Goal: Communication & Community: Answer question/provide support

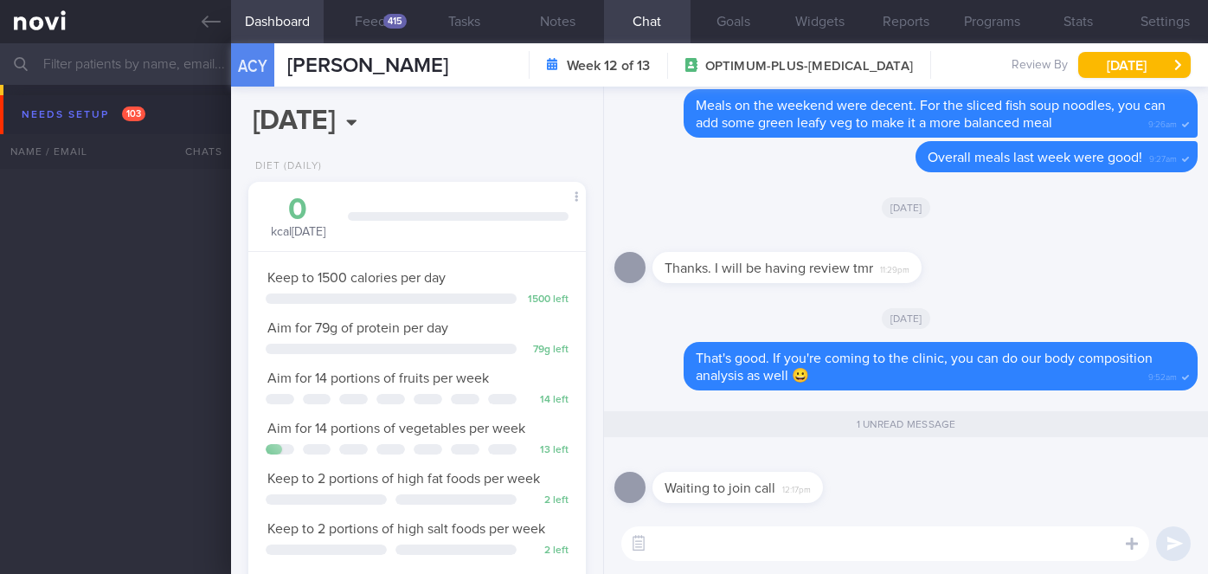
select select "9"
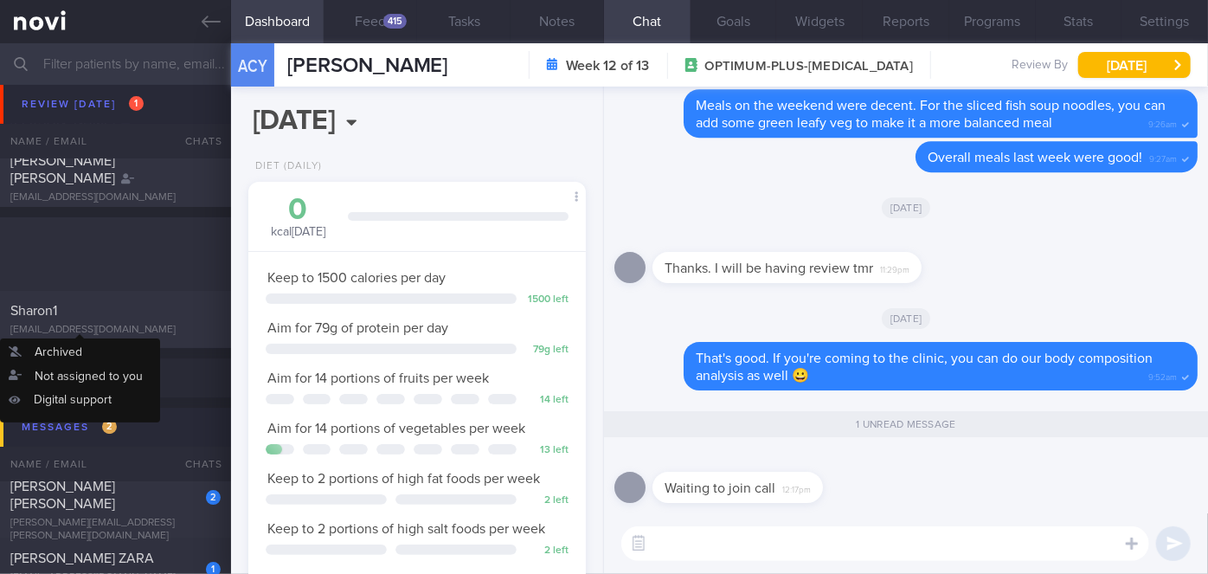
scroll to position [6157, 0]
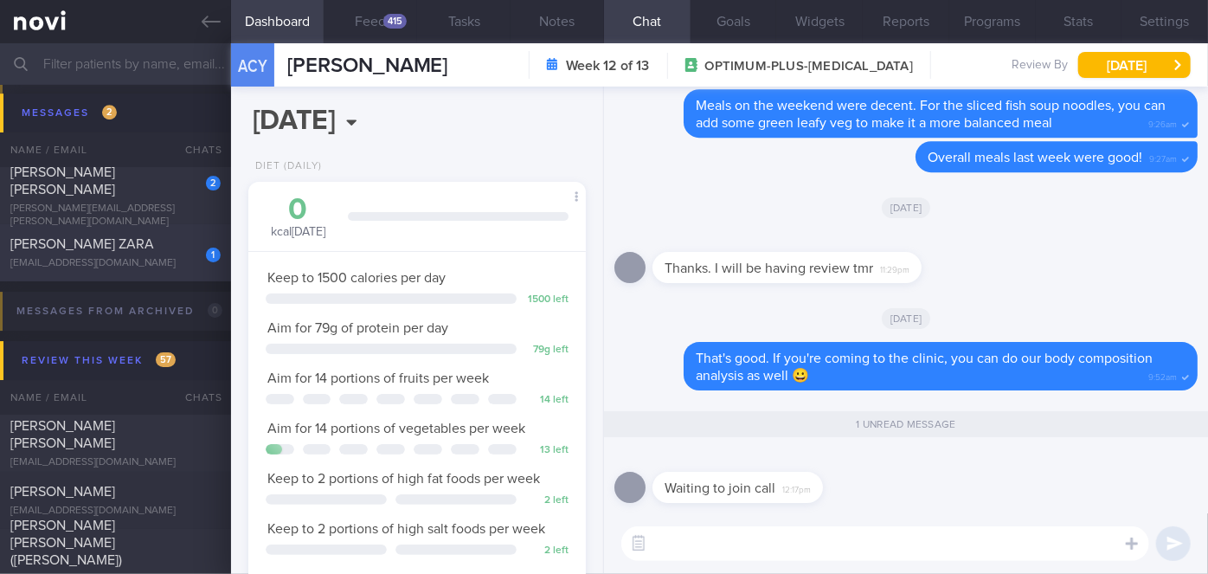
click at [152, 252] on div "[PERSON_NAME] ZARA" at bounding box center [113, 243] width 206 height 17
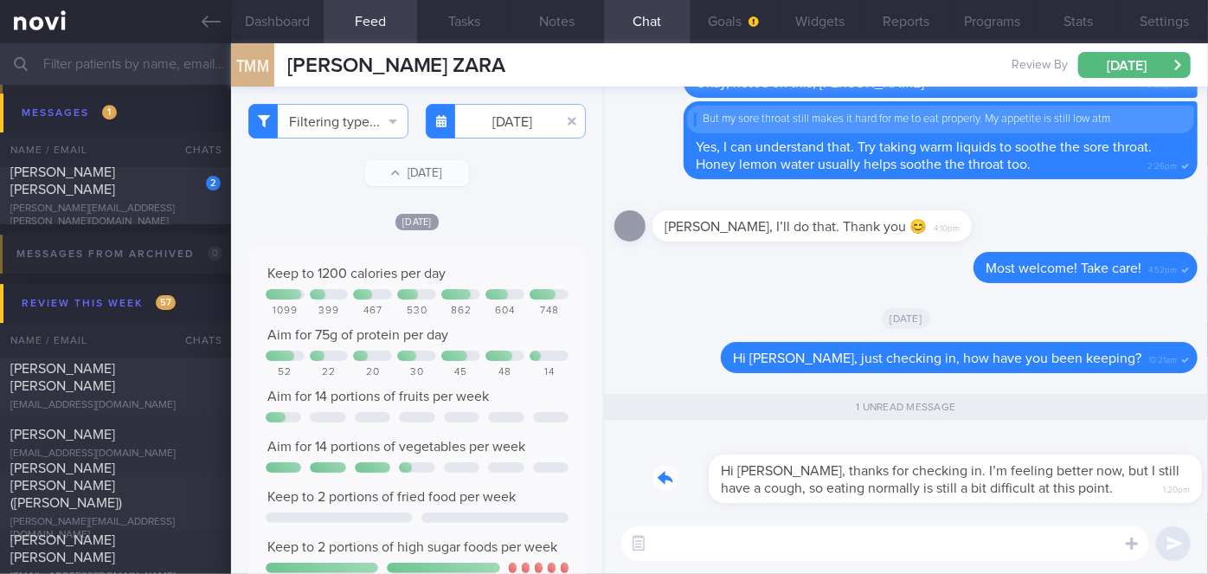
drag, startPoint x: 851, startPoint y: 500, endPoint x: 925, endPoint y: 494, distance: 73.8
click at [925, 494] on div "Hi [PERSON_NAME], thanks for checking in. I’m feeling better now, but I still h…" at bounding box center [924, 467] width 545 height 69
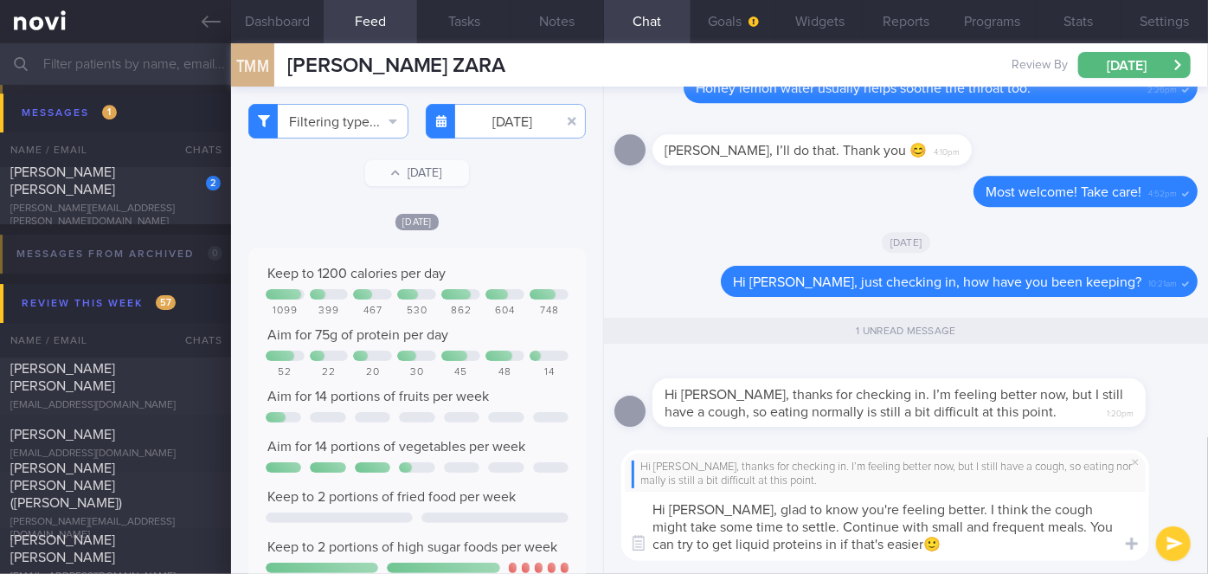
type textarea "Hi [PERSON_NAME], glad to know you're feeling better. I think the cough might t…"
click at [1163, 549] on button "submit" at bounding box center [1173, 543] width 35 height 35
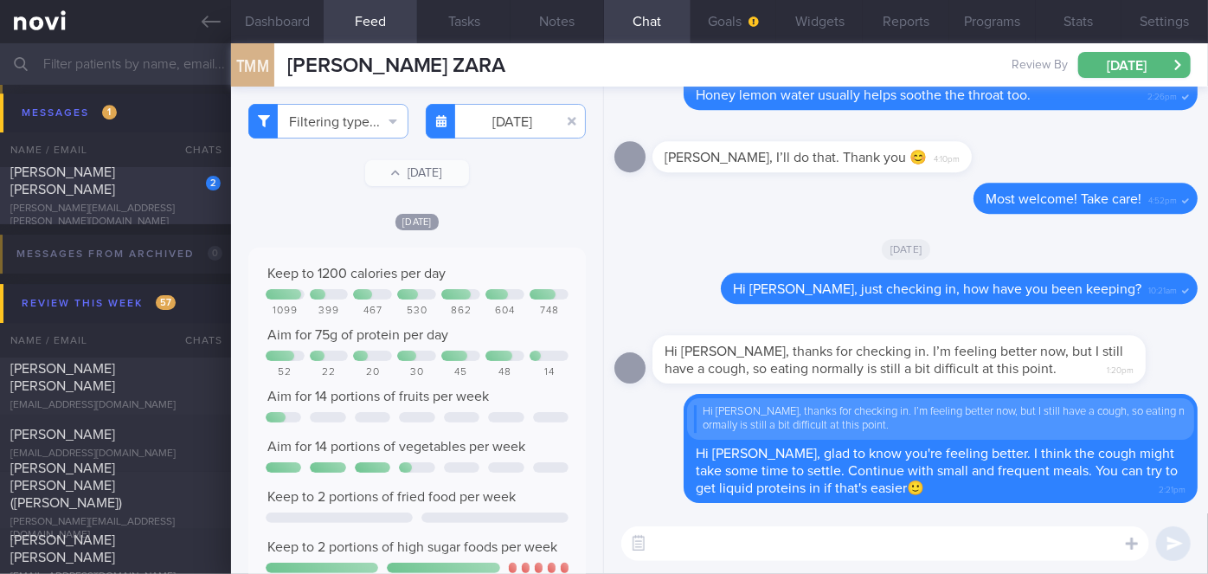
click at [175, 182] on div "[PERSON_NAME] [PERSON_NAME]" at bounding box center [113, 180] width 206 height 35
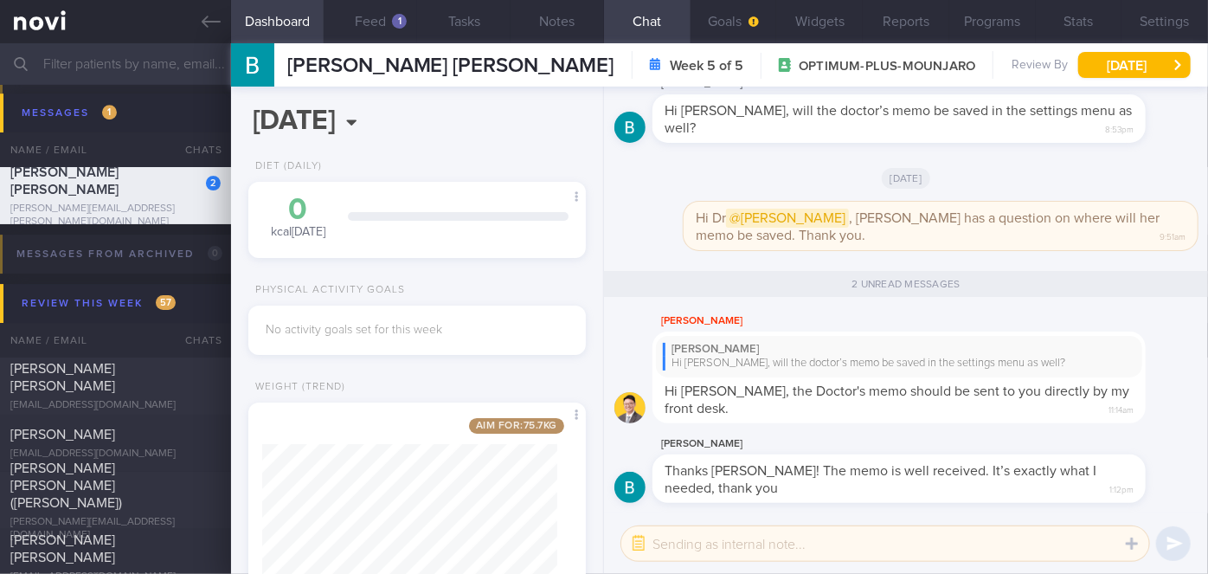
scroll to position [171, 295]
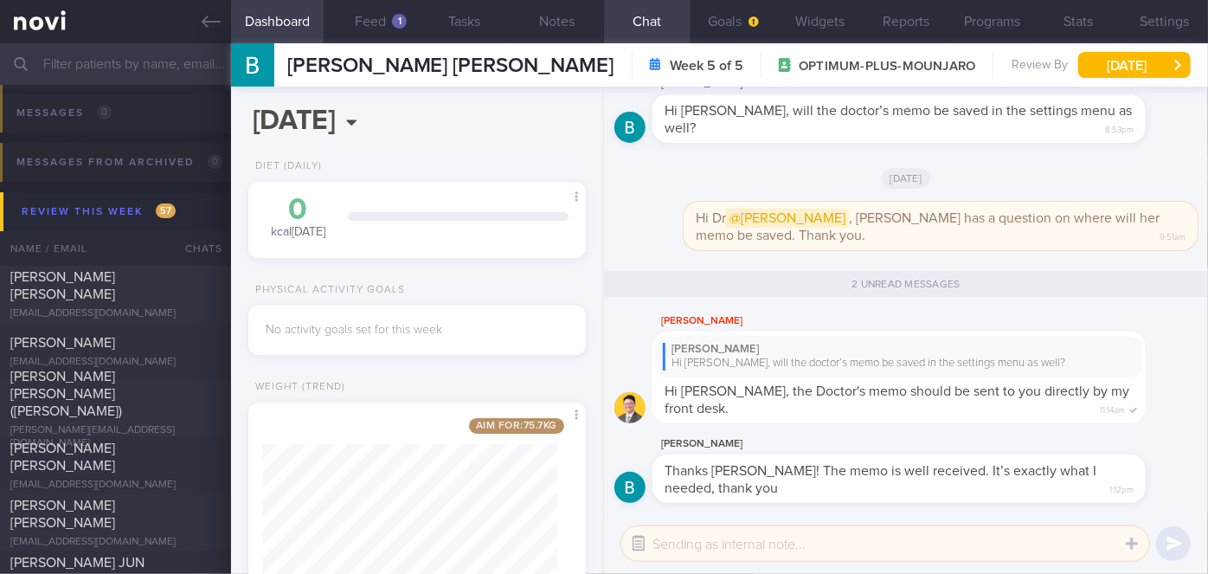
click at [633, 549] on button "button" at bounding box center [638, 543] width 31 height 31
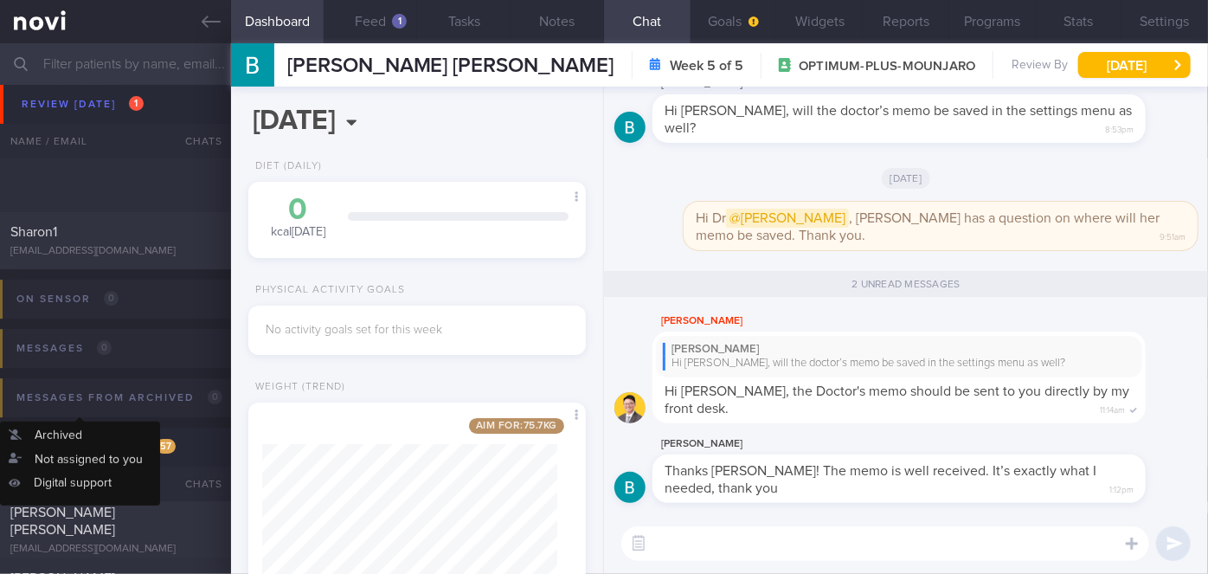
scroll to position [6235, 0]
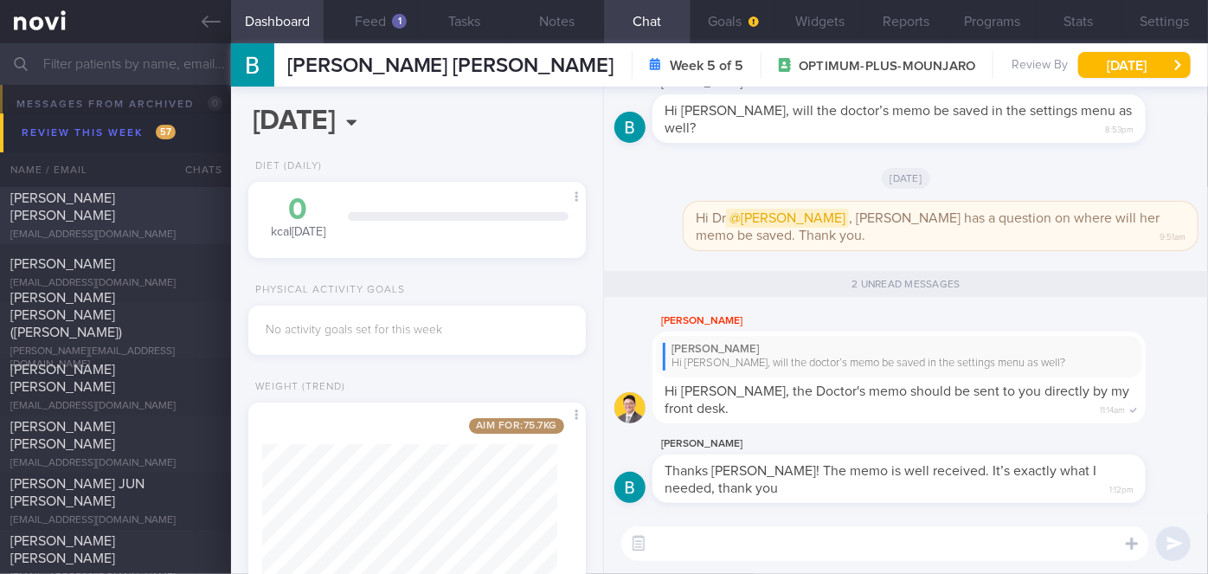
click at [168, 203] on div "[PERSON_NAME] [PERSON_NAME]" at bounding box center [113, 206] width 206 height 35
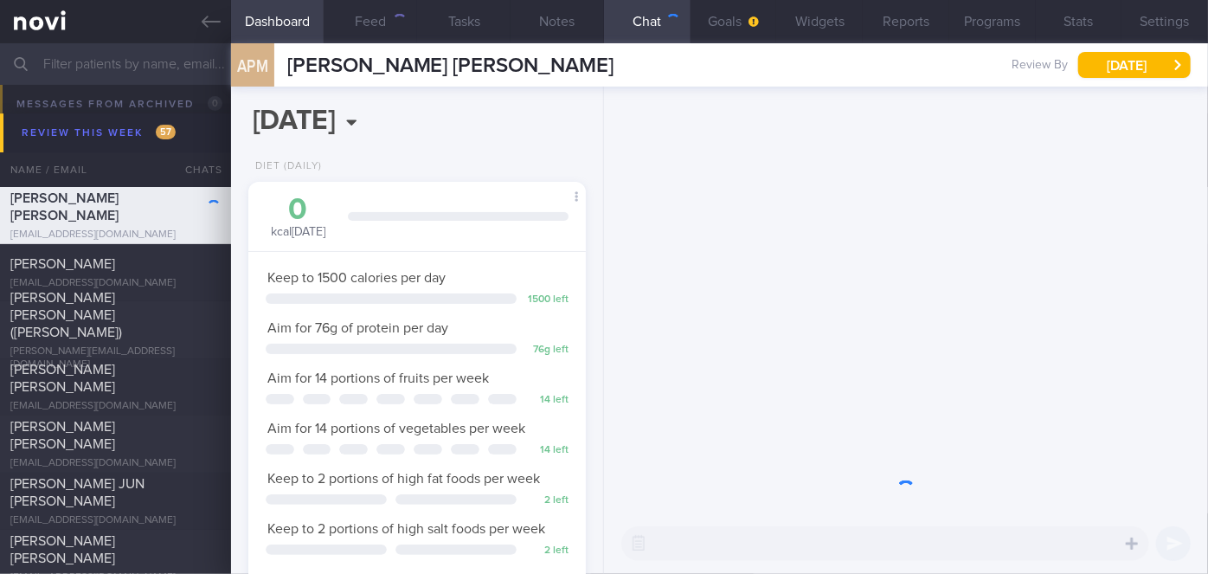
scroll to position [171, 295]
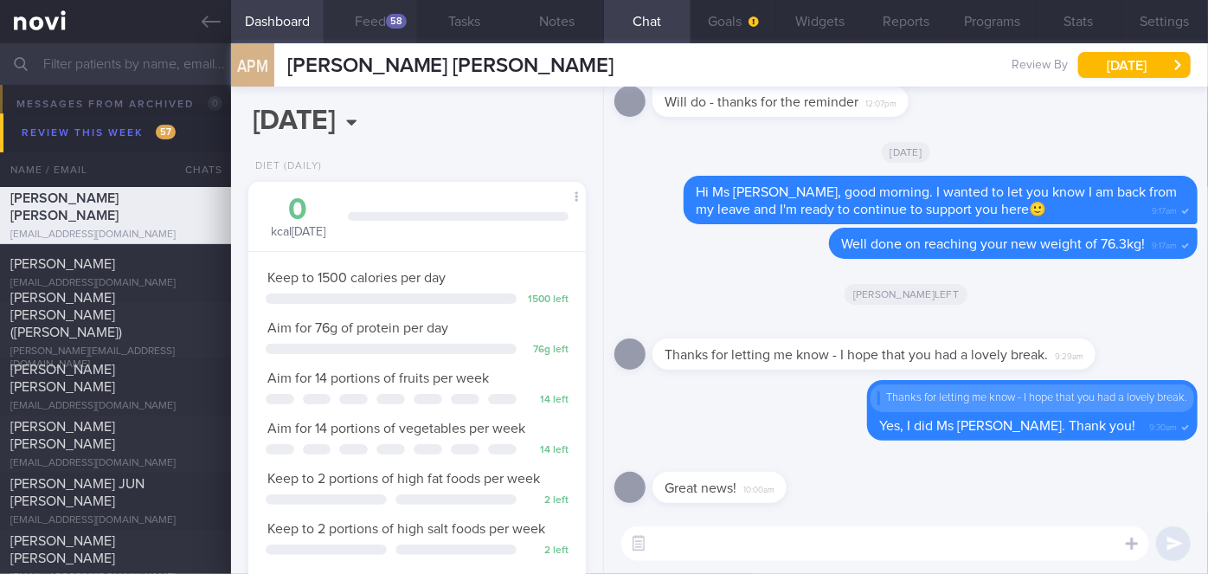
click at [382, 17] on button "Feed 58" at bounding box center [370, 21] width 93 height 43
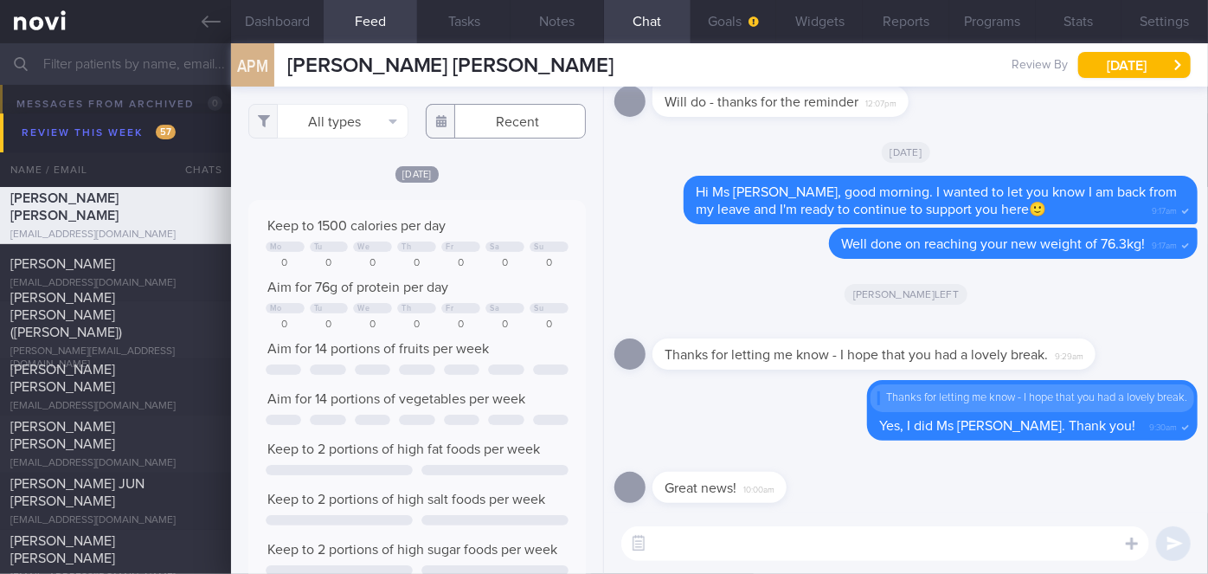
click at [484, 124] on input "text" at bounding box center [506, 121] width 160 height 35
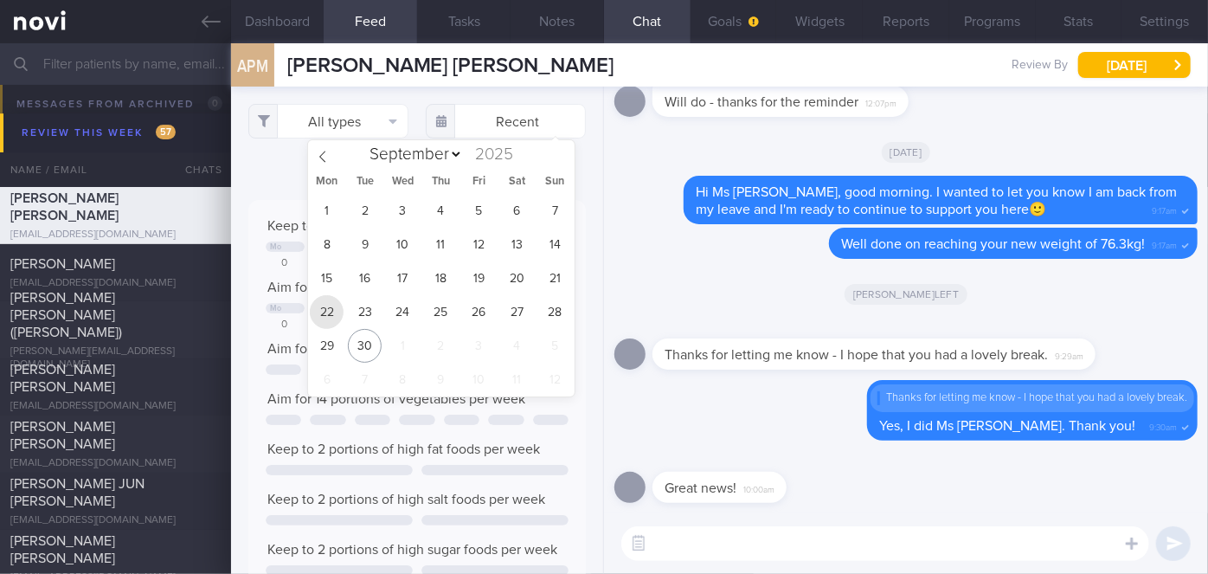
click at [313, 314] on span "22" at bounding box center [327, 312] width 34 height 34
type input "[DATE]"
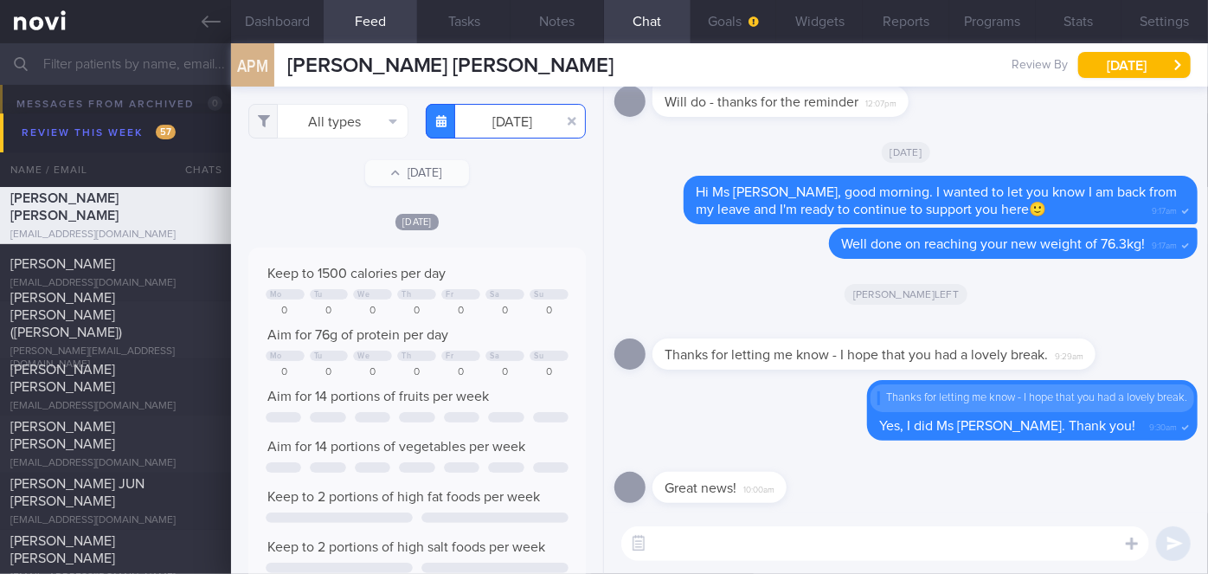
scroll to position [74, 303]
click at [670, 291] on div "[PERSON_NAME] left" at bounding box center [905, 293] width 583 height 48
click at [1156, 61] on button "[DATE]" at bounding box center [1134, 65] width 112 height 26
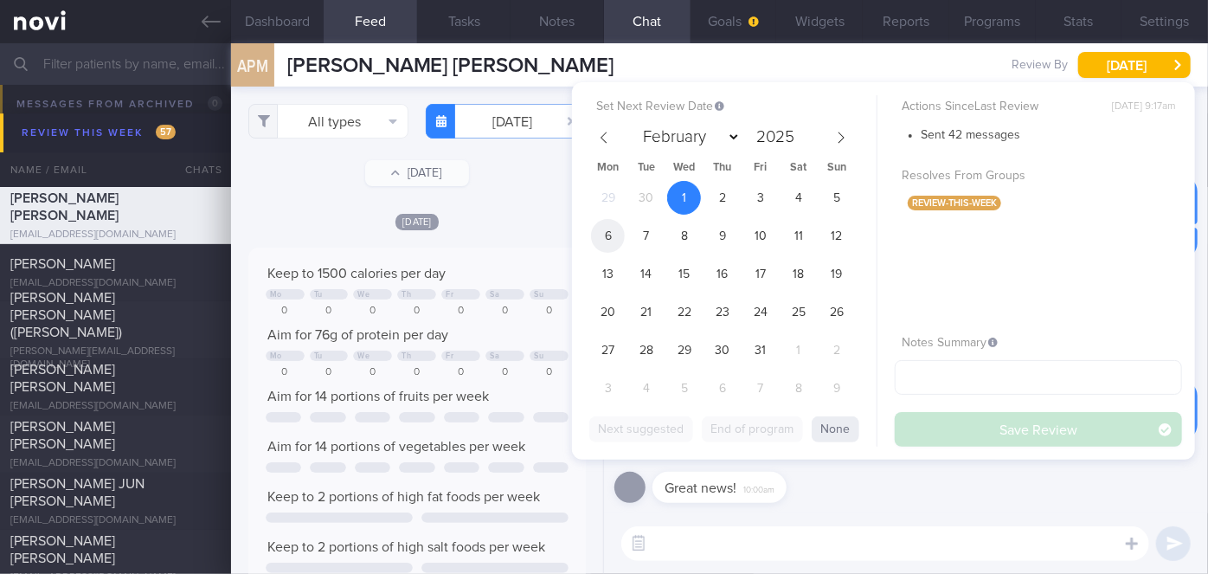
click at [618, 231] on span "6" at bounding box center [608, 236] width 34 height 34
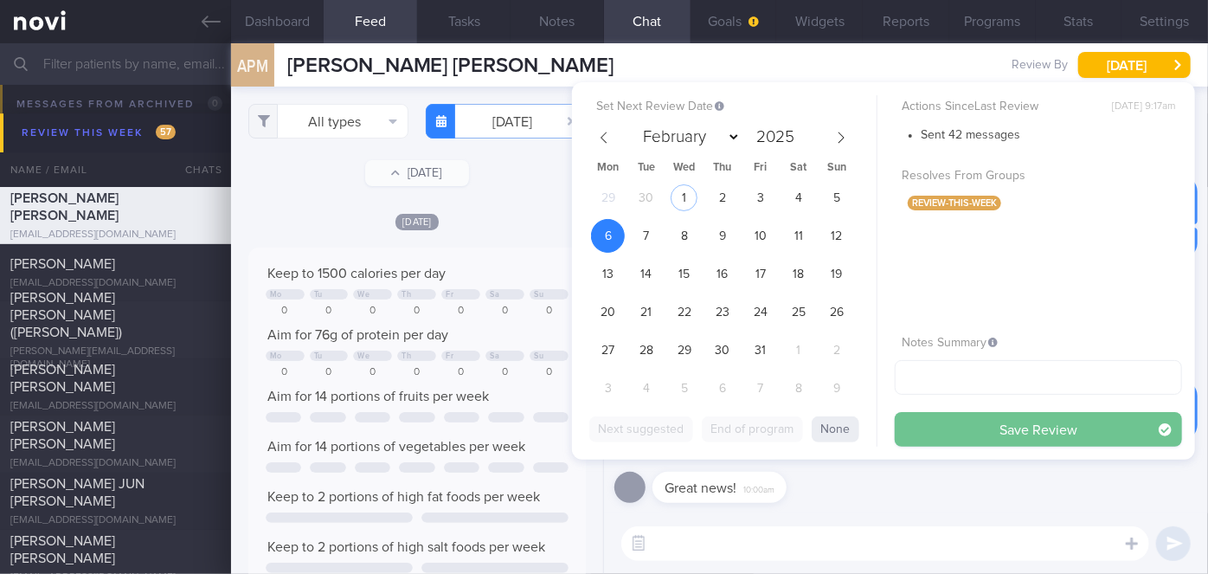
click at [954, 422] on button "Save Review" at bounding box center [1037, 429] width 287 height 35
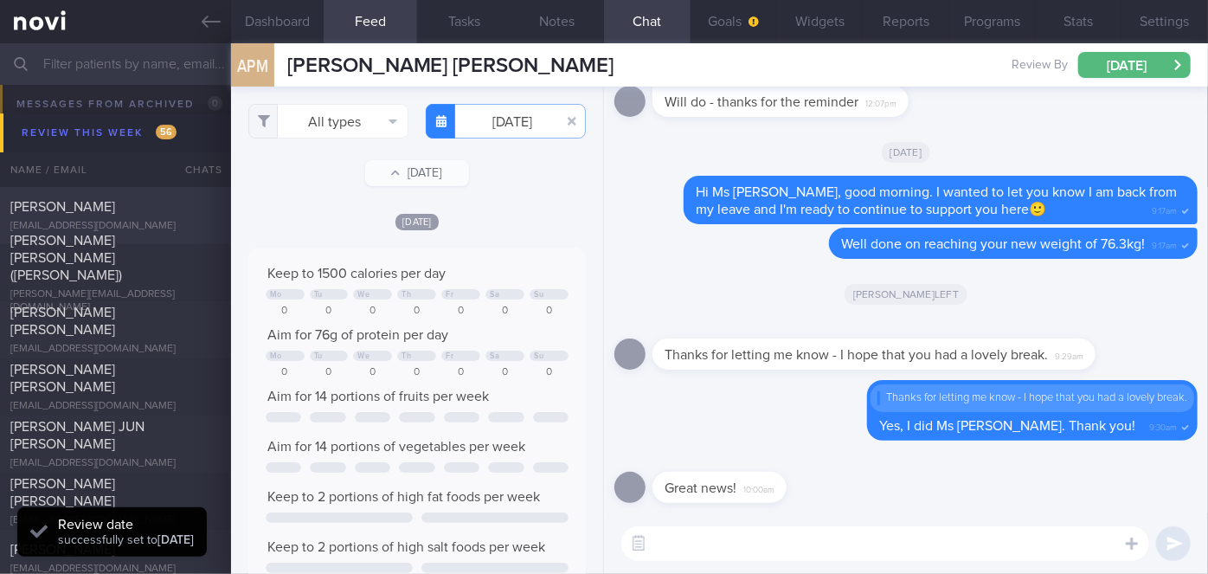
click at [138, 213] on div "[PERSON_NAME]" at bounding box center [113, 206] width 206 height 17
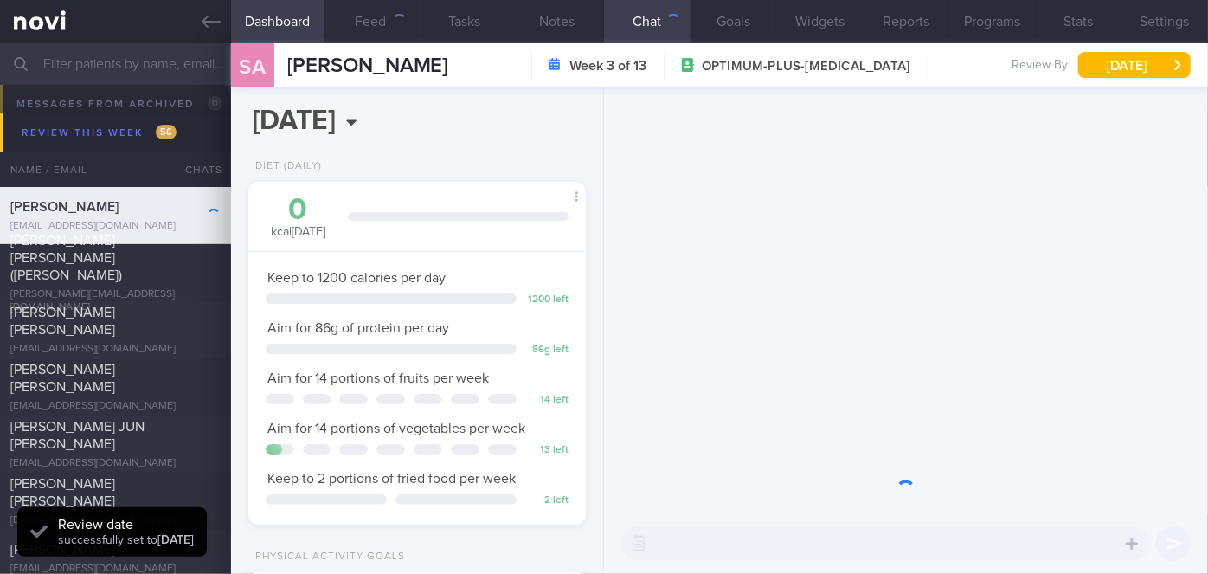
scroll to position [171, 295]
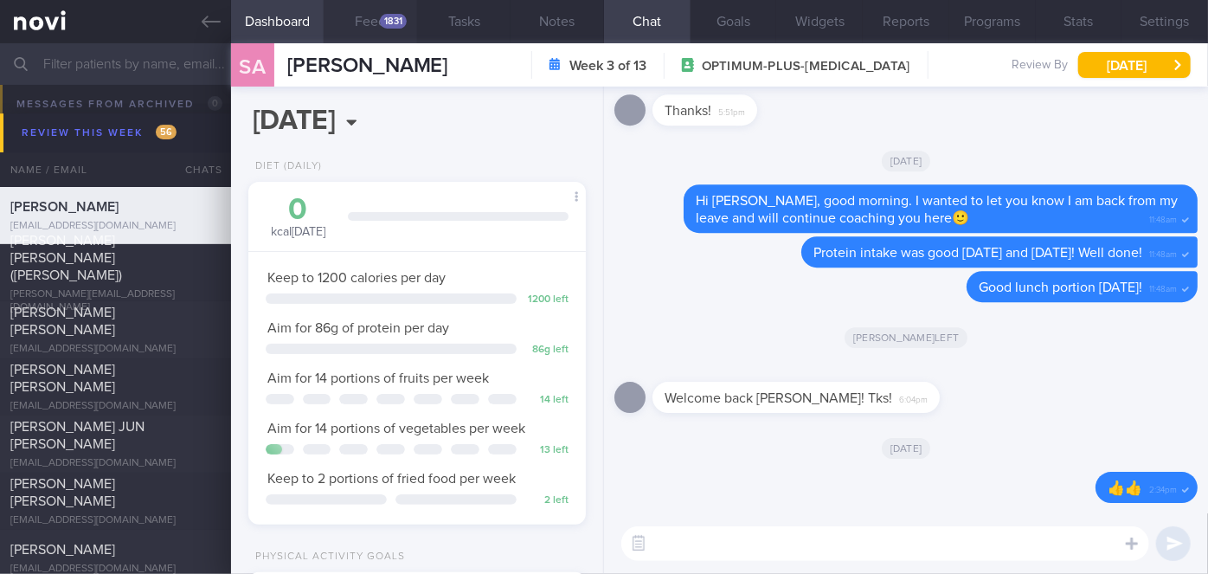
click at [388, 27] on div "1831" at bounding box center [393, 21] width 27 height 15
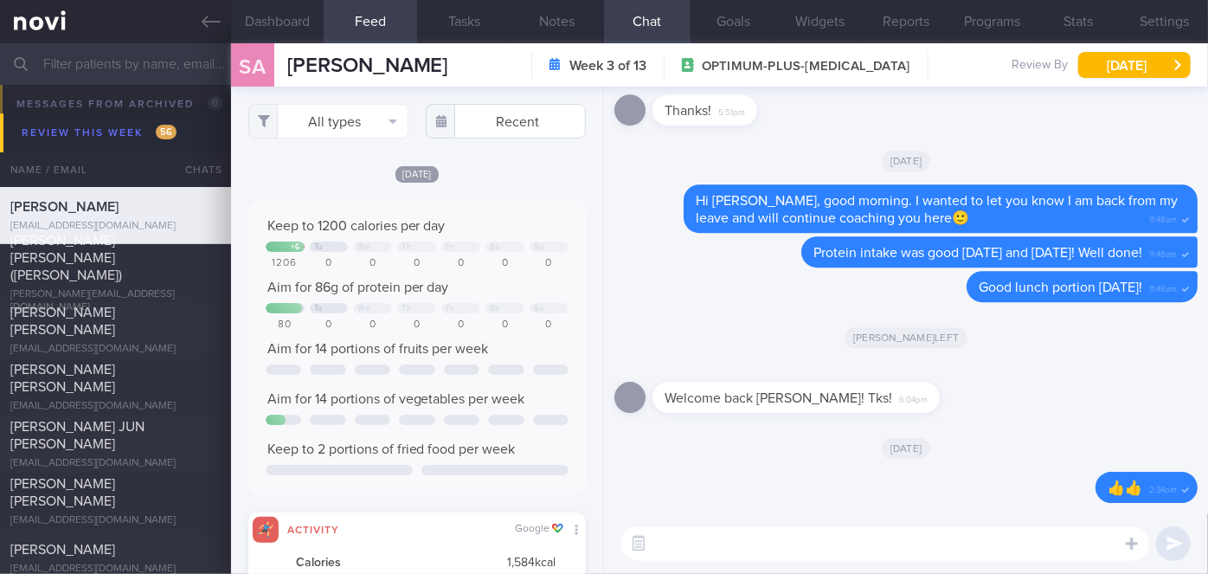
scroll to position [74, 303]
click at [505, 119] on input "text" at bounding box center [506, 121] width 160 height 35
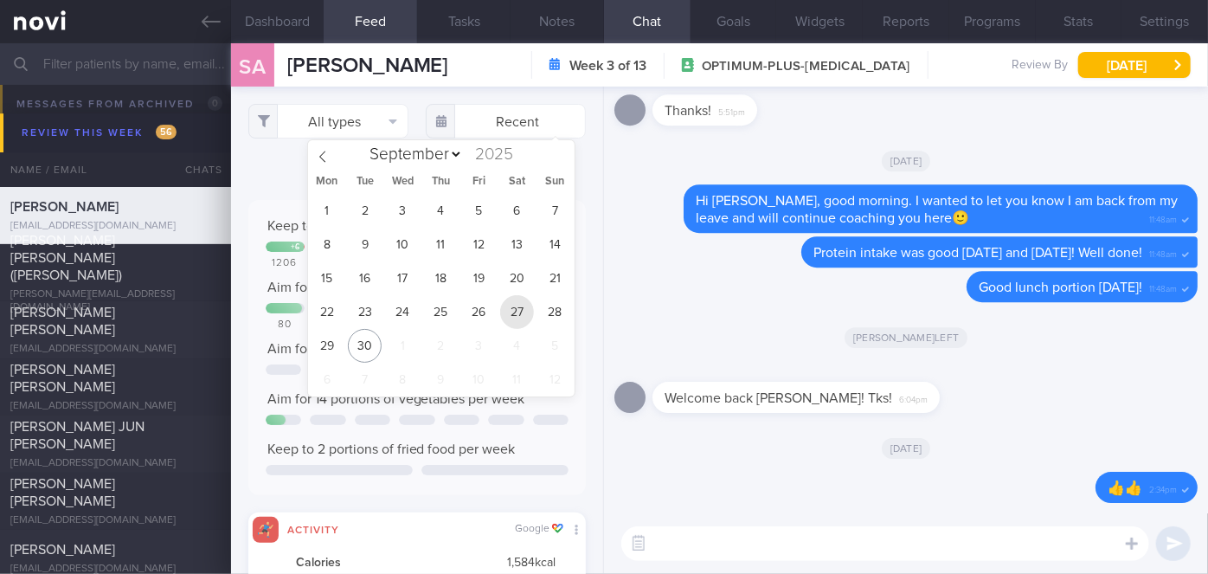
click at [519, 309] on span "27" at bounding box center [517, 312] width 34 height 34
type input "[DATE]"
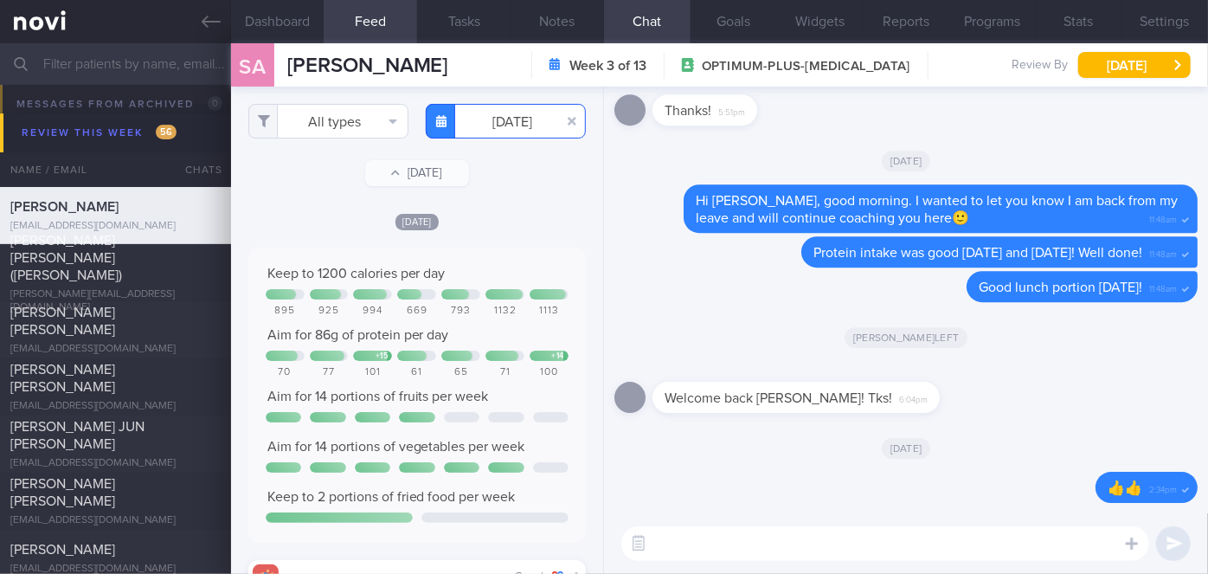
scroll to position [74, 303]
click at [311, 125] on button "All types" at bounding box center [328, 121] width 160 height 35
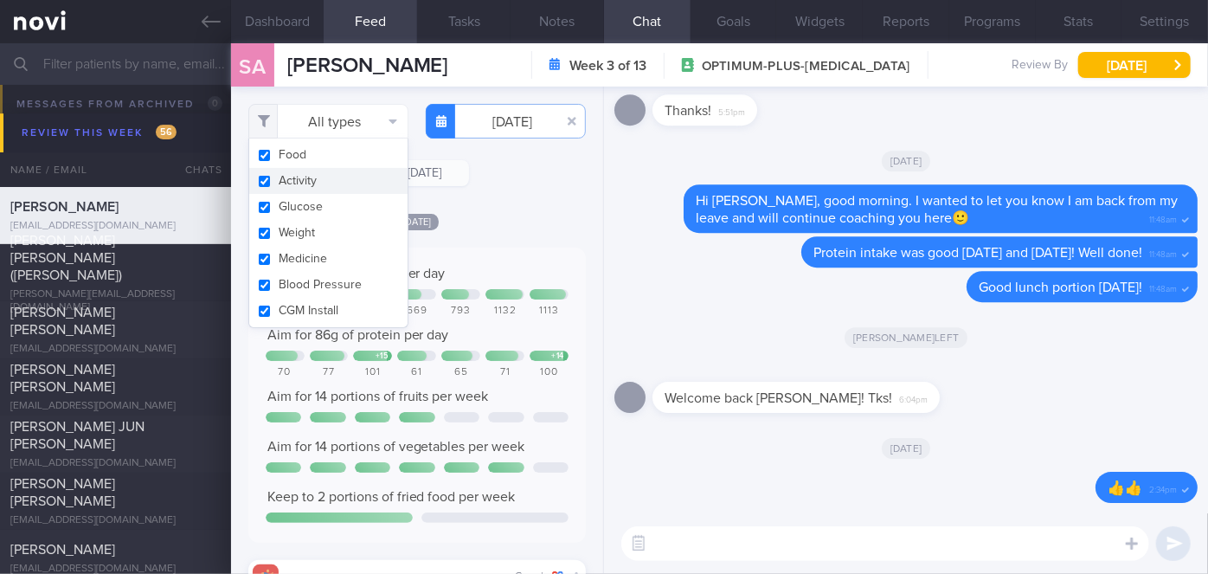
click at [304, 183] on button "Activity" at bounding box center [328, 181] width 158 height 26
checkbox input "false"
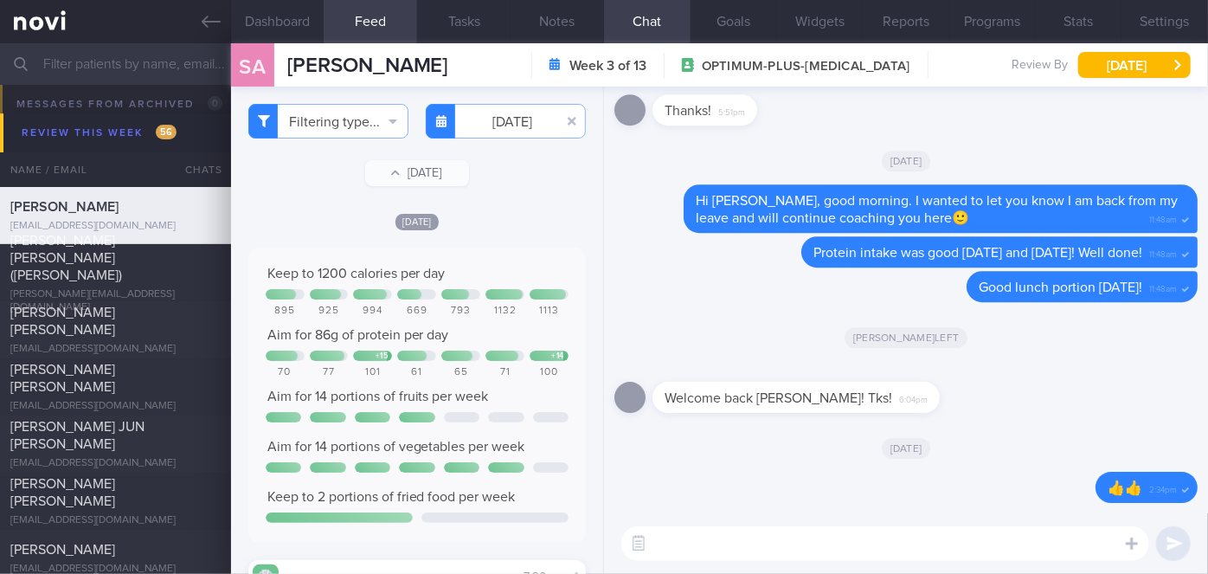
click at [510, 209] on div "Filtering type... Food Activity Glucose Weight Medicine Blood Pressure [MEDICAL…" at bounding box center [417, 330] width 372 height 487
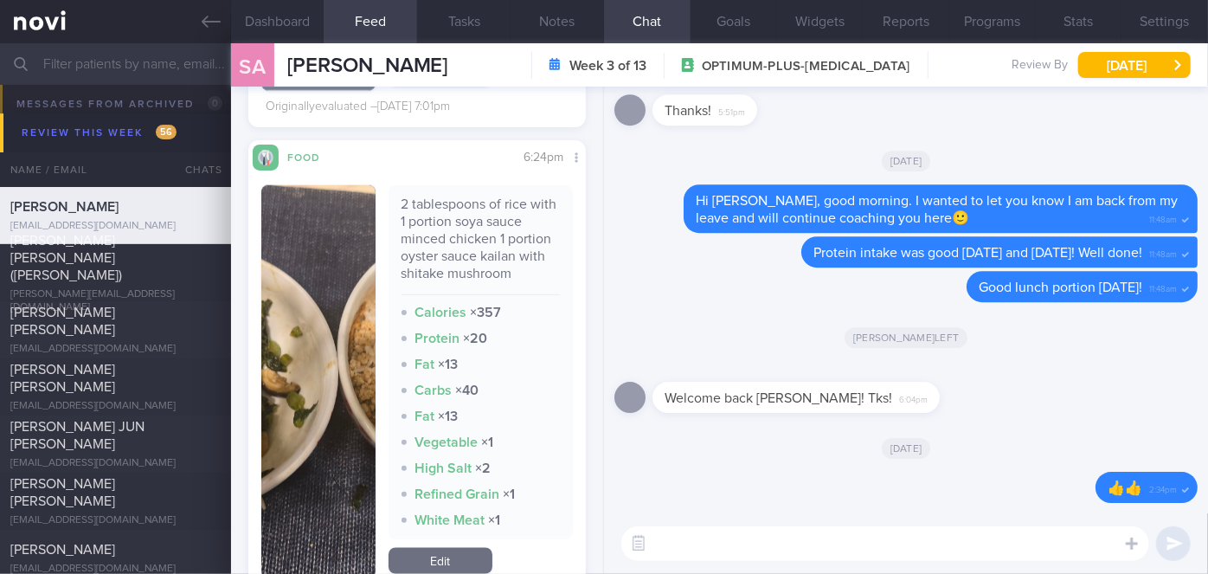
click at [309, 369] on button "button" at bounding box center [318, 381] width 114 height 393
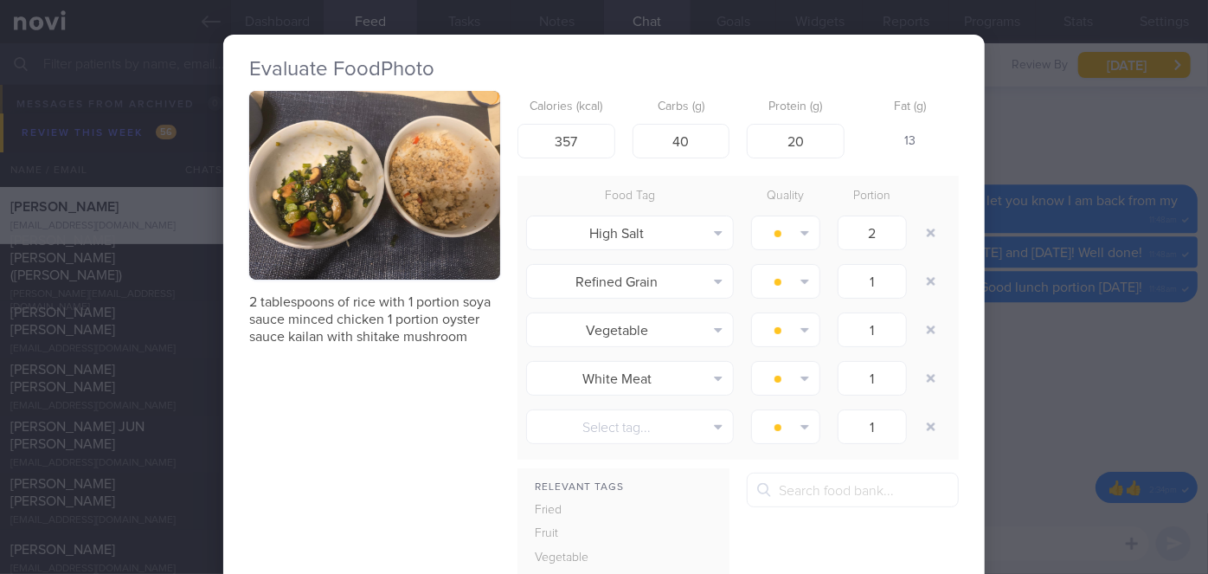
click at [369, 219] on button "button" at bounding box center [374, 185] width 251 height 189
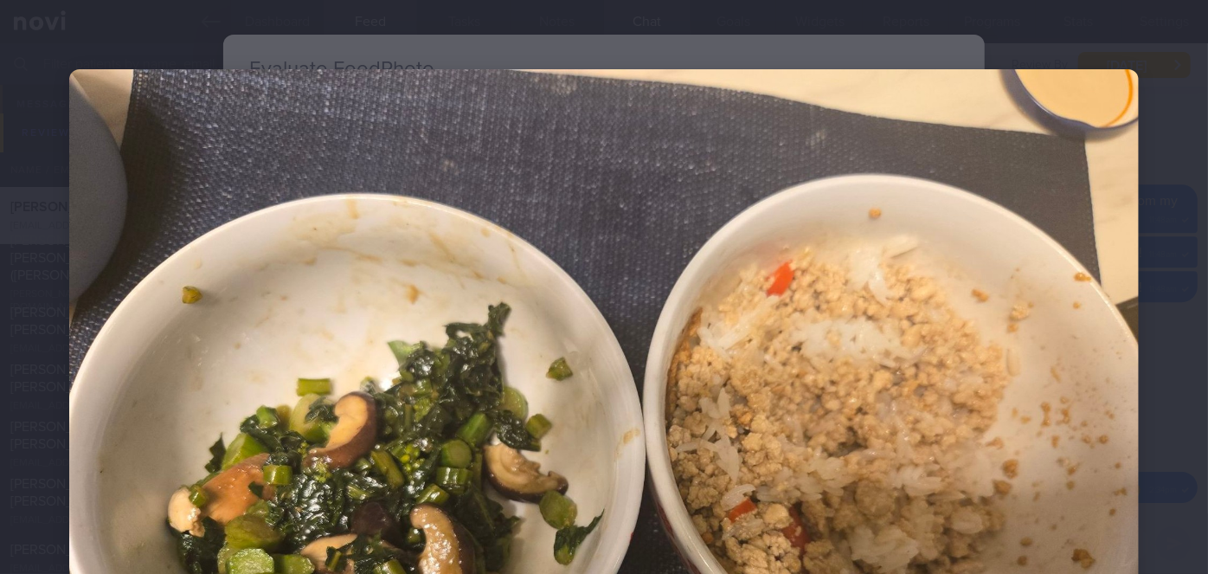
click at [1182, 365] on div at bounding box center [604, 470] width 1208 height 940
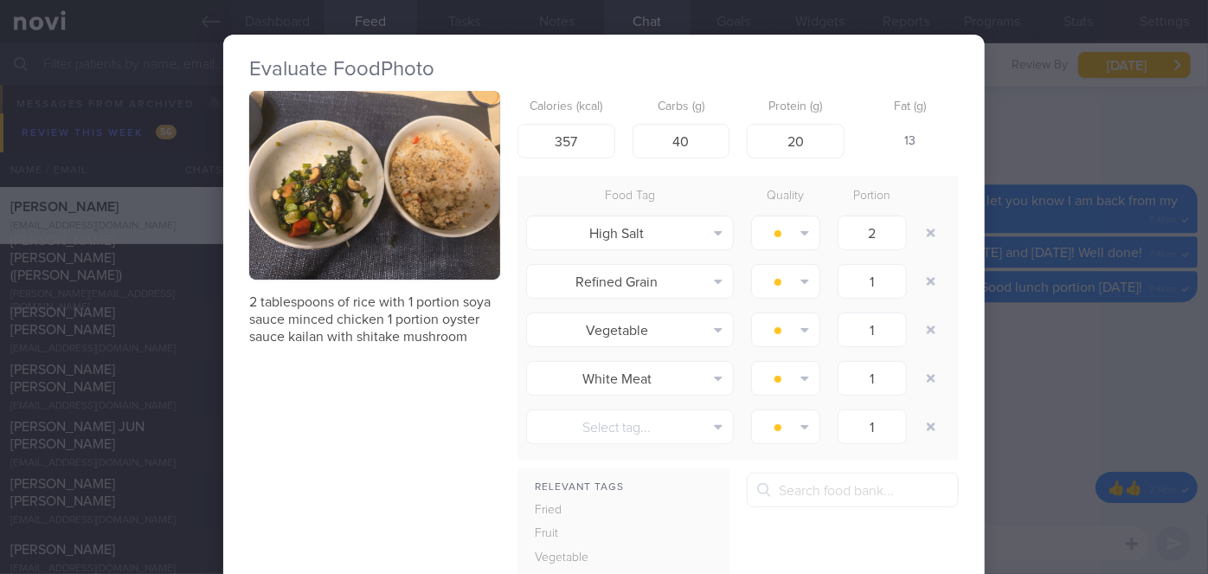
click at [1105, 394] on div "Evaluate Food Photo 2 tablespoons of rice with 1 portion soya sauce minced chic…" at bounding box center [604, 287] width 1208 height 574
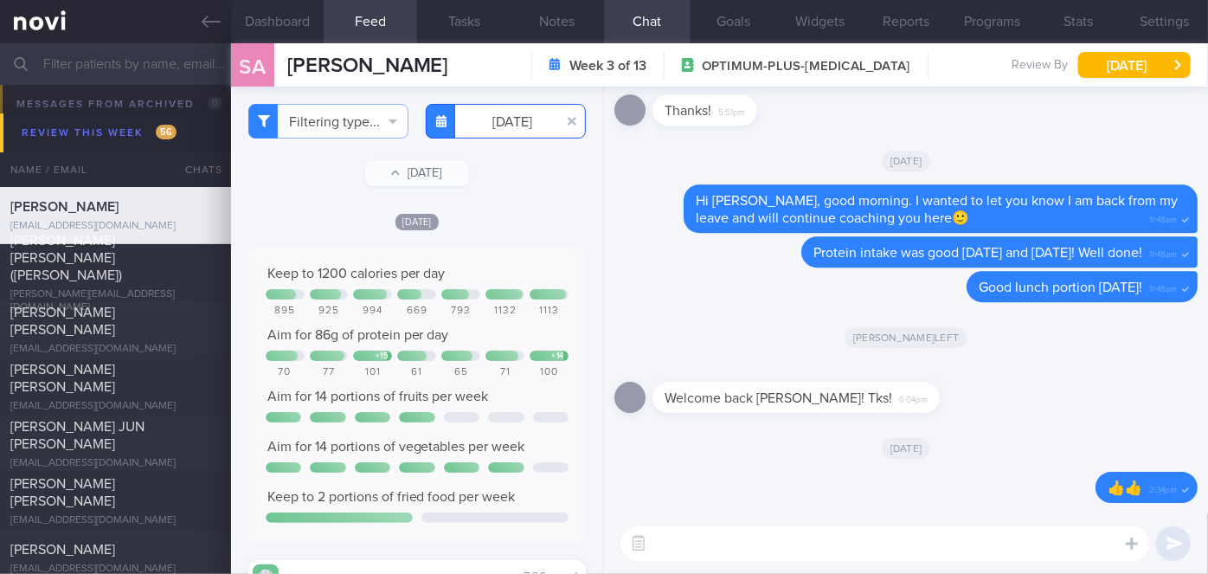
click at [490, 131] on input "[DATE]" at bounding box center [506, 121] width 160 height 35
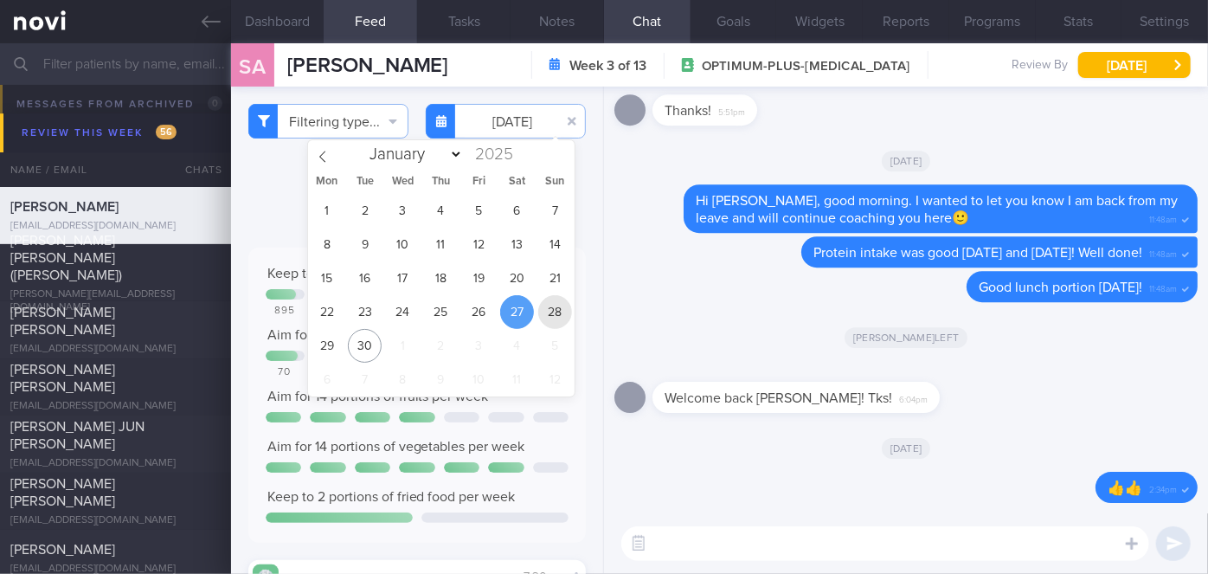
click at [554, 310] on span "28" at bounding box center [555, 312] width 34 height 34
type input "[DATE]"
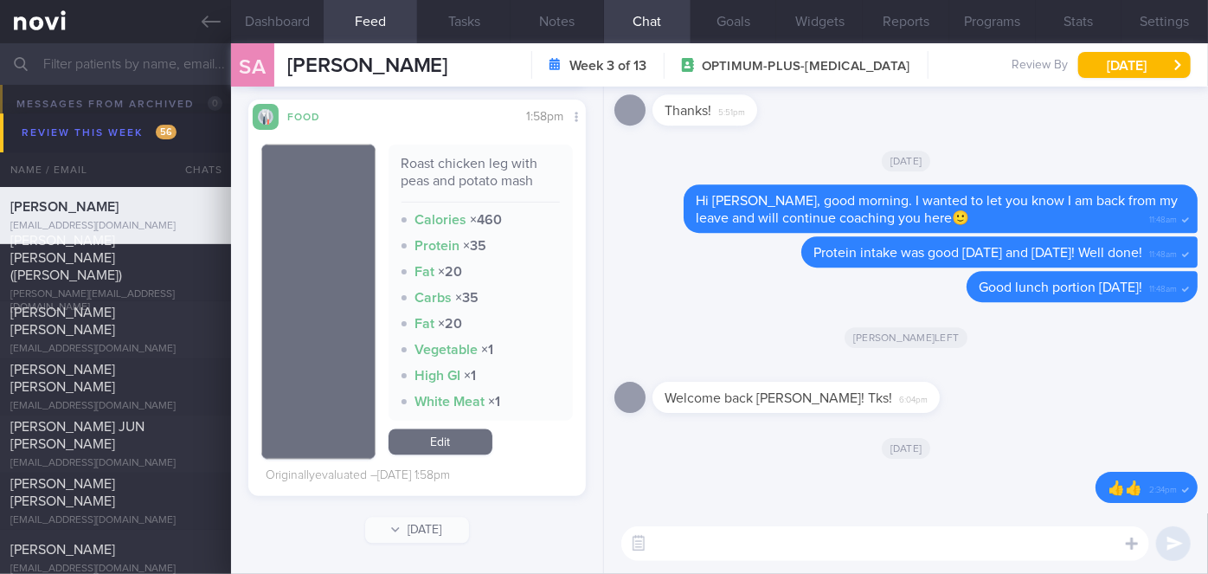
click at [704, 538] on textarea at bounding box center [885, 543] width 528 height 35
type textarea "Great meal choices over the weekend, [PERSON_NAME]! Keep it up!"
click at [1173, 528] on button "submit" at bounding box center [1173, 543] width 35 height 35
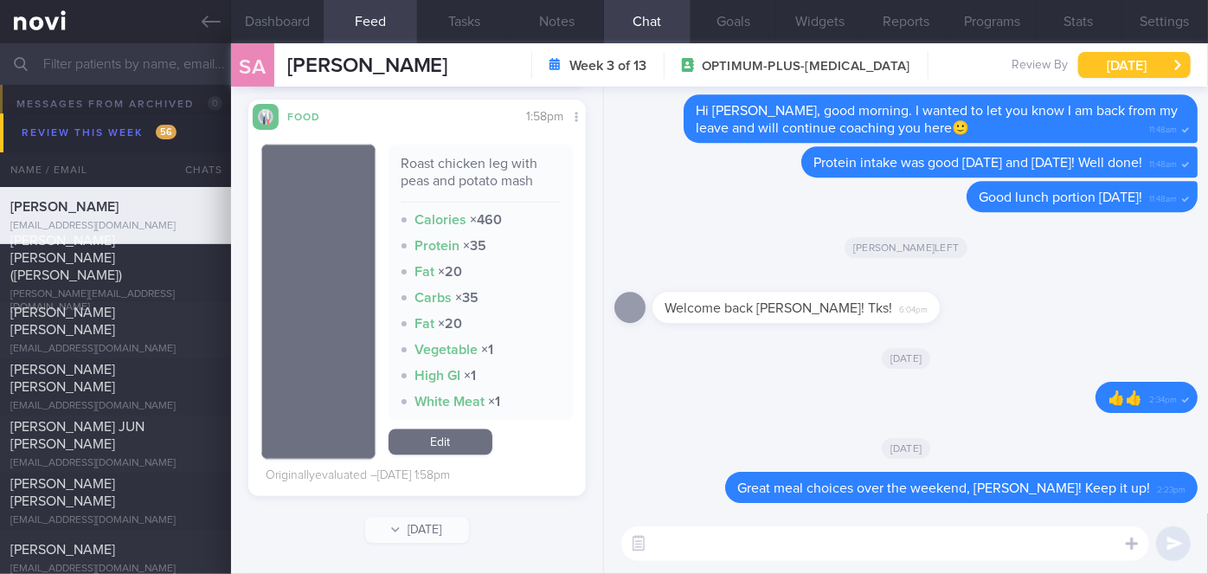
click at [1123, 55] on button "[DATE]" at bounding box center [1134, 65] width 112 height 26
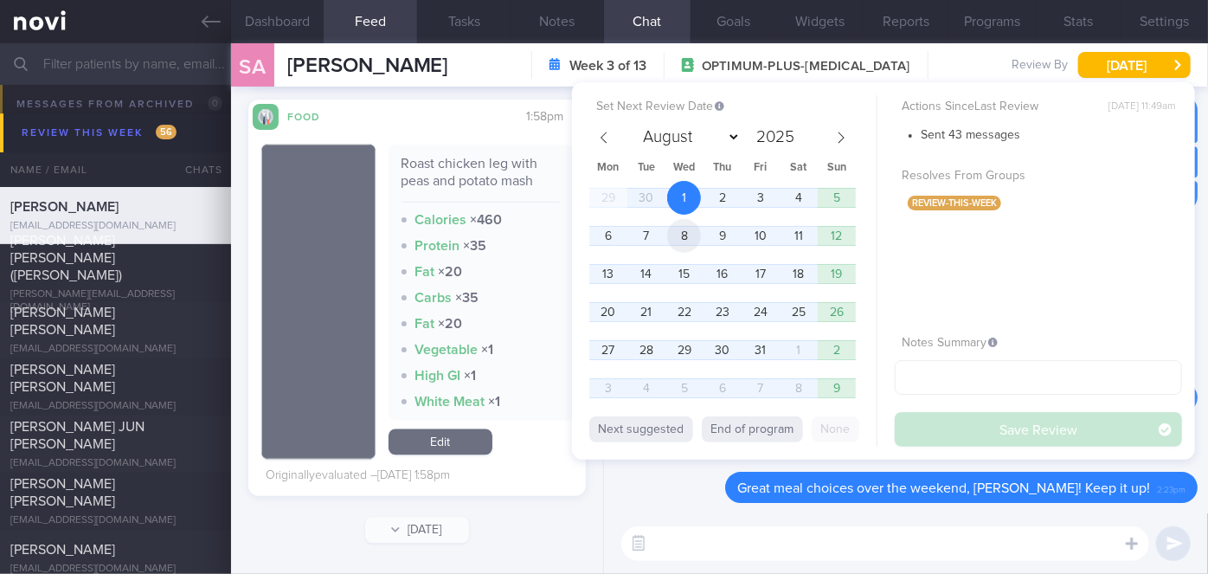
click at [676, 234] on span "8" at bounding box center [684, 236] width 34 height 34
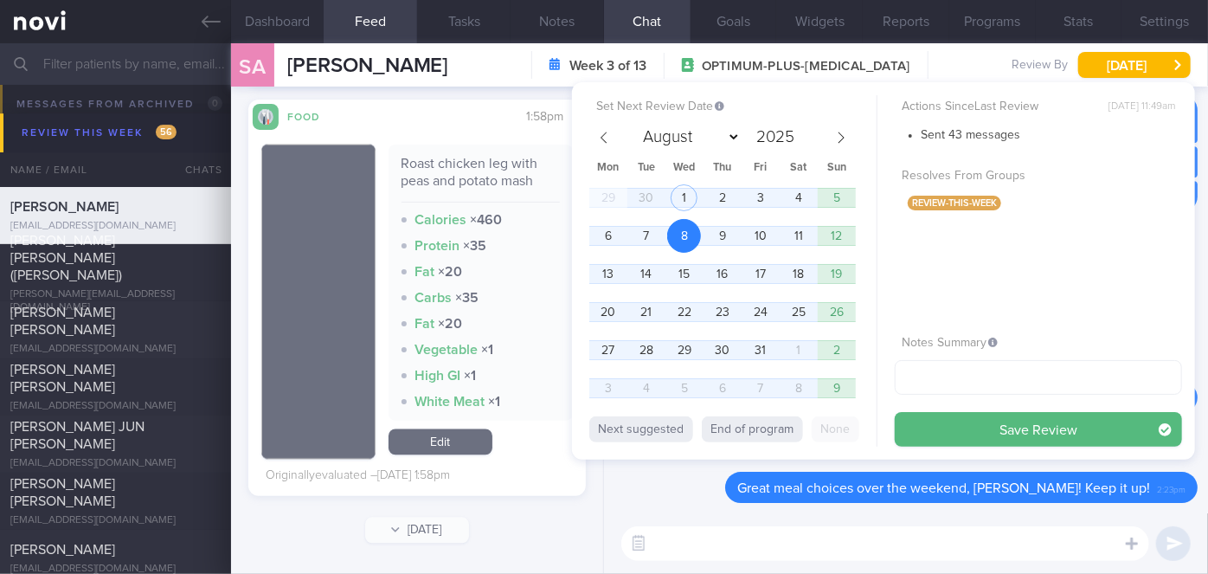
click at [998, 436] on button "Save Review" at bounding box center [1037, 429] width 287 height 35
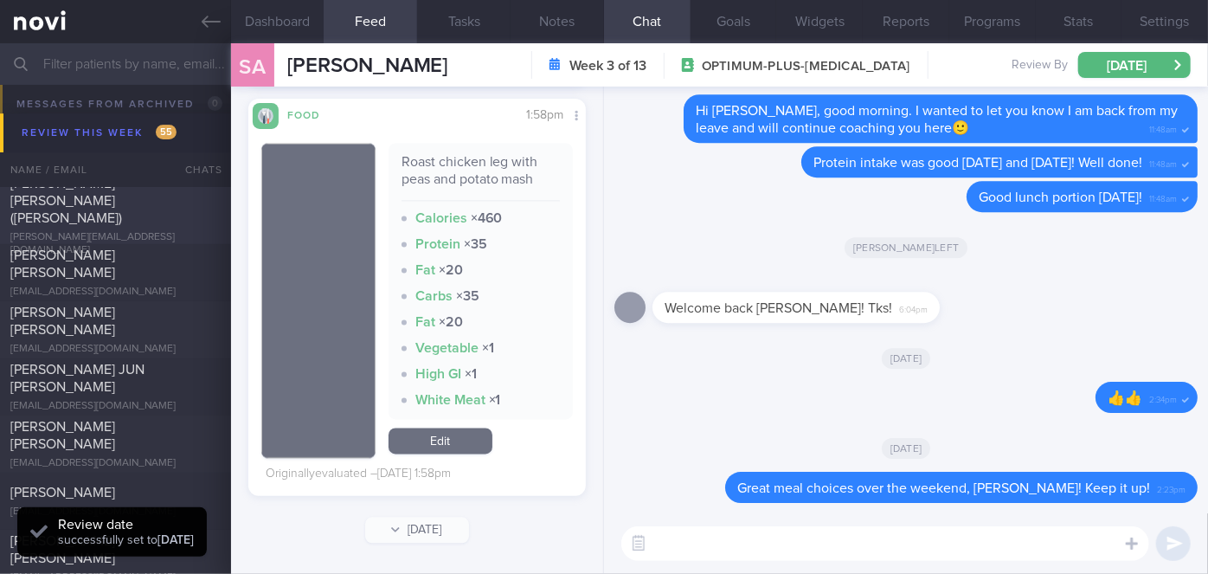
scroll to position [1703, 0]
click at [122, 196] on span "[PERSON_NAME] [PERSON_NAME] ([PERSON_NAME])" at bounding box center [66, 200] width 112 height 48
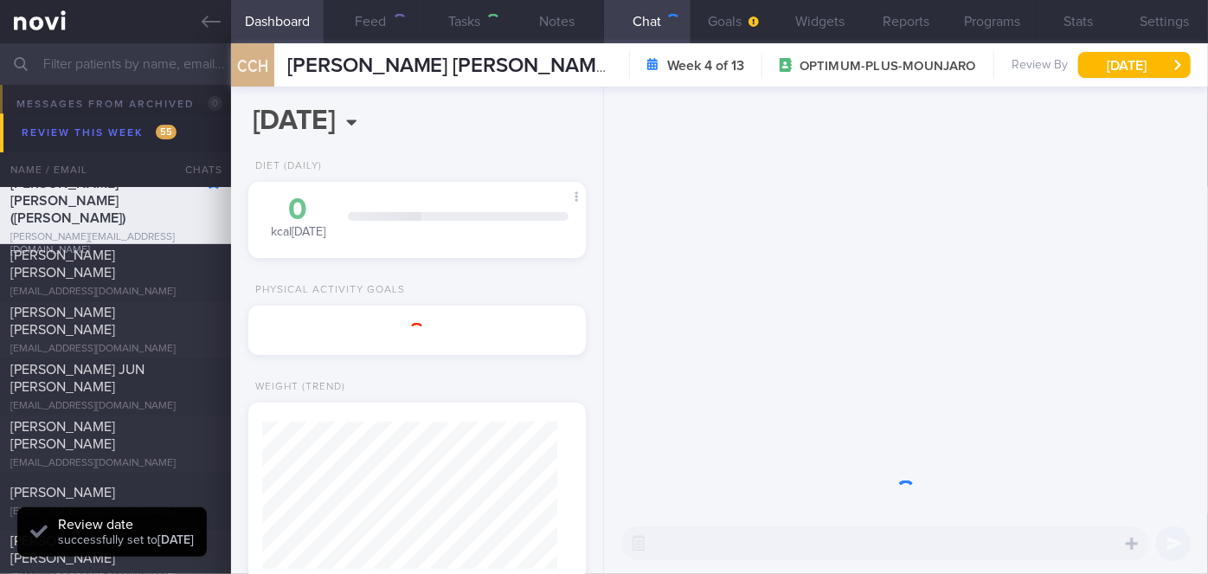
type input "Nil"
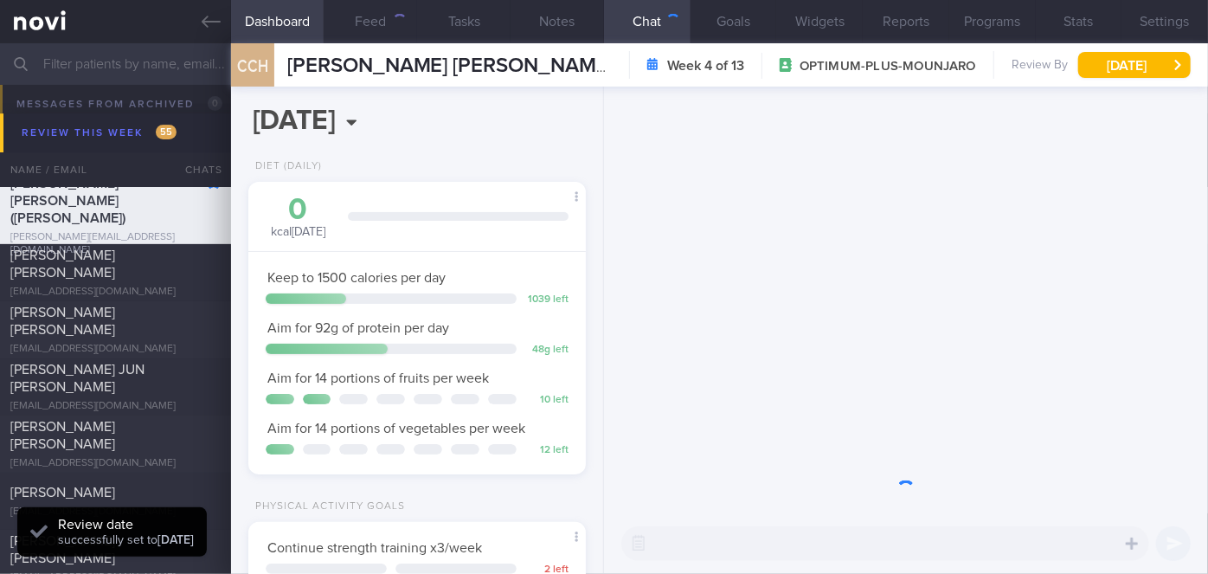
scroll to position [171, 295]
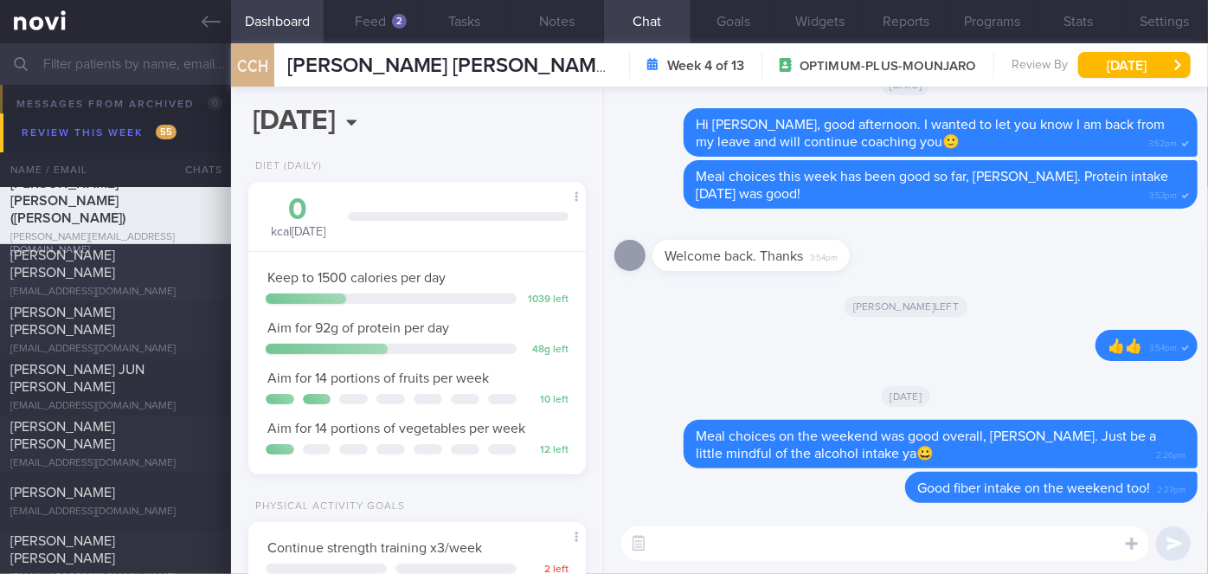
click at [161, 272] on div "[PERSON_NAME] [PERSON_NAME]" at bounding box center [113, 264] width 206 height 35
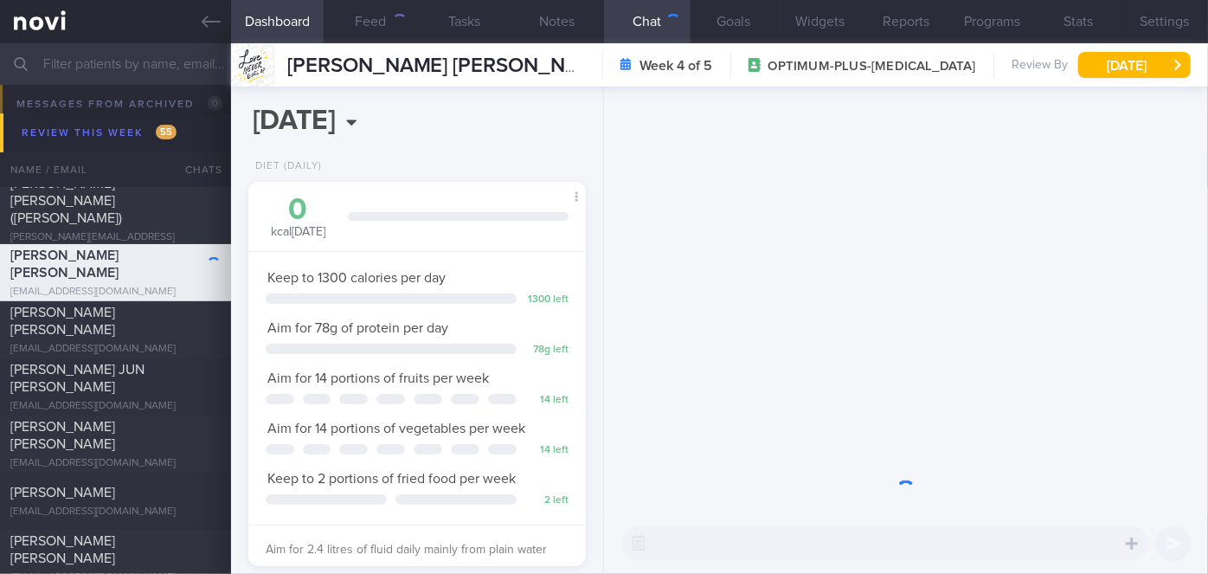
scroll to position [171, 295]
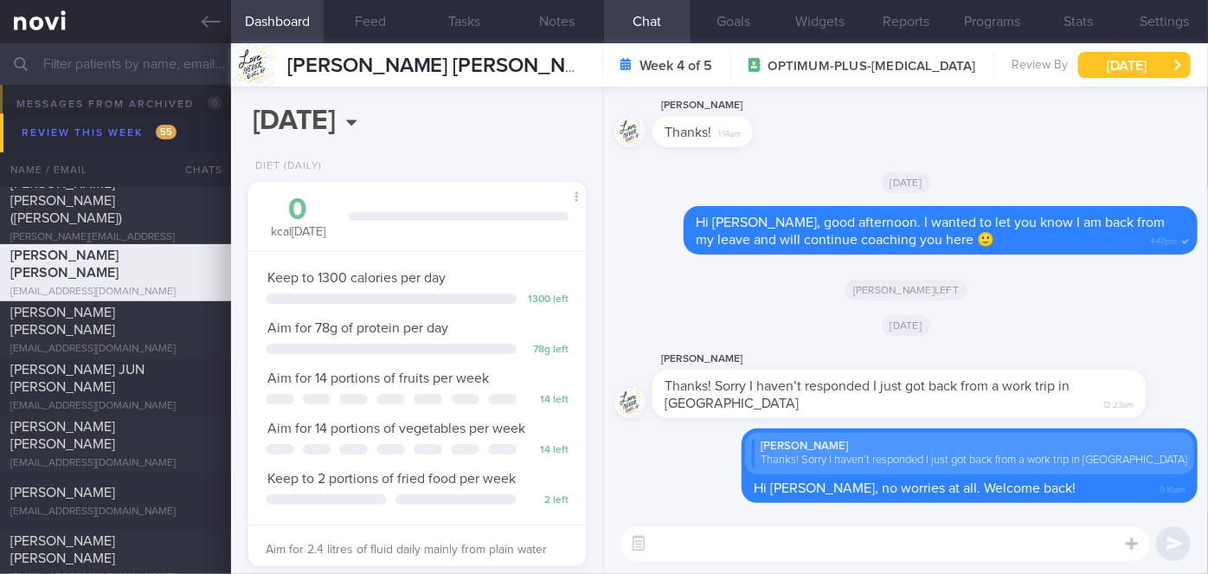
click at [1113, 64] on button "[DATE]" at bounding box center [1134, 65] width 112 height 26
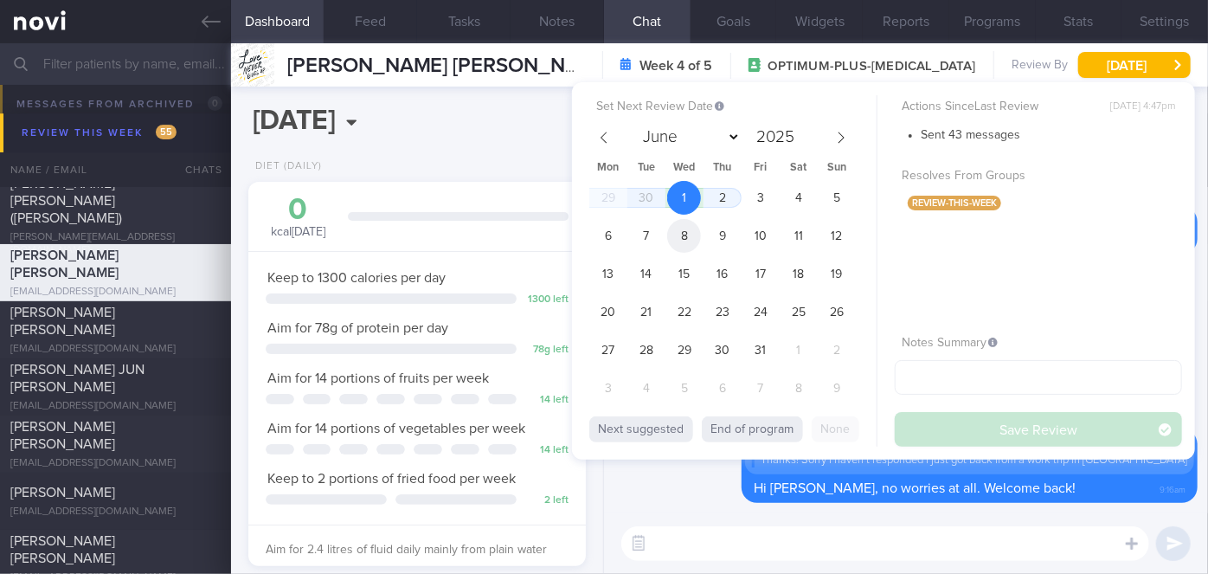
click at [684, 235] on span "8" at bounding box center [684, 236] width 34 height 34
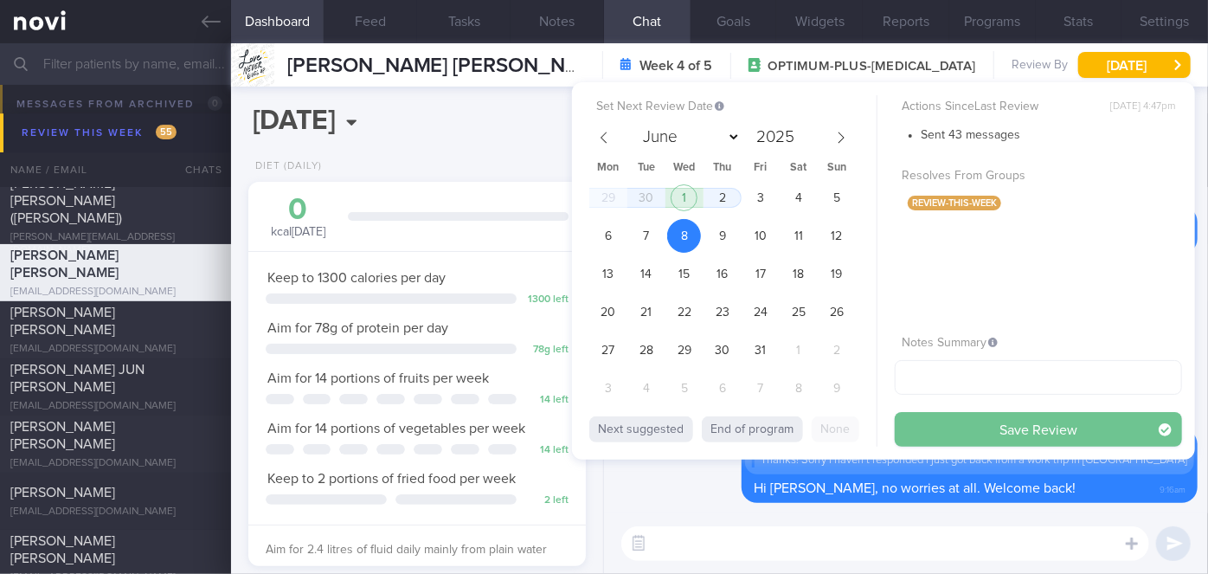
click at [922, 429] on button "Save Review" at bounding box center [1037, 429] width 287 height 35
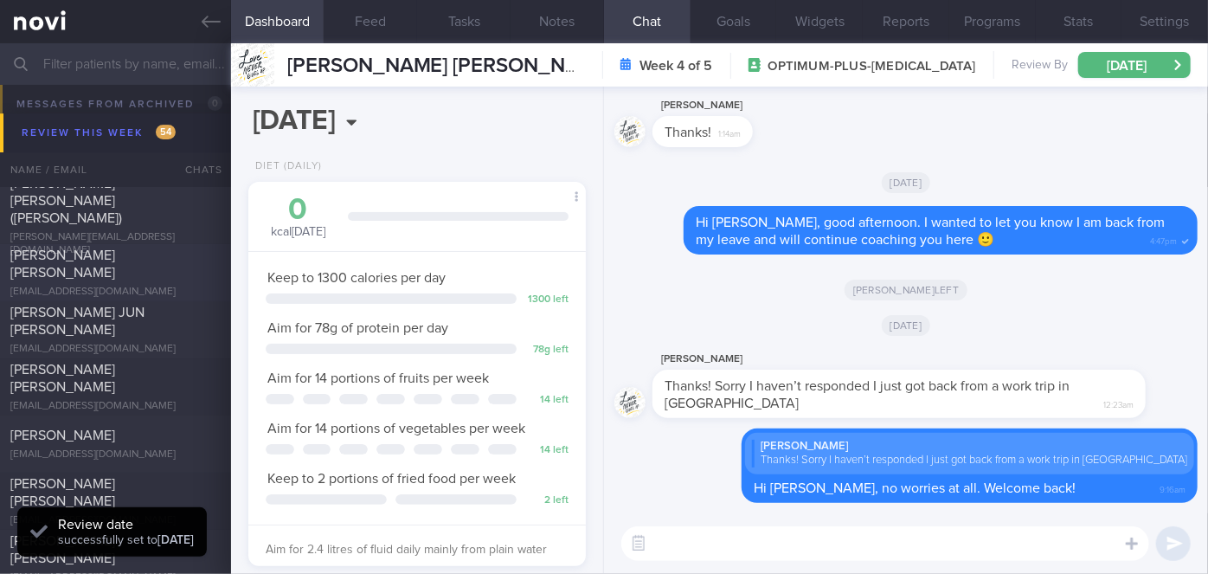
click at [86, 285] on div "[EMAIL_ADDRESS][DOMAIN_NAME]" at bounding box center [115, 291] width 210 height 13
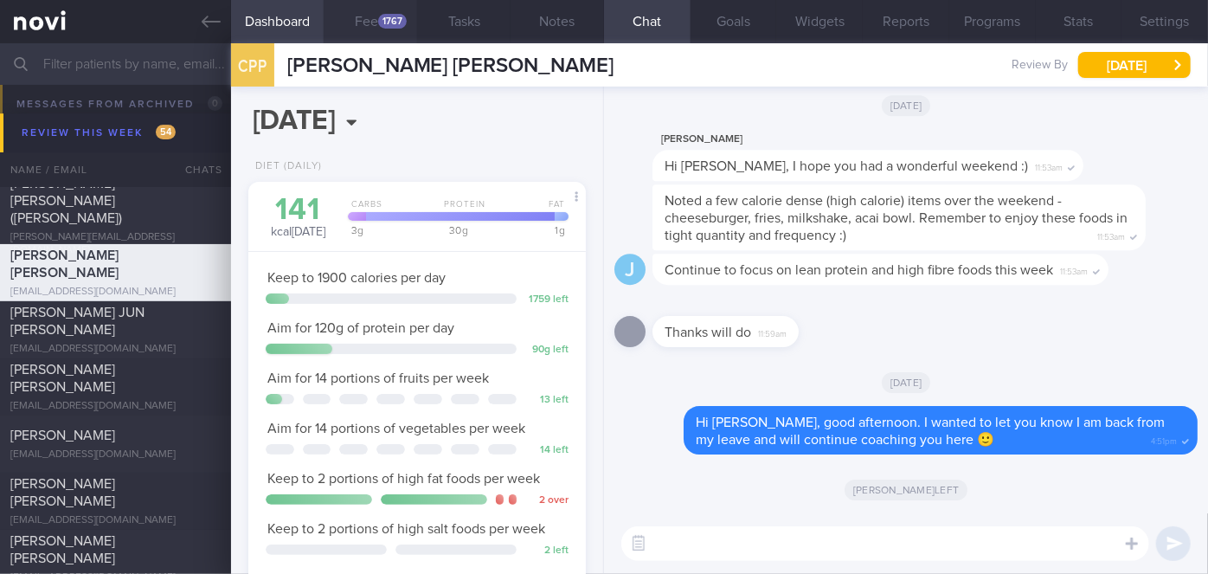
click at [375, 28] on button "Feed 1767" at bounding box center [370, 21] width 93 height 43
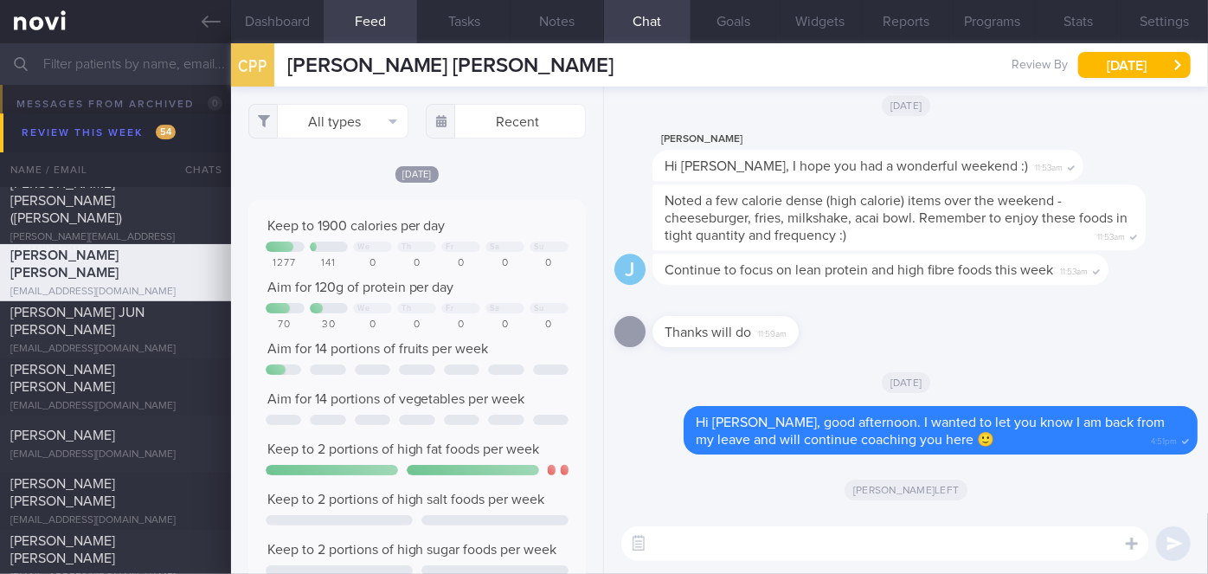
scroll to position [74, 303]
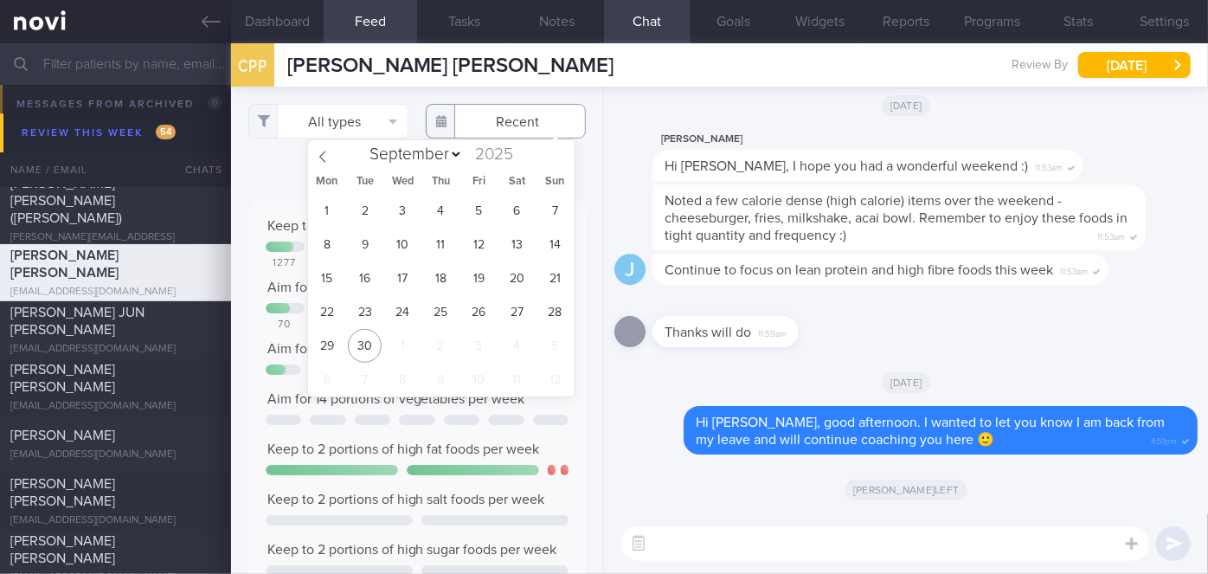
click at [494, 122] on input "text" at bounding box center [506, 121] width 160 height 35
click at [521, 304] on span "27" at bounding box center [517, 312] width 34 height 34
type input "[DATE]"
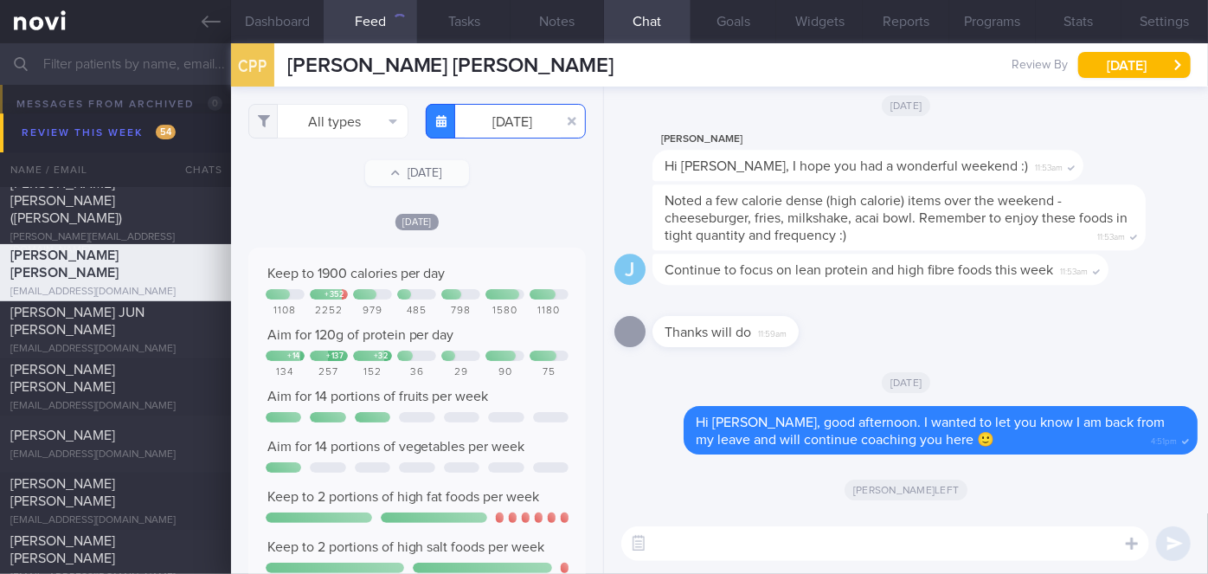
scroll to position [74, 303]
click at [344, 114] on button "All types" at bounding box center [328, 121] width 160 height 35
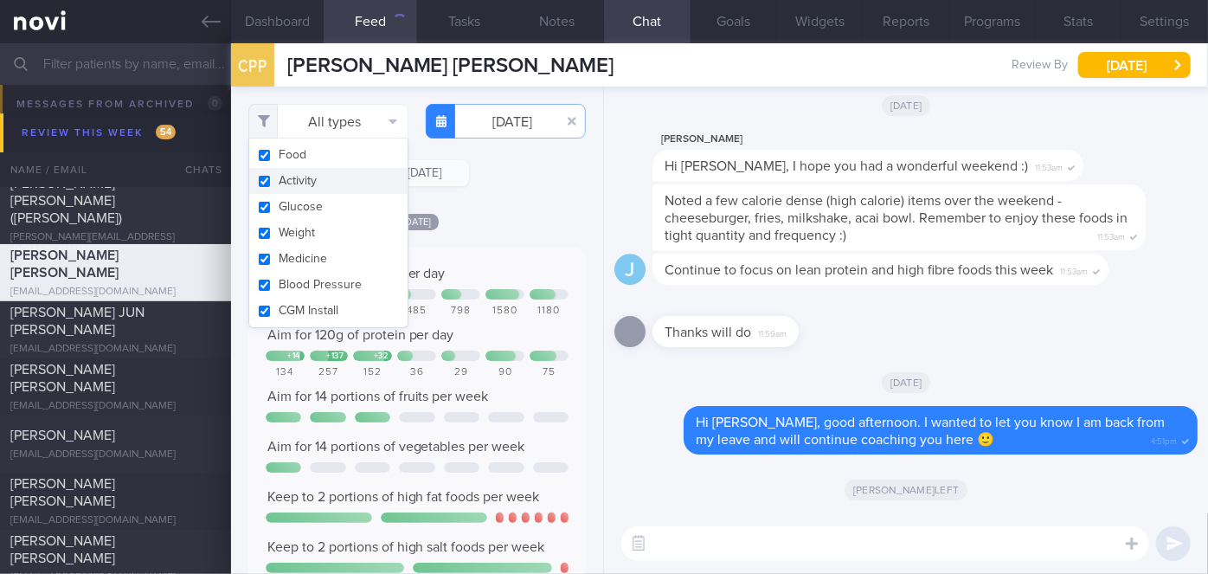
click at [339, 183] on button "Activity" at bounding box center [328, 181] width 158 height 26
checkbox input "false"
click at [521, 213] on div "[DATE]" at bounding box center [416, 221] width 337 height 18
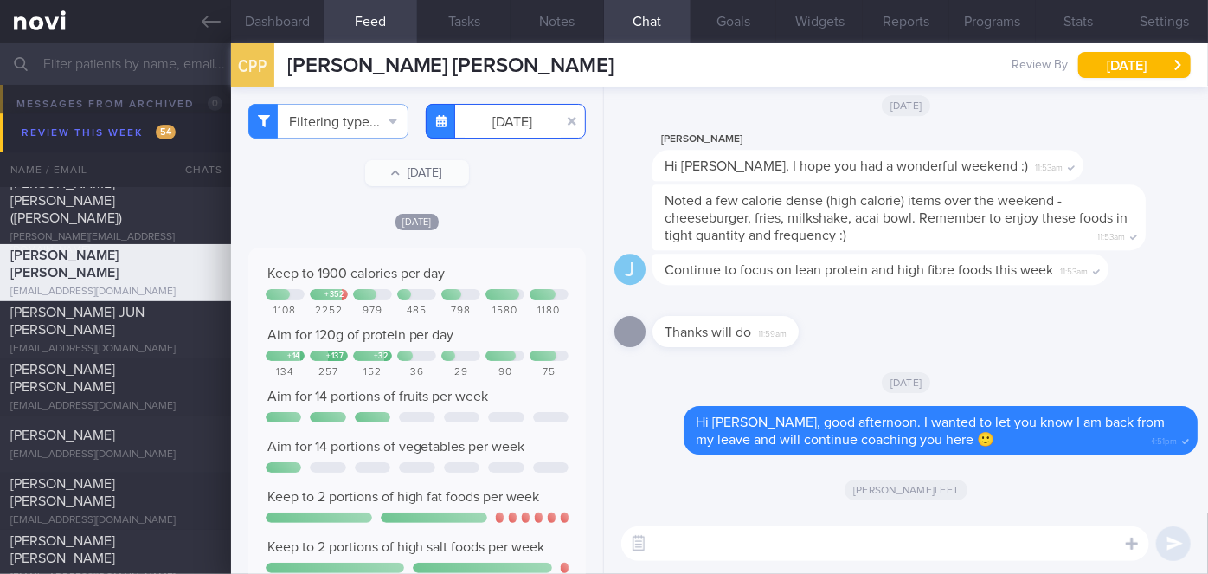
click at [514, 118] on input "[DATE]" at bounding box center [506, 121] width 160 height 35
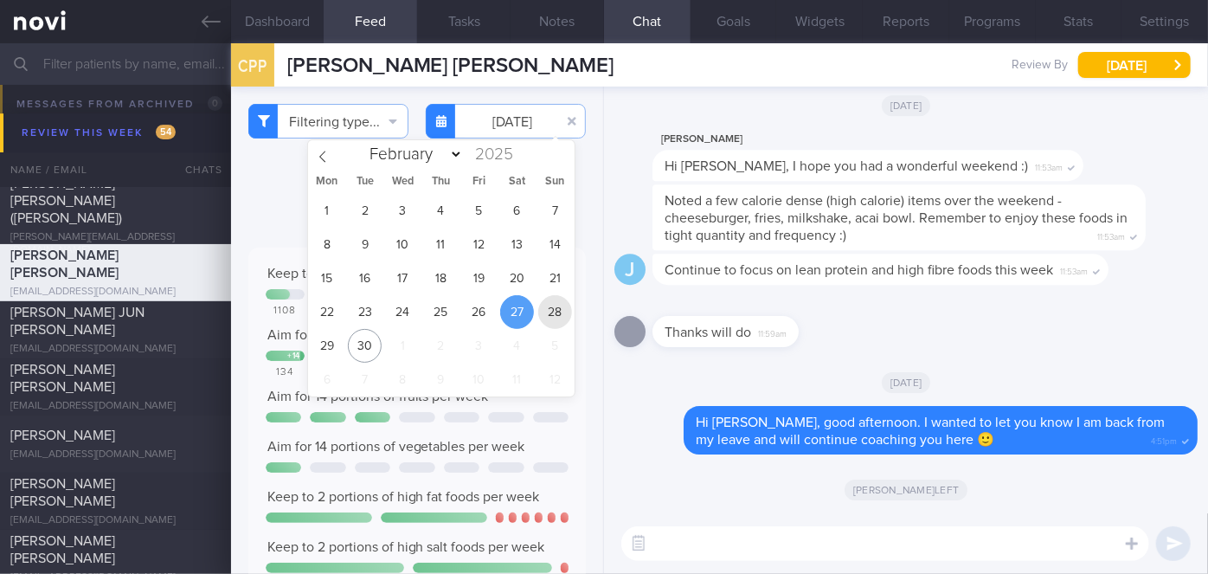
click at [548, 304] on span "28" at bounding box center [555, 312] width 34 height 34
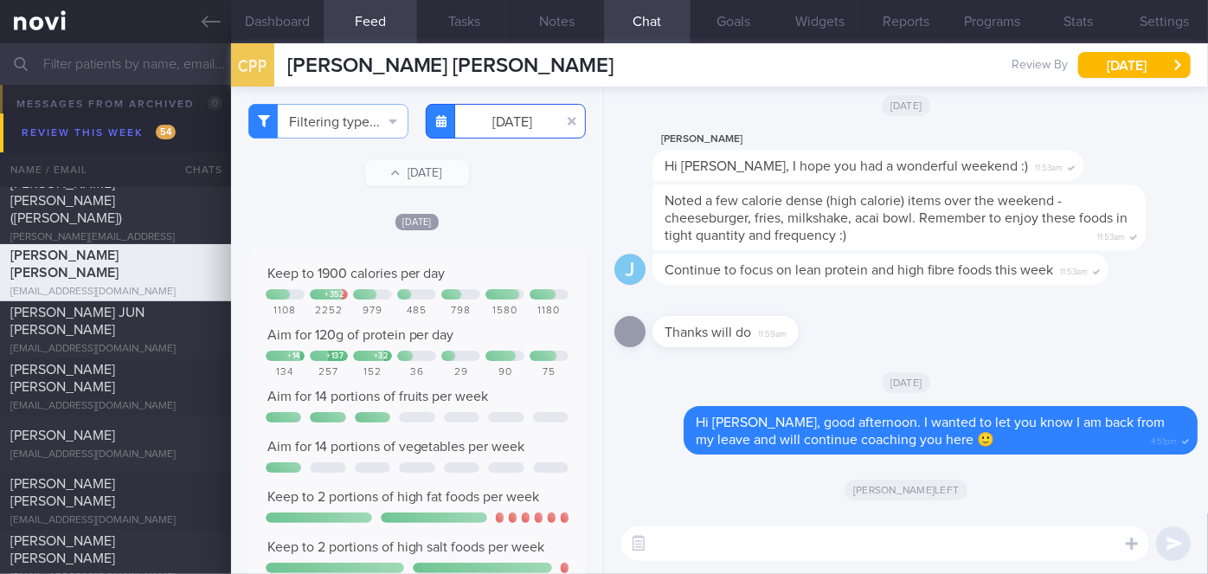
click at [497, 131] on input "[DATE]" at bounding box center [506, 121] width 160 height 35
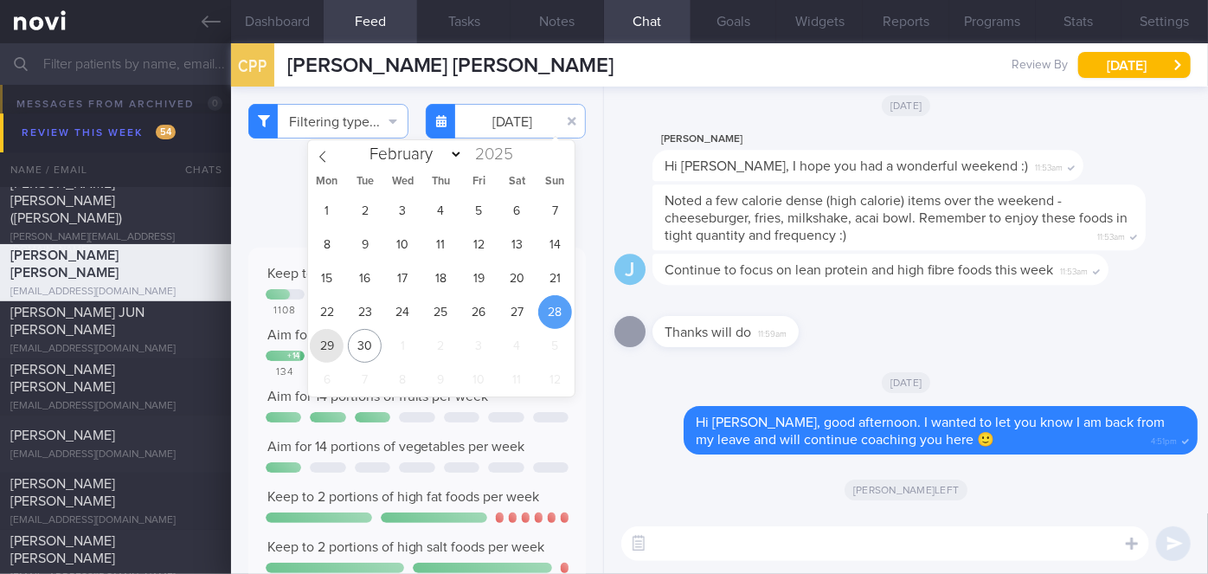
click at [324, 353] on span "29" at bounding box center [327, 346] width 34 height 34
type input "[DATE]"
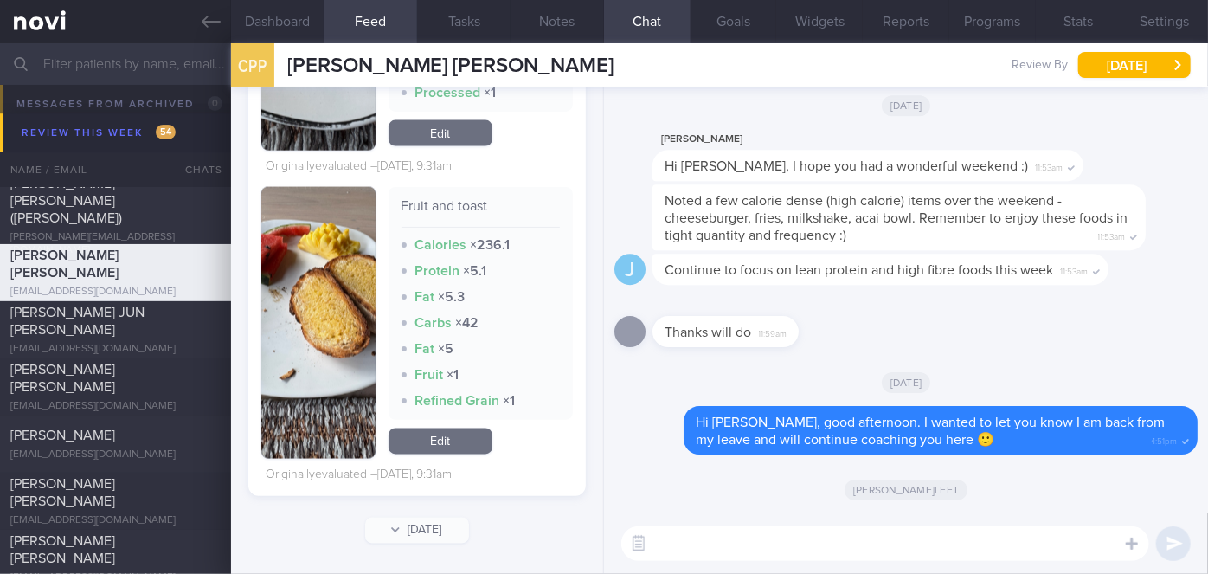
click at [677, 550] on textarea at bounding box center [885, 543] width 528 height 35
type textarea "Good choices on the weekend, [PERSON_NAME]!"
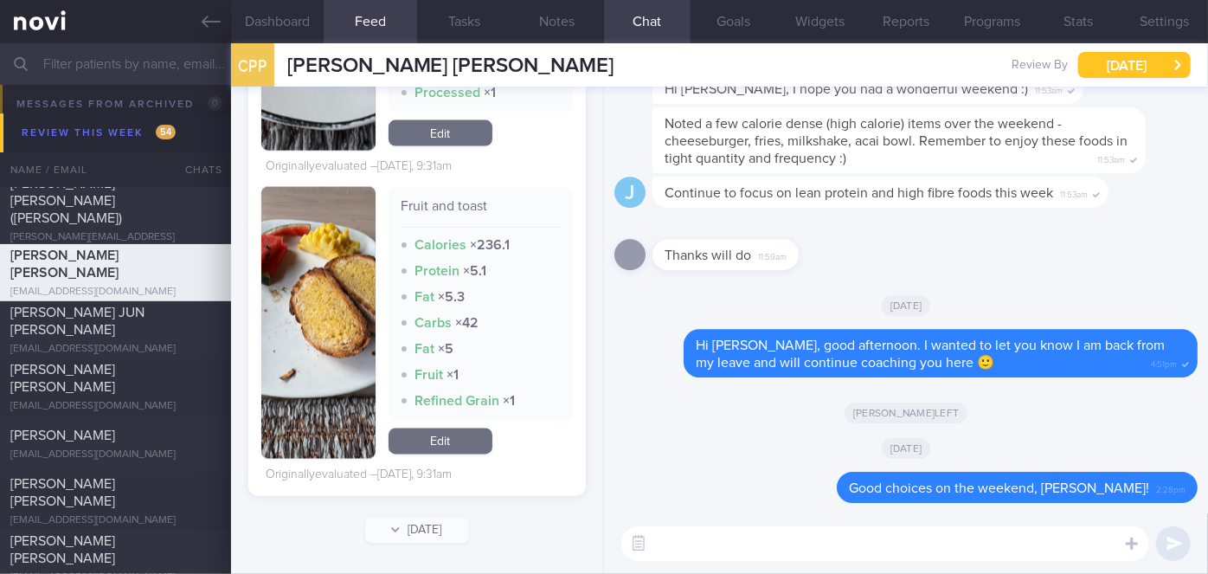
click at [1157, 63] on button "[DATE]" at bounding box center [1134, 65] width 112 height 26
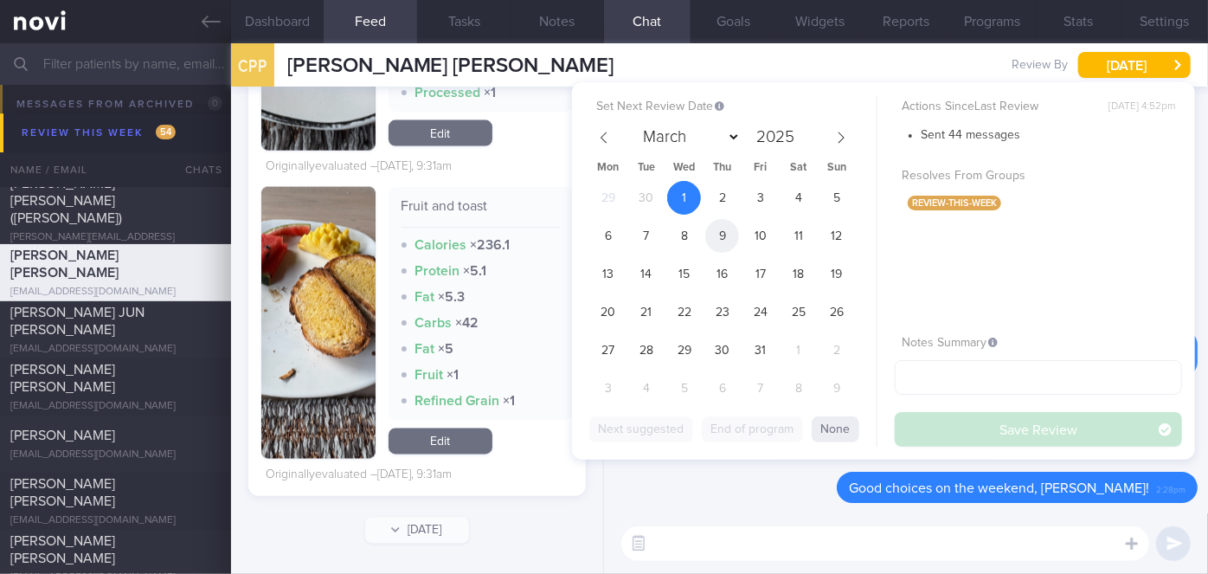
click at [715, 239] on span "9" at bounding box center [722, 236] width 34 height 34
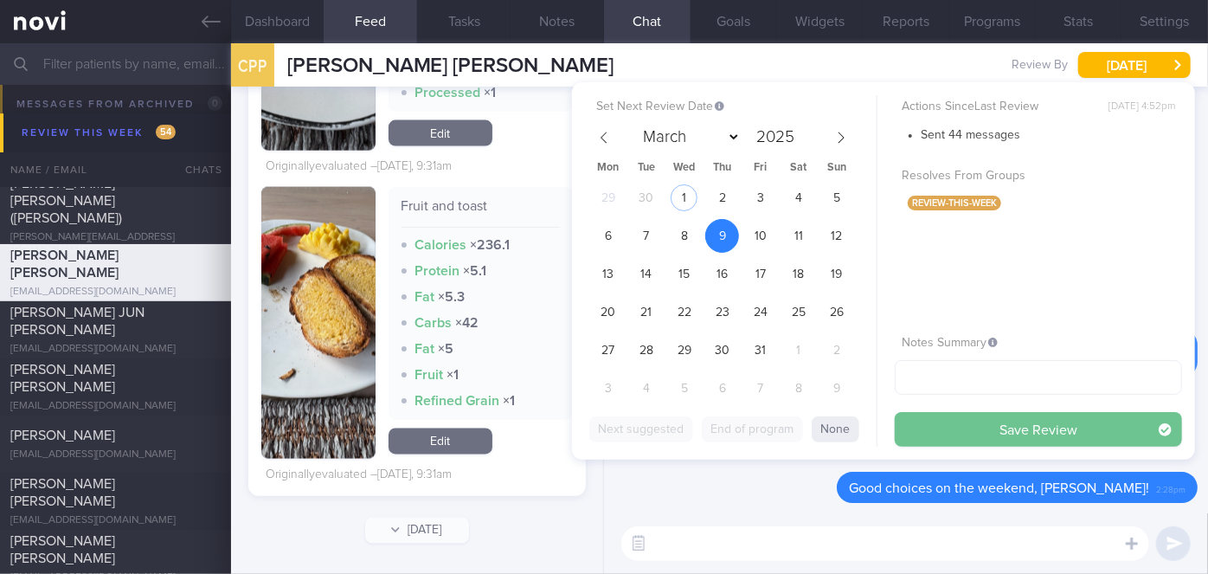
click at [1001, 426] on button "Save Review" at bounding box center [1037, 429] width 287 height 35
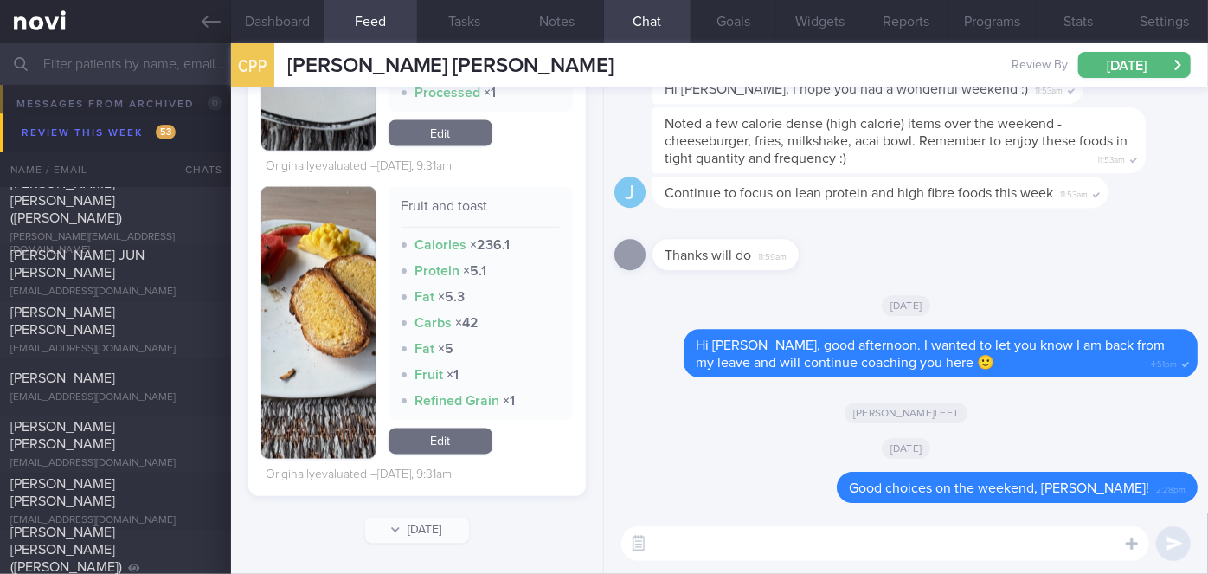
click at [175, 73] on input "text" at bounding box center [604, 64] width 1208 height 42
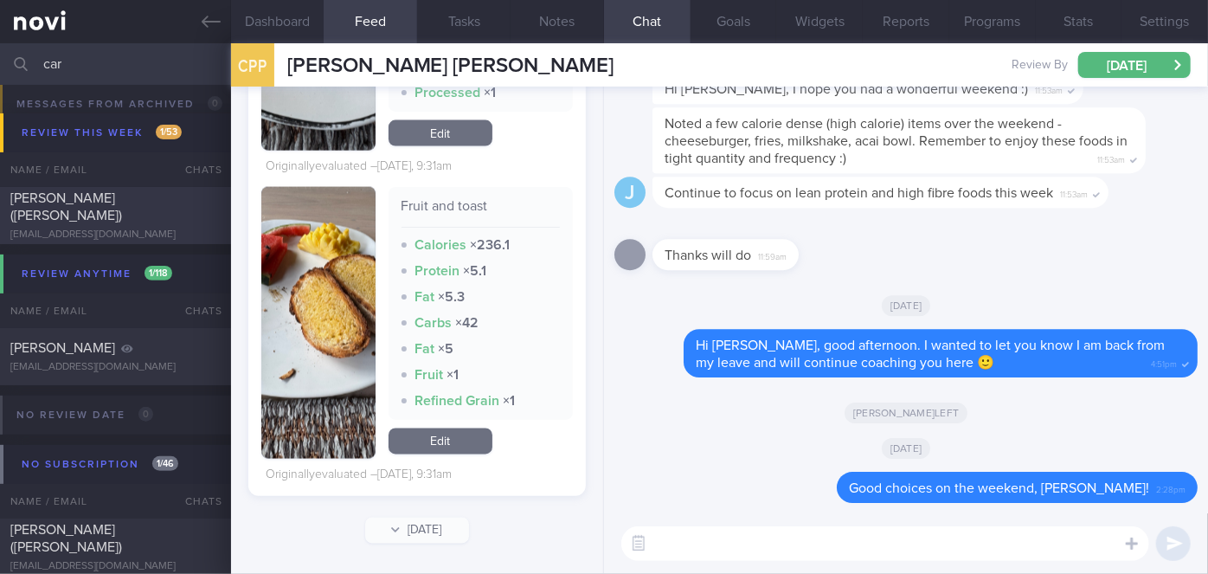
type input "car"
click at [182, 217] on div "[PERSON_NAME] ([PERSON_NAME]) [EMAIL_ADDRESS][DOMAIN_NAME]" at bounding box center [115, 215] width 231 height 52
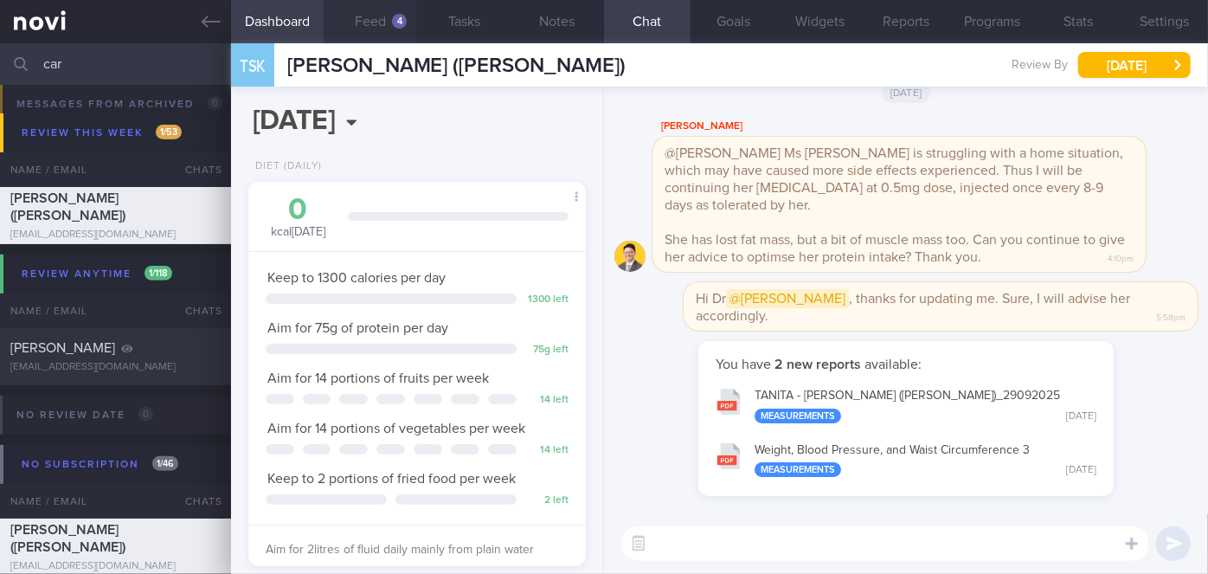
click at [382, 21] on button "Feed 4" at bounding box center [370, 21] width 93 height 43
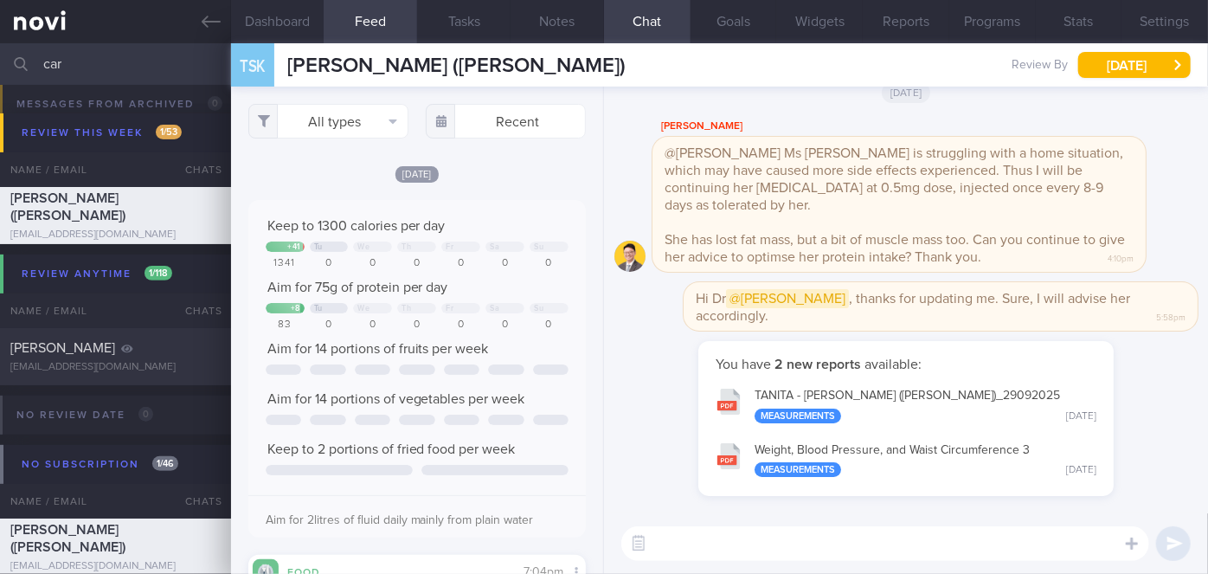
click at [932, 399] on button "TANITA - [PERSON_NAME] ([PERSON_NAME])_ 29092025 Measurements [DATE]" at bounding box center [906, 404] width 398 height 54
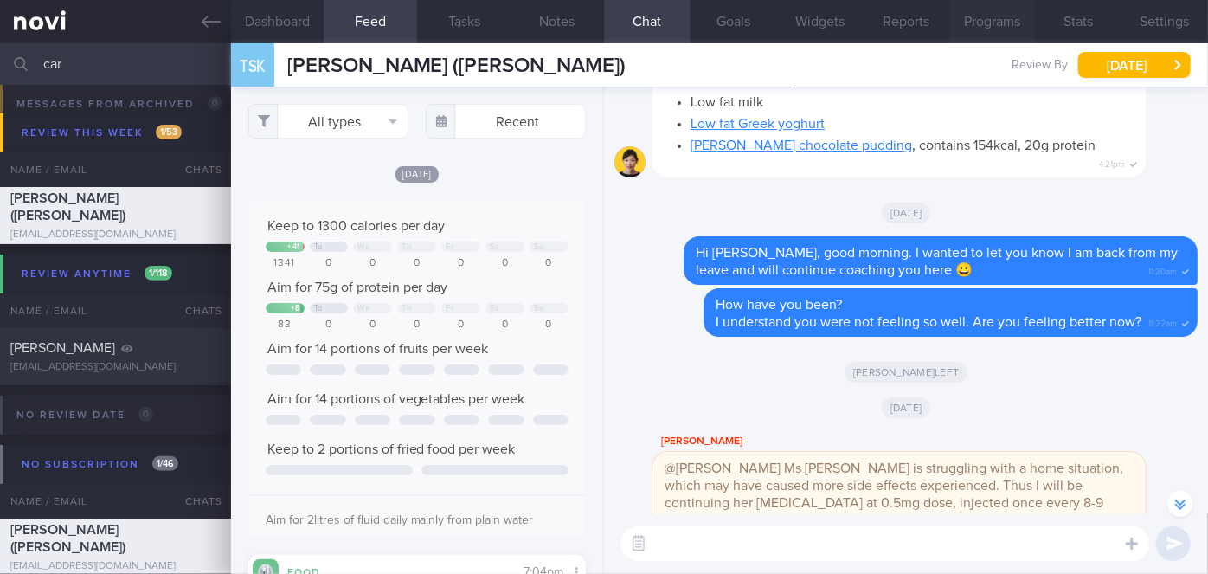
click at [980, 14] on button "Programs" at bounding box center [992, 21] width 87 height 43
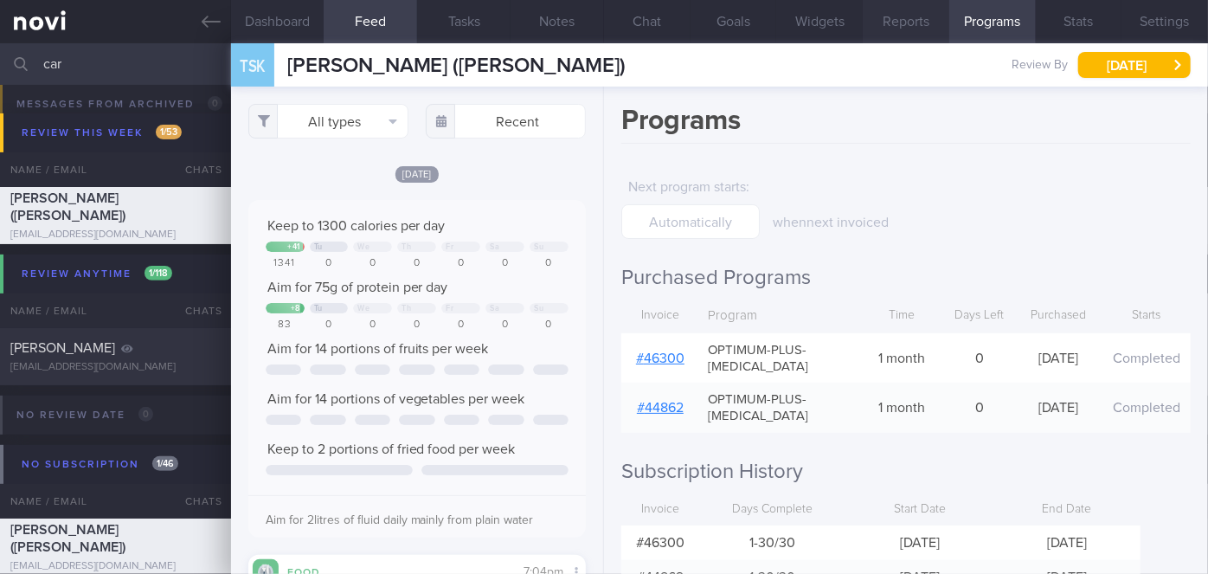
click at [900, 20] on button "Reports" at bounding box center [905, 21] width 87 height 43
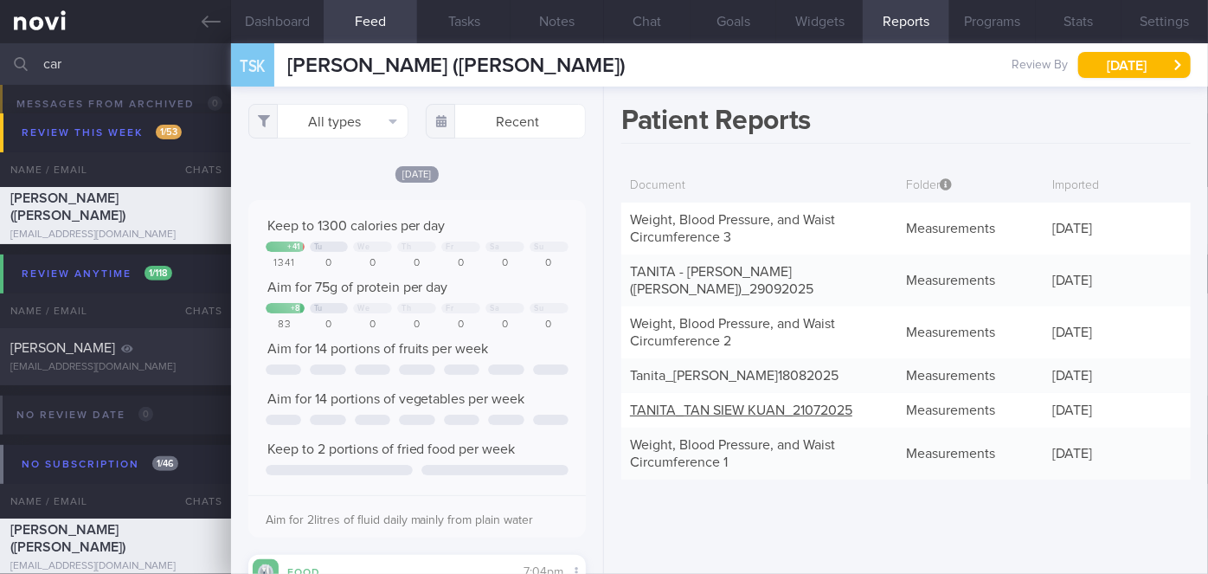
click at [819, 407] on link "TANITA_ TAN SIEW KUAN_ 21072025" at bounding box center [741, 410] width 222 height 14
click at [663, 29] on button "Chat" at bounding box center [647, 21] width 87 height 43
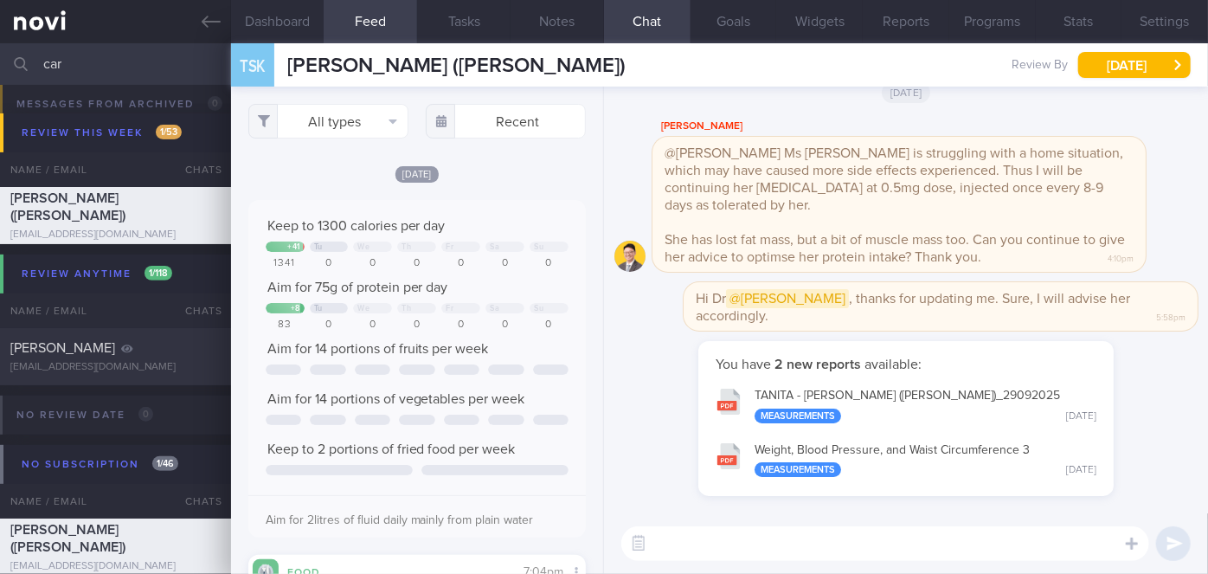
click at [844, 540] on textarea at bounding box center [885, 543] width 528 height 35
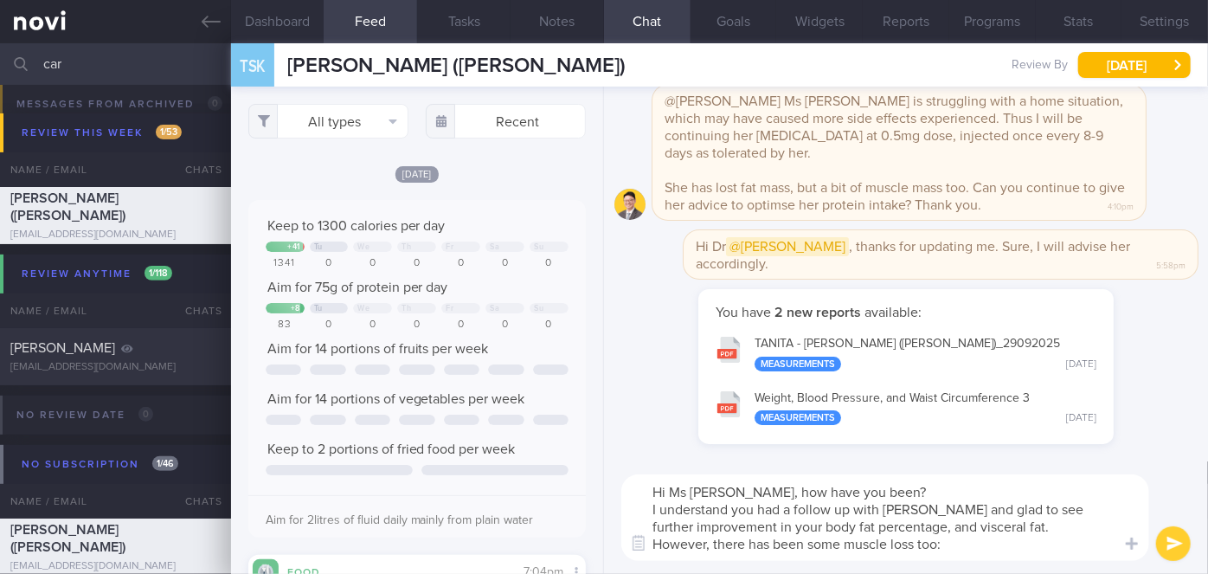
click at [901, 527] on textarea "Hi Ms [PERSON_NAME], how have you been? I understand you had a follow up with […" at bounding box center [885, 517] width 528 height 87
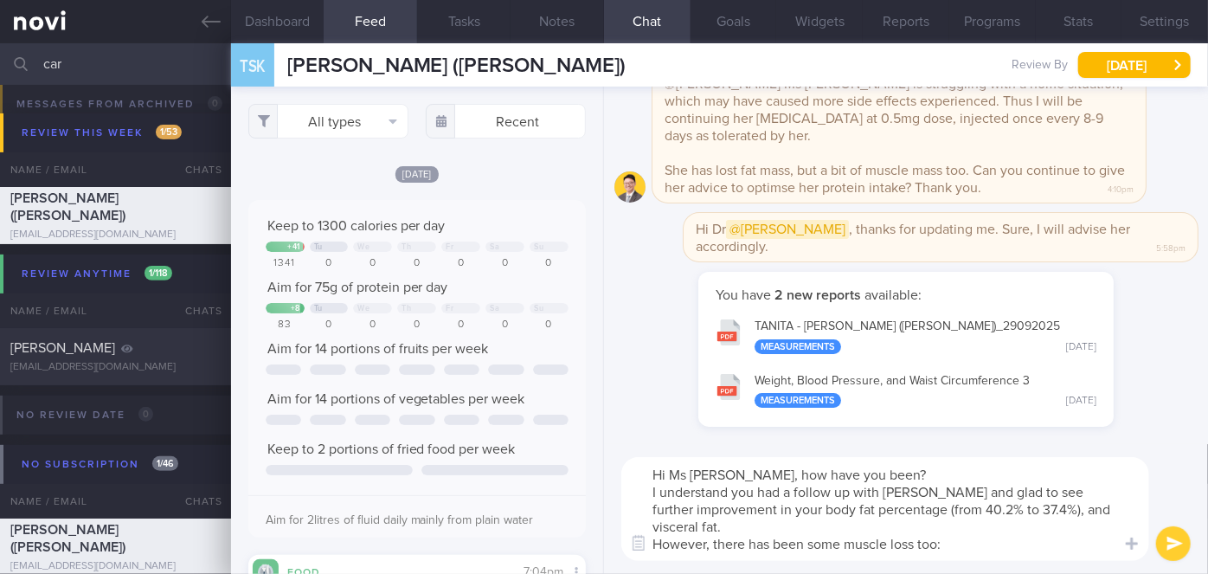
click at [710, 531] on textarea "Hi Ms [PERSON_NAME], how have you been? I understand you had a follow up with […" at bounding box center [885, 509] width 528 height 104
click at [940, 540] on textarea "Hi Ms [PERSON_NAME], how have you been? I understand you had a follow up with […" at bounding box center [885, 509] width 528 height 104
click at [946, 542] on textarea "Hi Ms [PERSON_NAME], how have you been? I understand you had a follow up with […" at bounding box center [885, 509] width 528 height 104
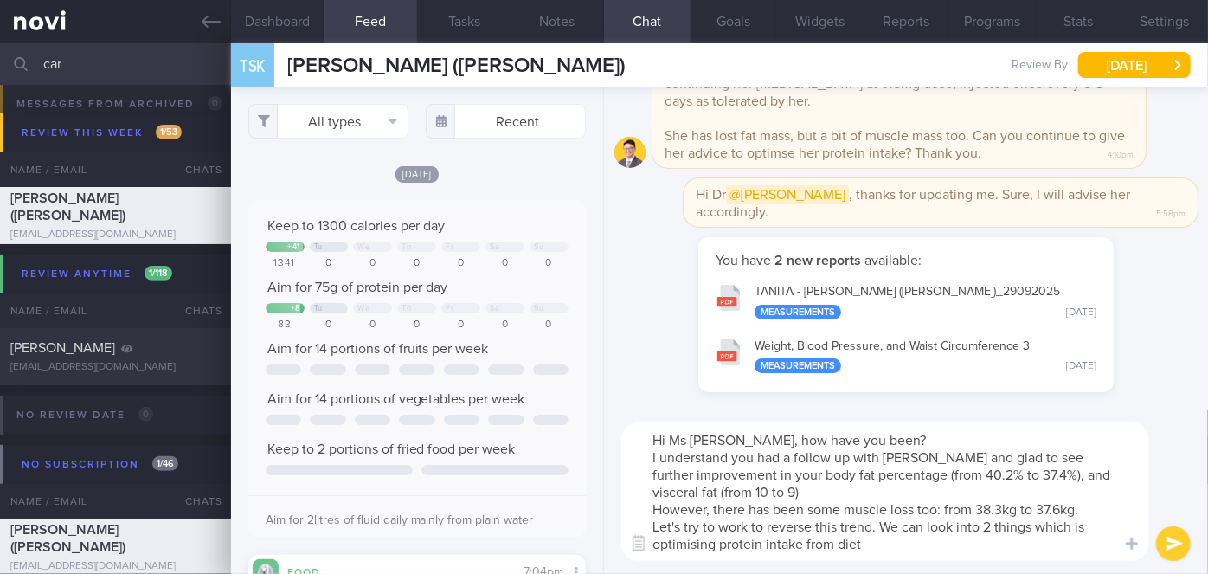
drag, startPoint x: 1086, startPoint y: 523, endPoint x: 984, endPoint y: 525, distance: 101.2
click at [984, 525] on textarea "Hi Ms [PERSON_NAME], how have you been? I understand you had a follow up with […" at bounding box center [885, 491] width 528 height 138
type textarea "Hi Ms [PERSON_NAME], how have you been? I understand you had a follow up with […"
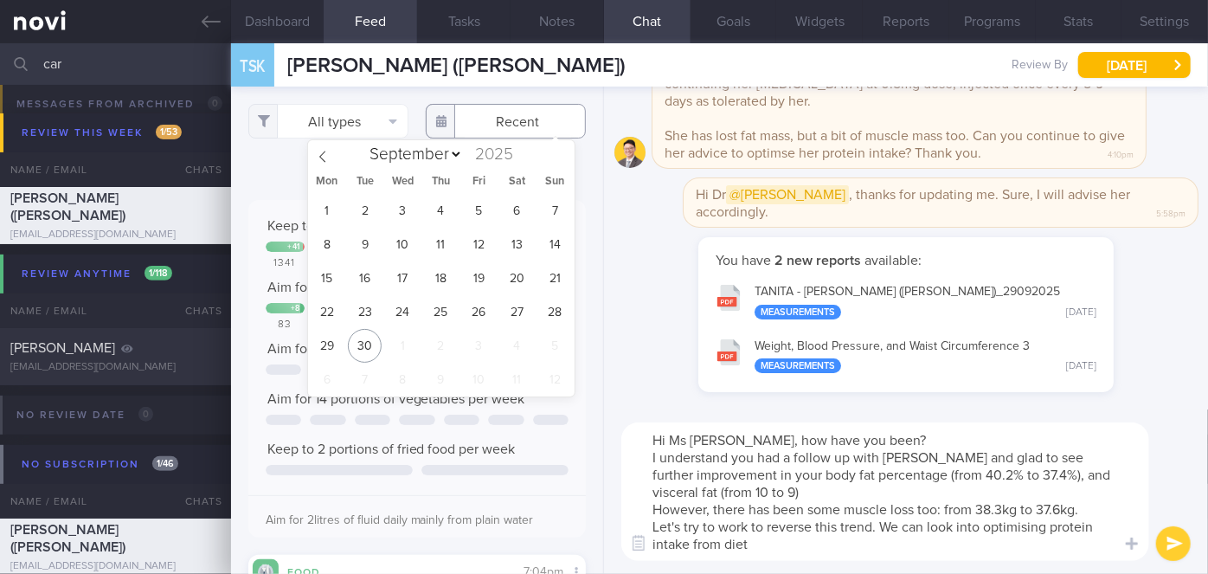
click at [508, 124] on input "text" at bounding box center [506, 121] width 160 height 35
click at [318, 310] on span "22" at bounding box center [327, 312] width 34 height 34
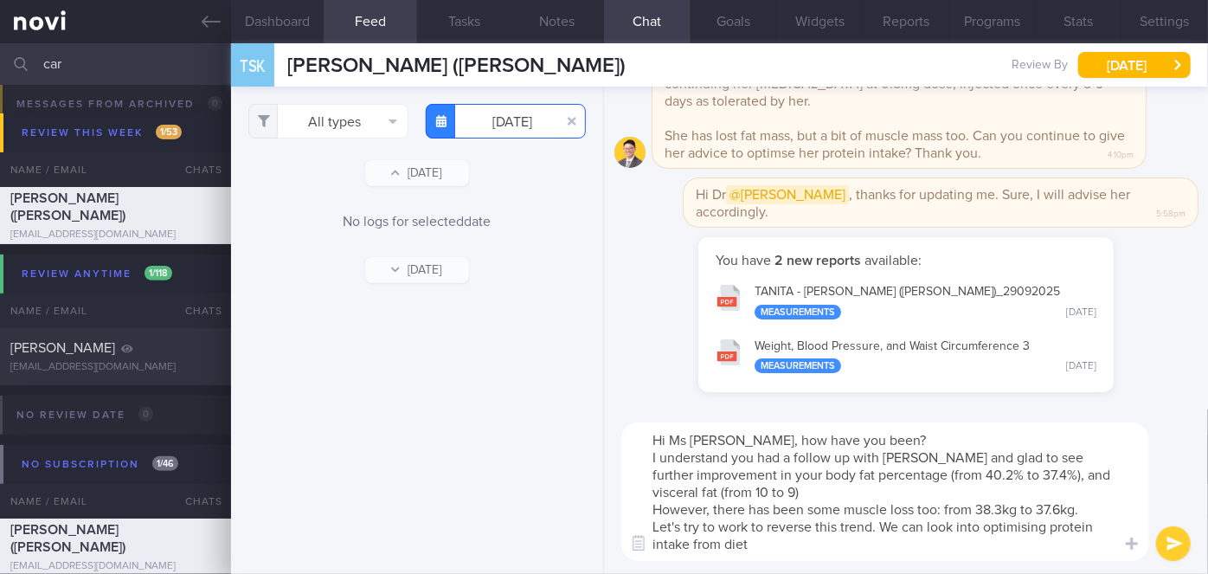
click at [542, 119] on input "[DATE]" at bounding box center [506, 121] width 160 height 35
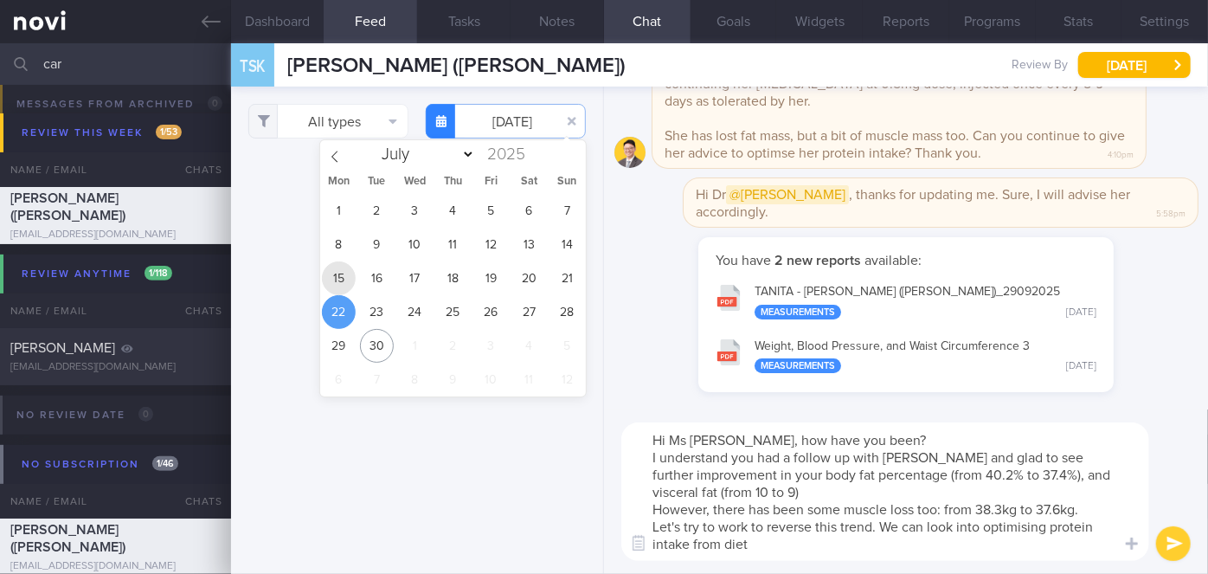
click at [346, 272] on span "15" at bounding box center [339, 278] width 34 height 34
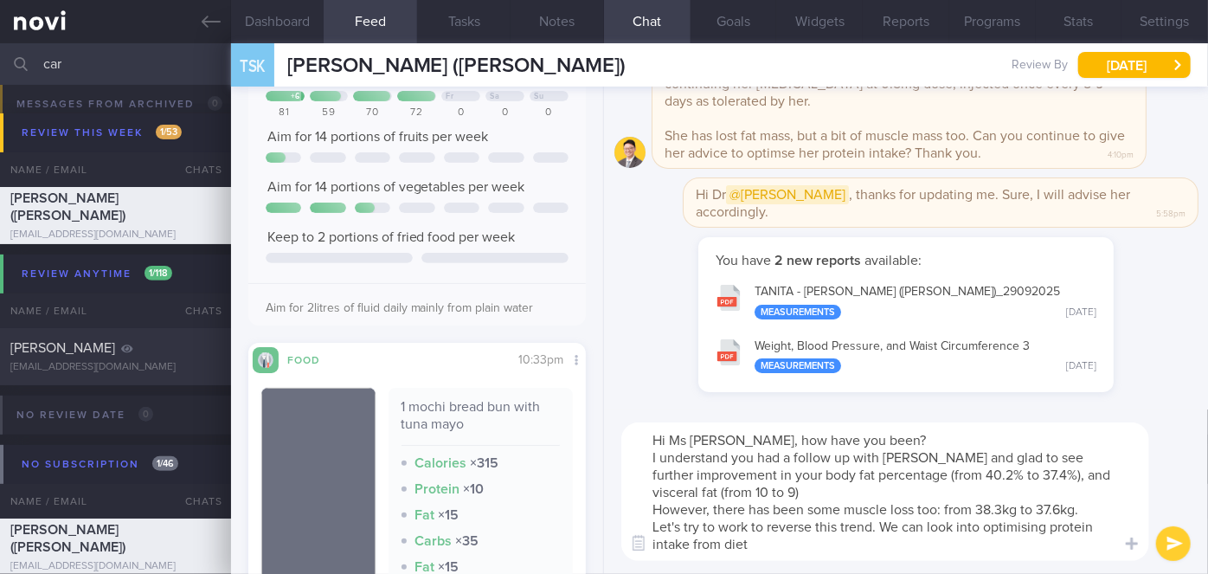
scroll to position [23, 0]
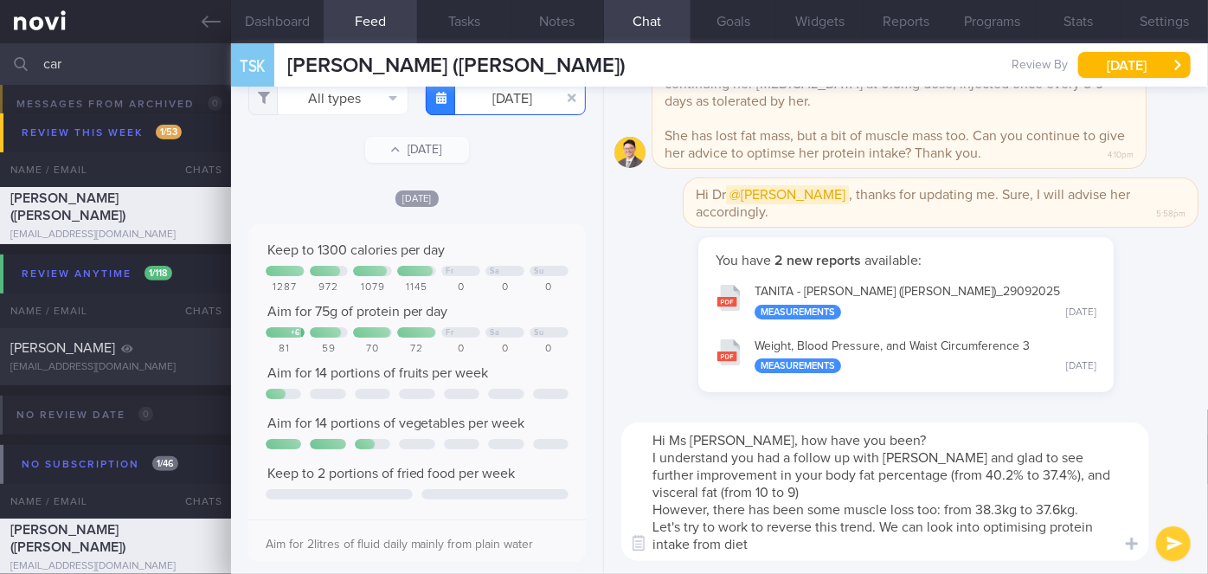
click at [510, 108] on input "[DATE]" at bounding box center [506, 97] width 160 height 35
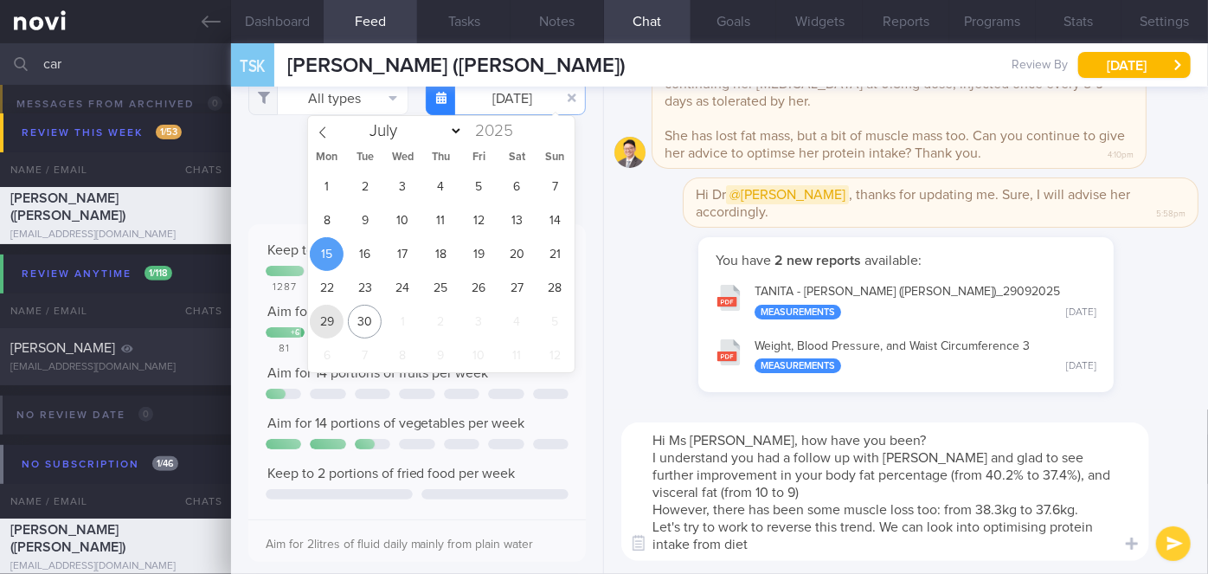
click at [327, 314] on span "29" at bounding box center [327, 321] width 34 height 34
type input "[DATE]"
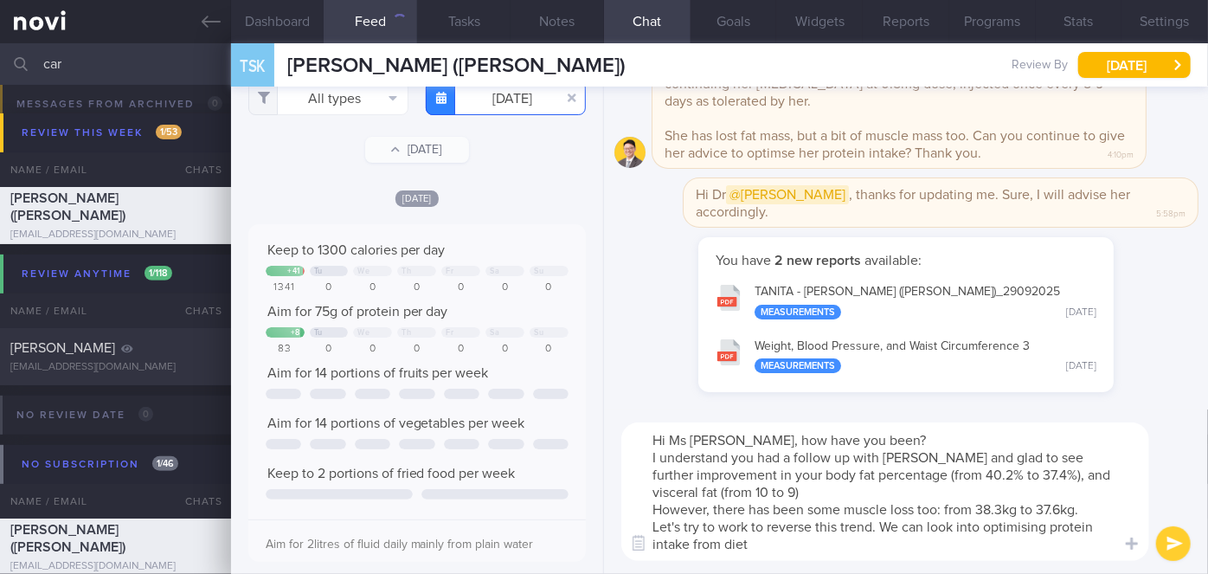
scroll to position [17, 0]
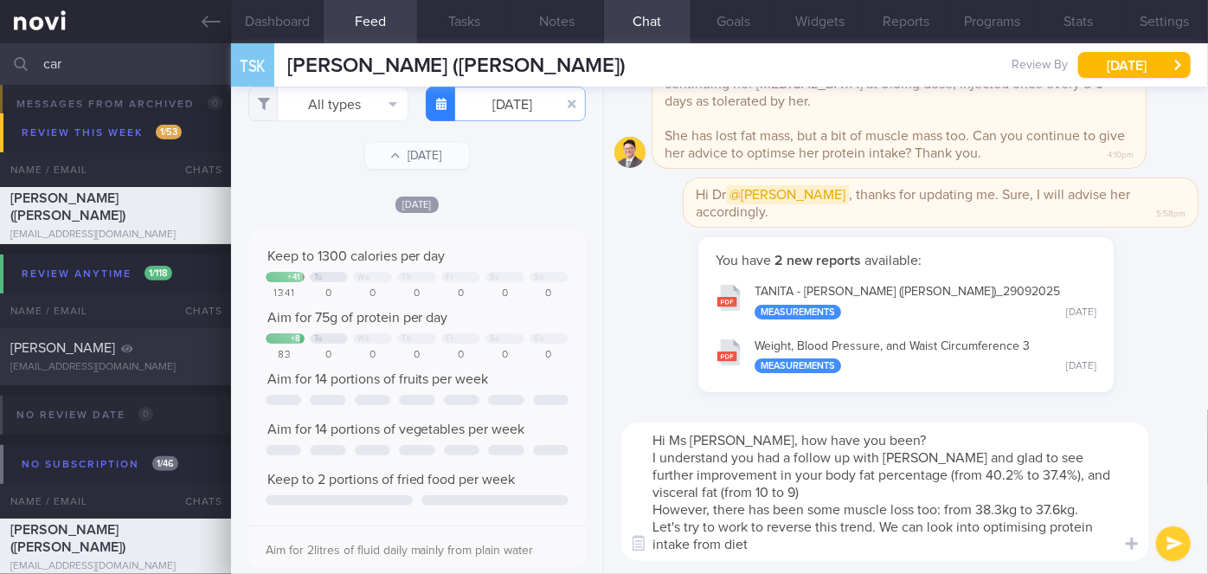
drag, startPoint x: 1002, startPoint y: 533, endPoint x: 812, endPoint y: 543, distance: 189.7
click at [812, 543] on textarea "Hi Ms [PERSON_NAME], how have you been? I understand you had a follow up with […" at bounding box center [885, 491] width 528 height 138
click at [719, 544] on textarea "Hi Ms [PERSON_NAME], how have you been? I understand you had a follow up with […" at bounding box center [885, 491] width 528 height 138
type textarea "Hi Ms [PERSON_NAME], how have you been? I understand you had a follow up with […"
click at [1170, 542] on button "submit" at bounding box center [1173, 543] width 35 height 35
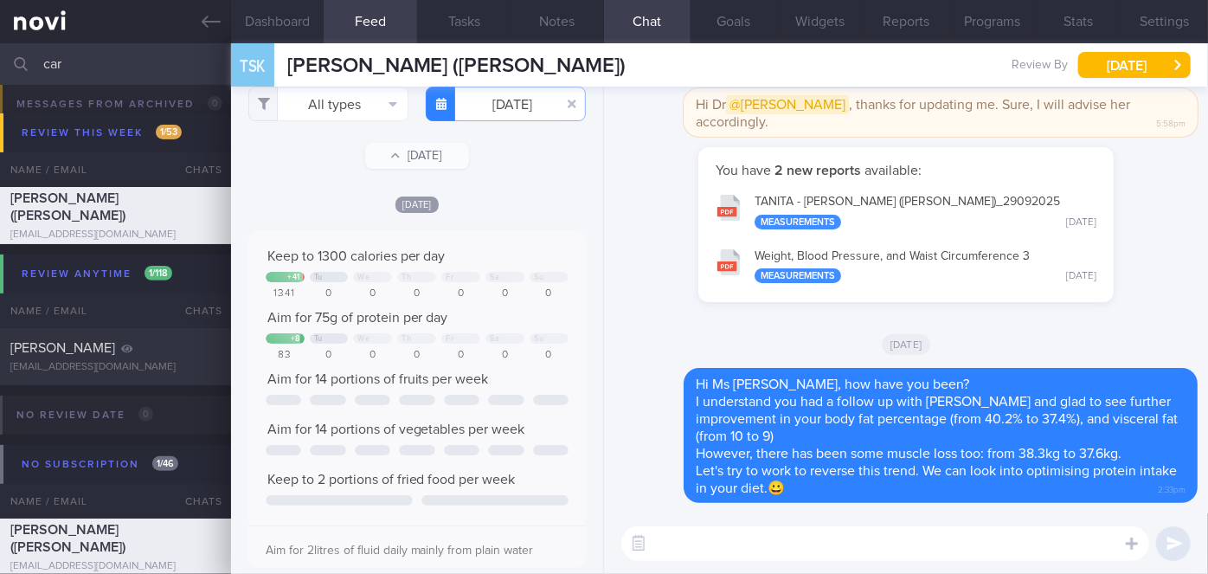
click at [775, 545] on textarea at bounding box center [885, 543] width 528 height 35
type textarea "Let me know if you need any help with this ya"
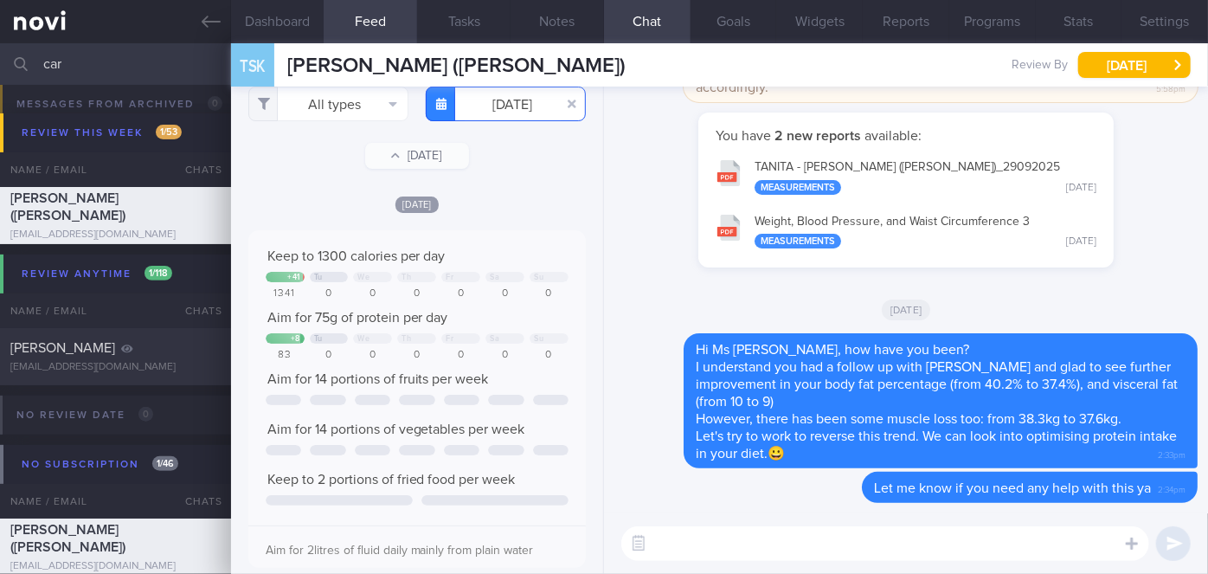
click at [491, 109] on input "[DATE]" at bounding box center [506, 104] width 160 height 35
click at [336, 107] on button "All types" at bounding box center [328, 104] width 160 height 35
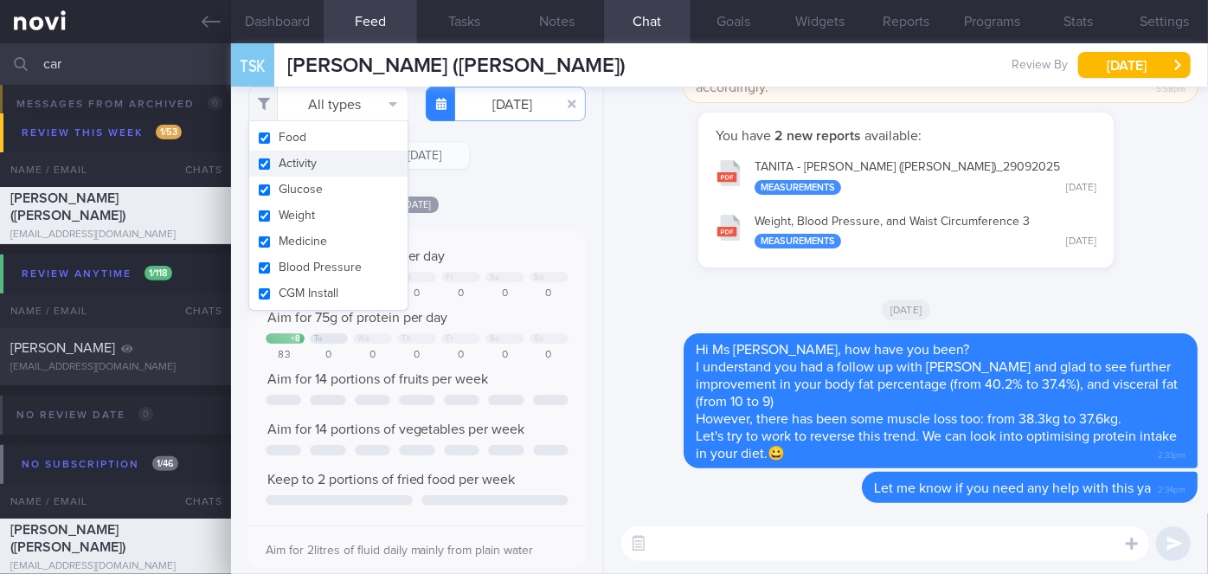
click at [323, 166] on button "Activity" at bounding box center [328, 164] width 158 height 26
checkbox input "false"
click at [506, 199] on div "[DATE]" at bounding box center [416, 204] width 337 height 18
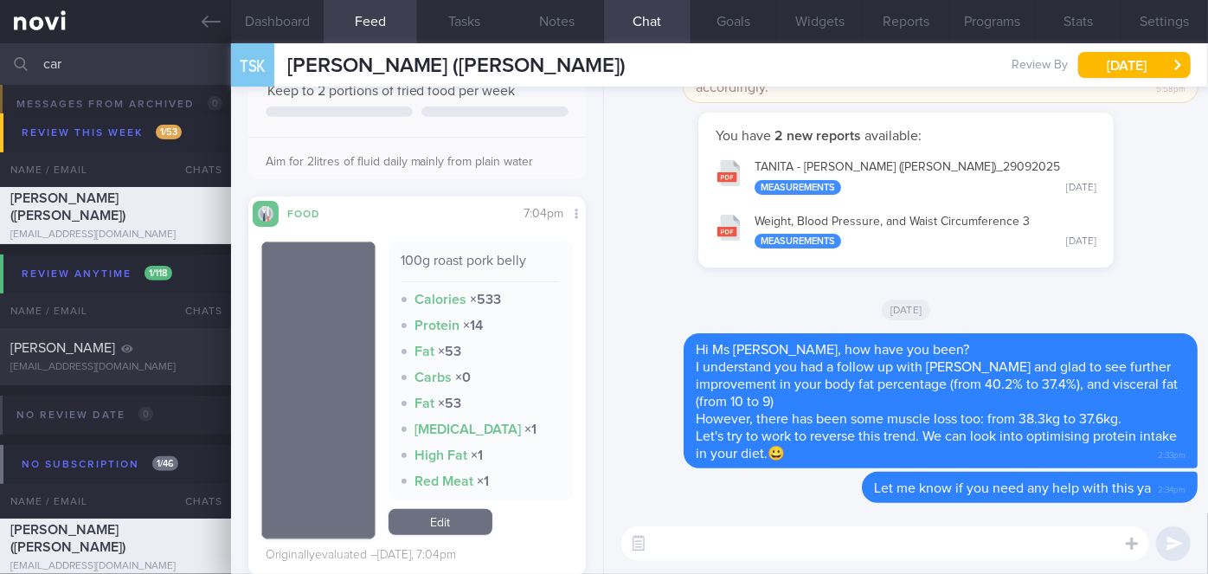
scroll to position [405, 0]
click at [755, 545] on textarea at bounding box center [885, 543] width 528 height 35
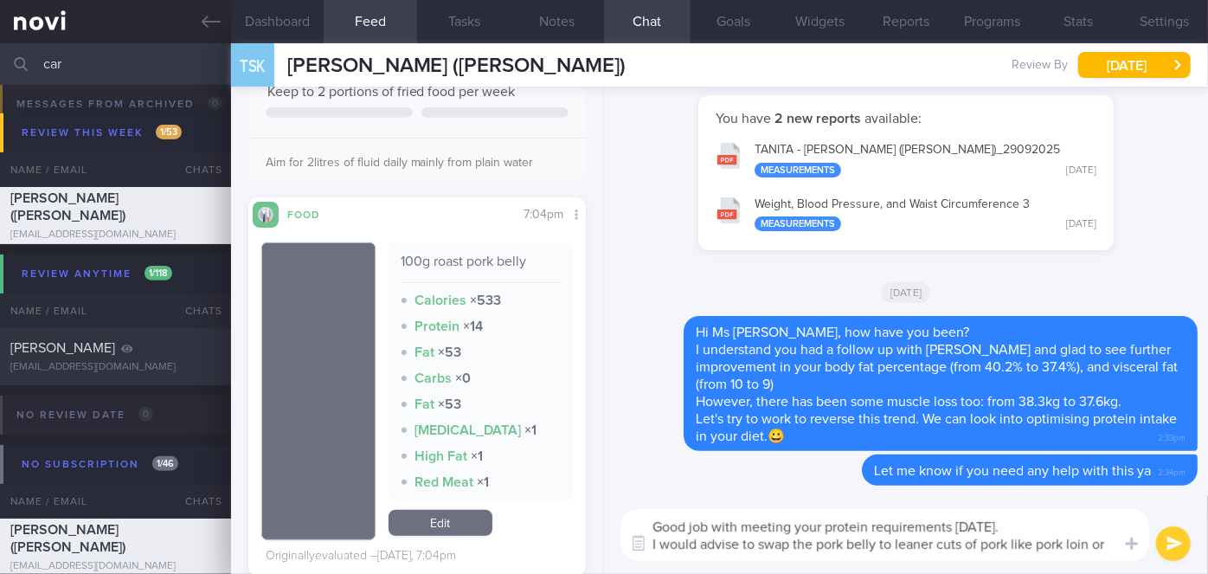
scroll to position [0, 0]
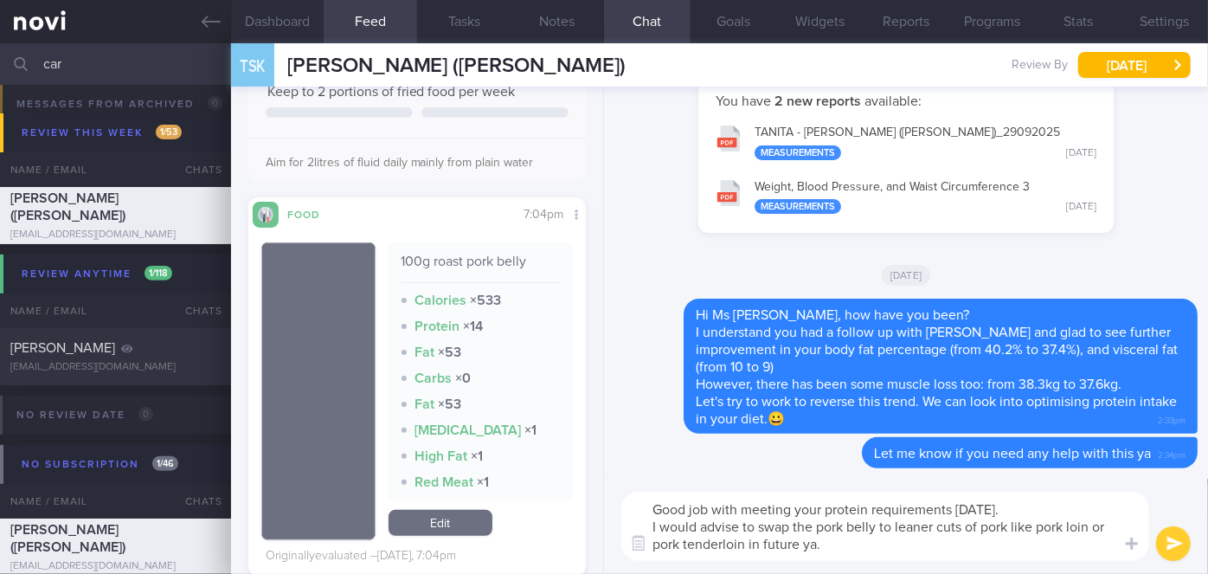
click at [1023, 512] on textarea "Good job with meeting your protein requirements [DATE]. I would advise to swap …" at bounding box center [885, 525] width 528 height 69
type textarea "Good job with meeting your protein requirements [DATE]! I would advise to swap …"
click at [1170, 542] on button "submit" at bounding box center [1173, 543] width 35 height 35
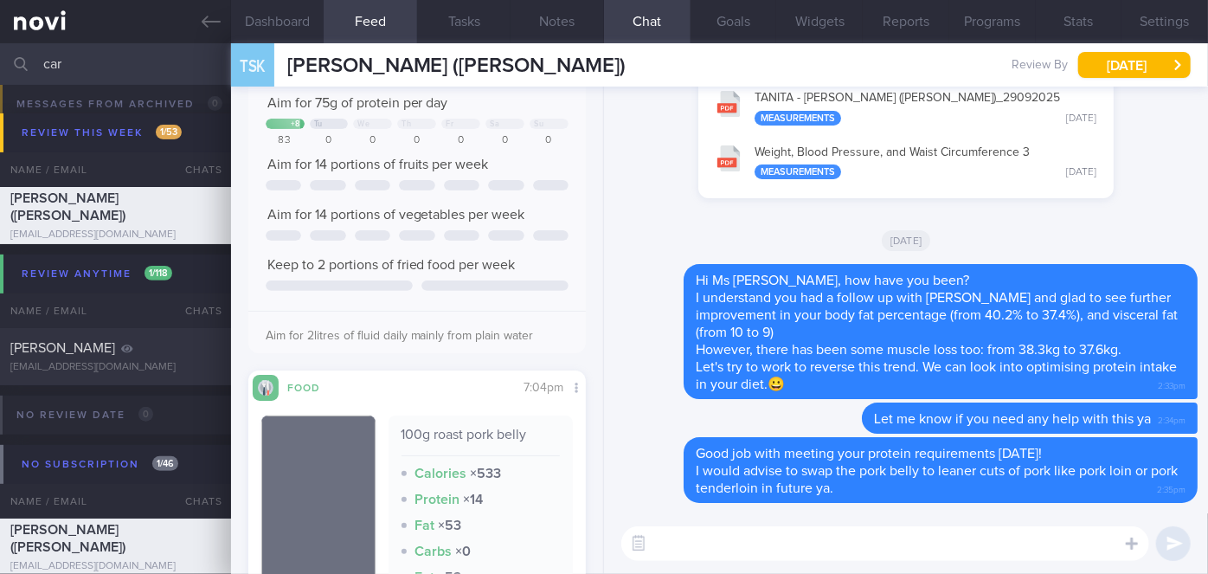
scroll to position [235, 0]
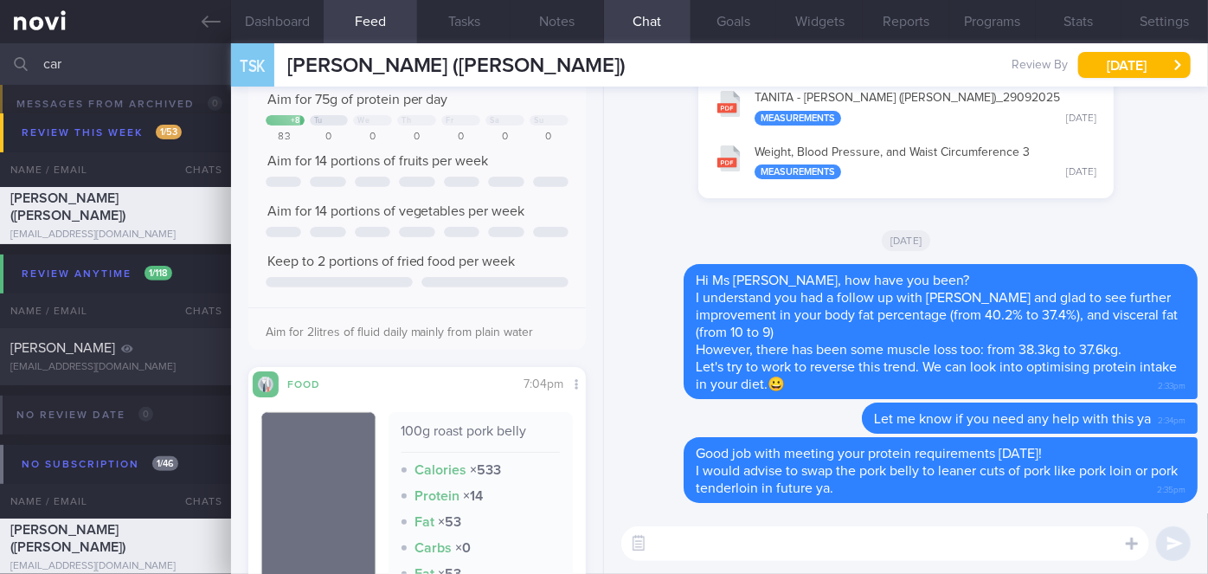
click at [694, 553] on textarea at bounding box center [885, 543] width 528 height 35
type textarea "Try to also incorporate some vegetables into your meals ya😀"
click at [1183, 543] on button "submit" at bounding box center [1173, 543] width 35 height 35
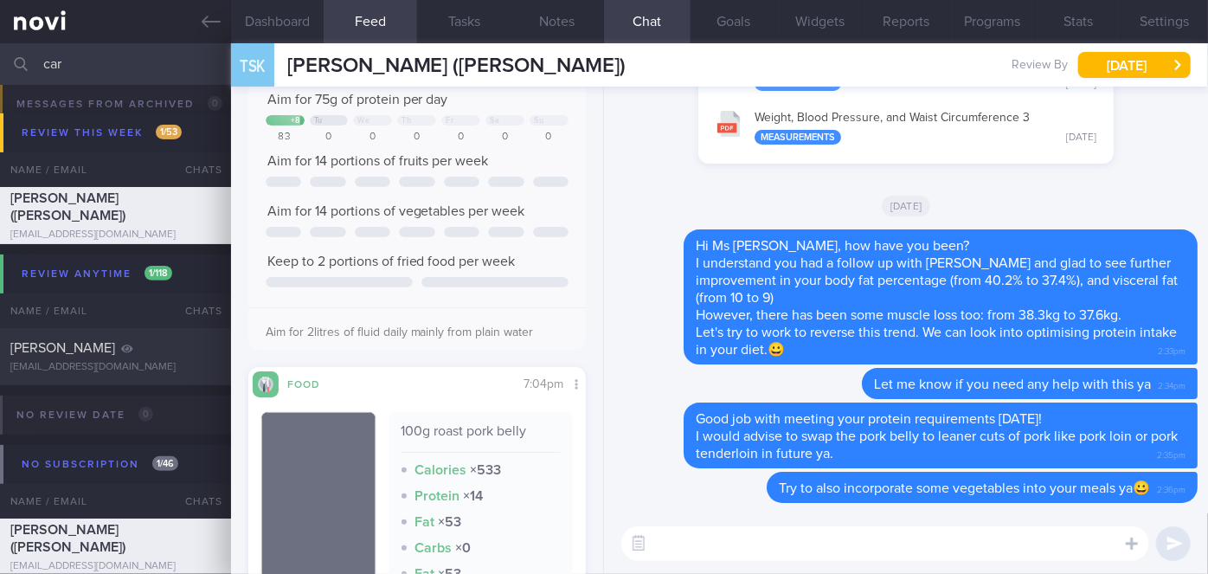
click at [969, 547] on textarea at bounding box center [885, 543] width 528 height 35
click at [947, 540] on textarea "You can use frozen vegetables if you find the fres ones gets spoilt very easily" at bounding box center [885, 543] width 528 height 35
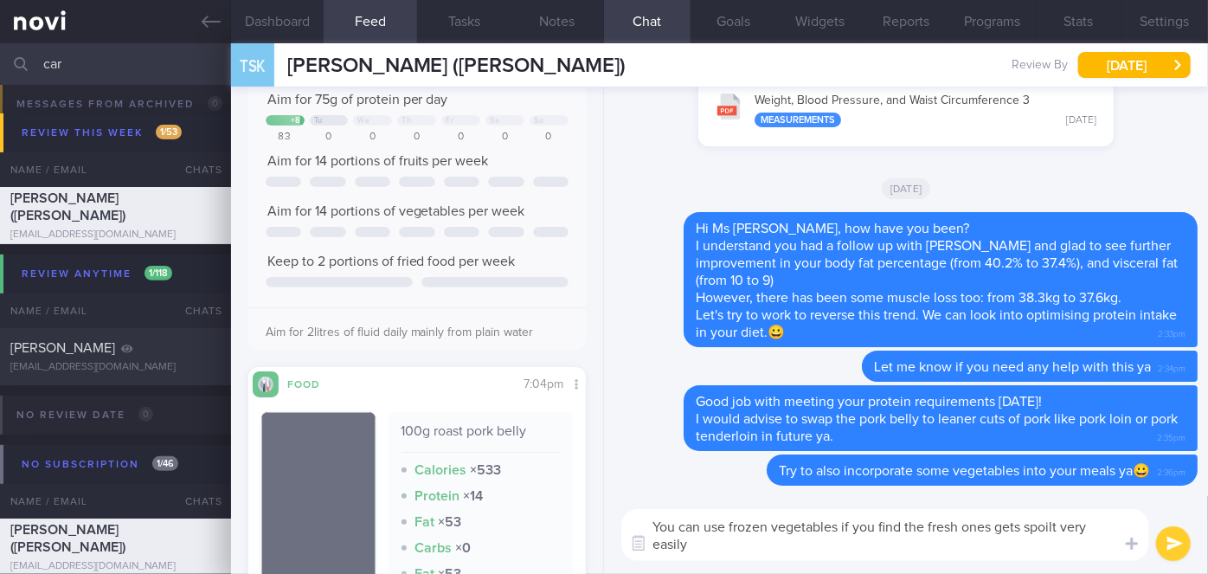
type textarea "You can use frozen vegetables if you find the fresh ones gets spoilt very easily"
click at [1168, 542] on button "submit" at bounding box center [1173, 543] width 35 height 35
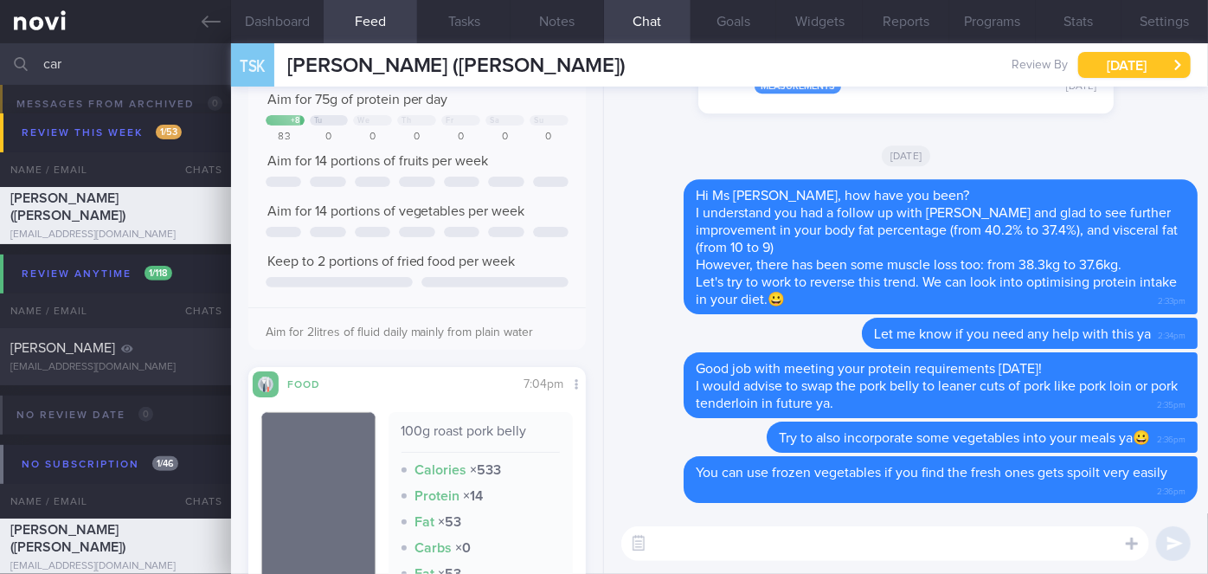
click at [1115, 61] on button "[DATE]" at bounding box center [1134, 65] width 112 height 26
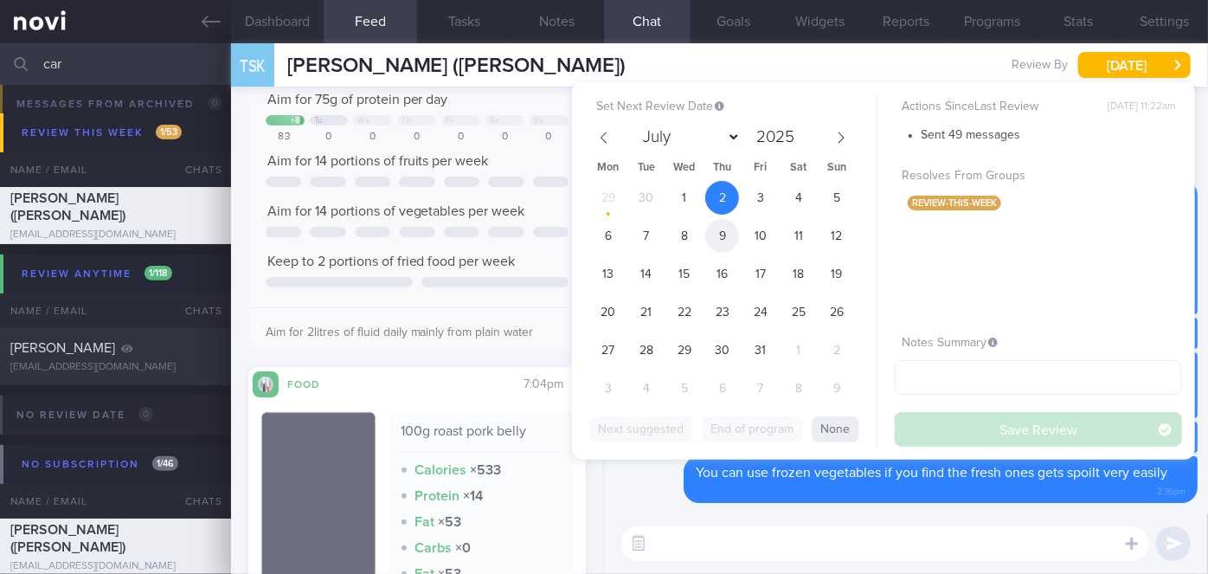
click at [735, 235] on span "9" at bounding box center [722, 236] width 34 height 34
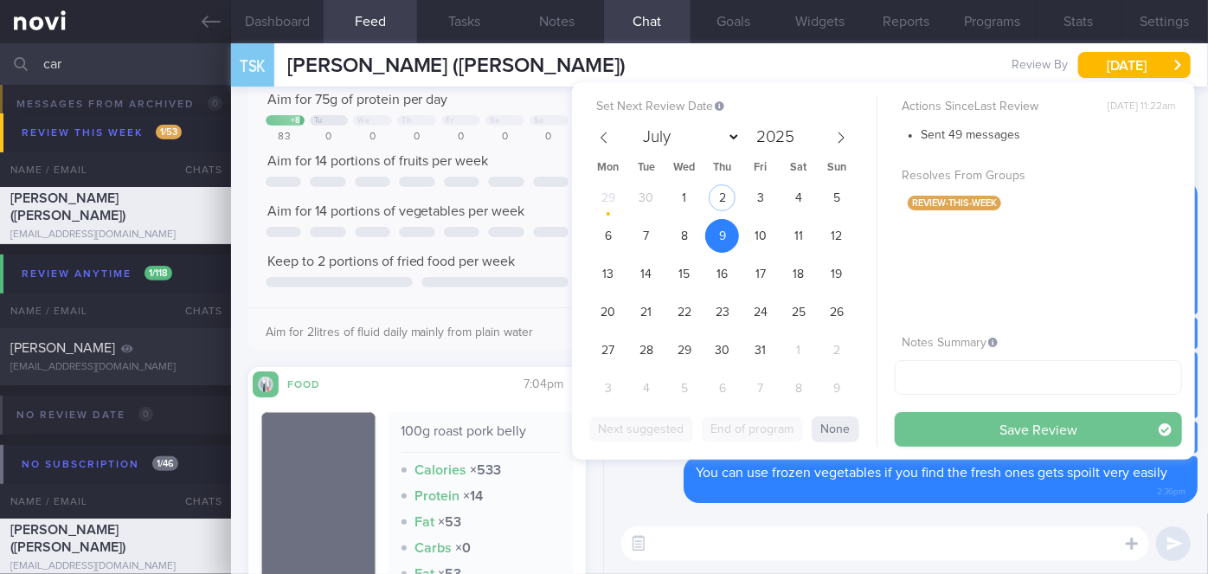
click at [960, 420] on button "Save Review" at bounding box center [1037, 429] width 287 height 35
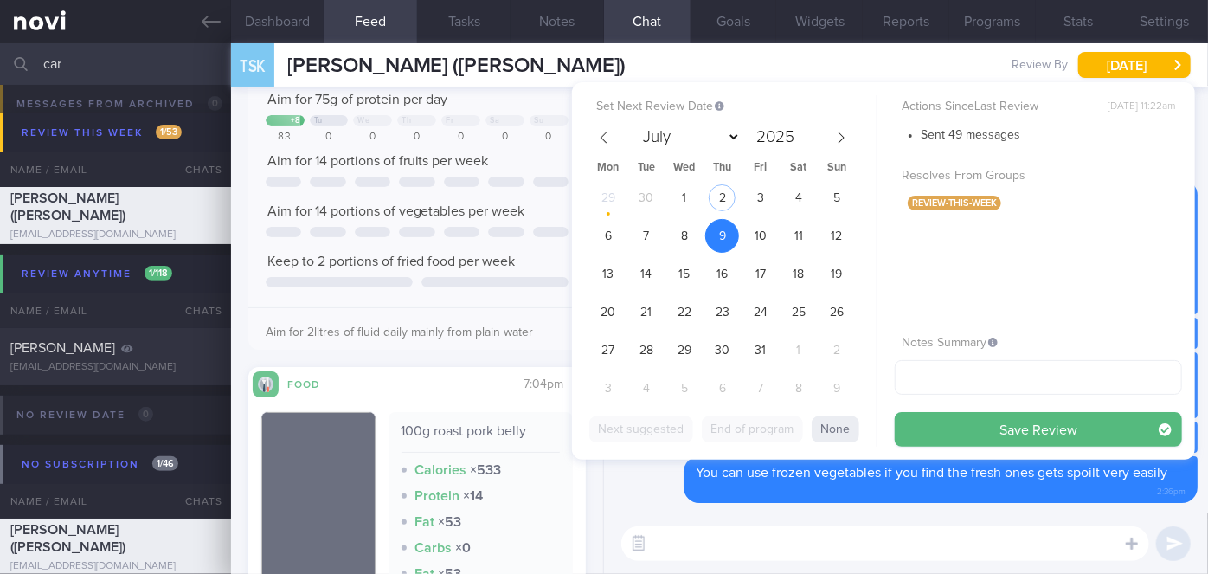
scroll to position [196, 0]
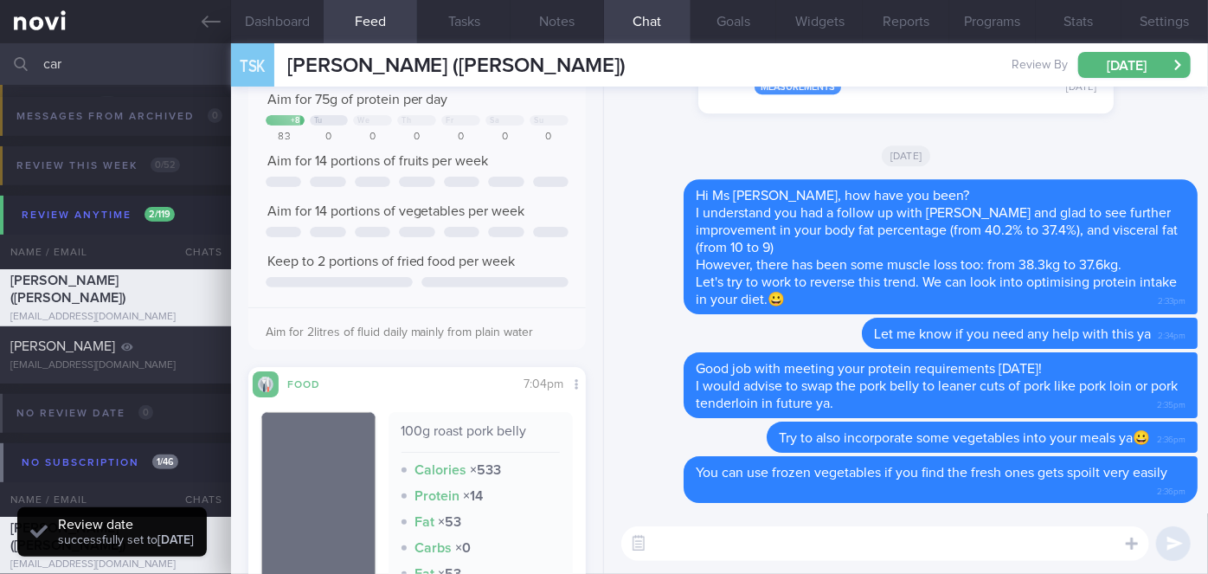
click at [117, 67] on input "car" at bounding box center [604, 64] width 1208 height 42
type input "c"
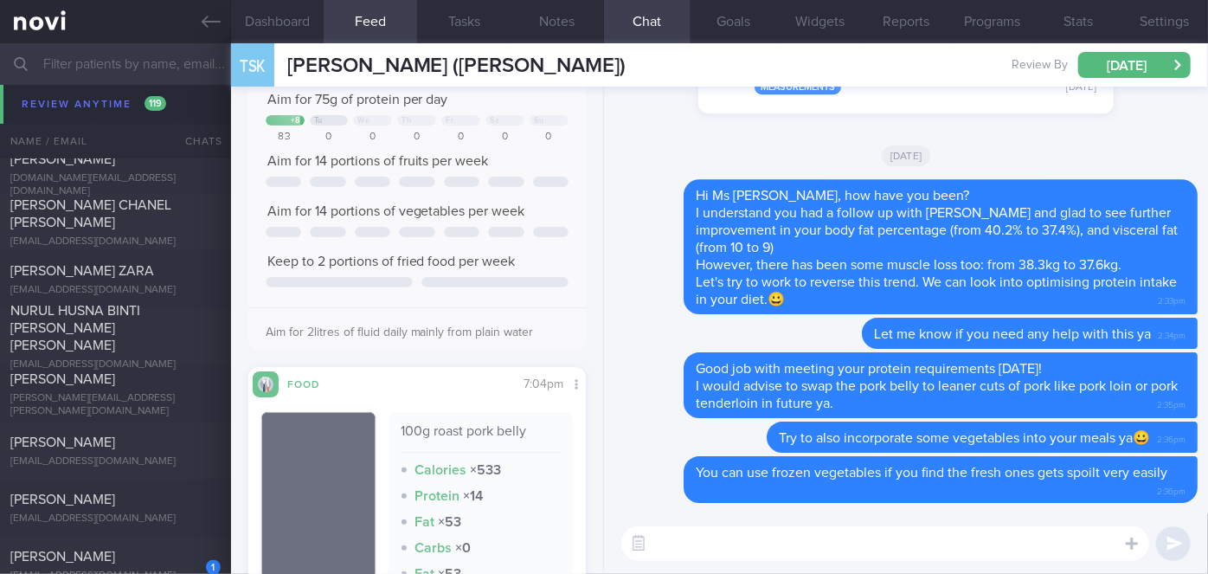
scroll to position [11058, 0]
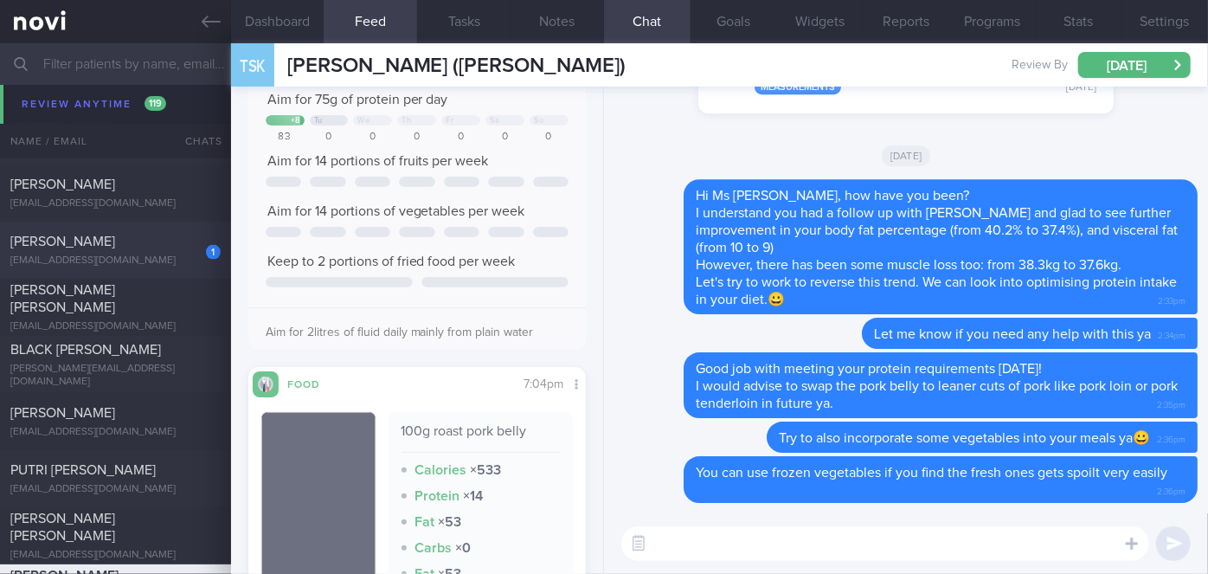
click at [189, 255] on div "1" at bounding box center [202, 246] width 38 height 27
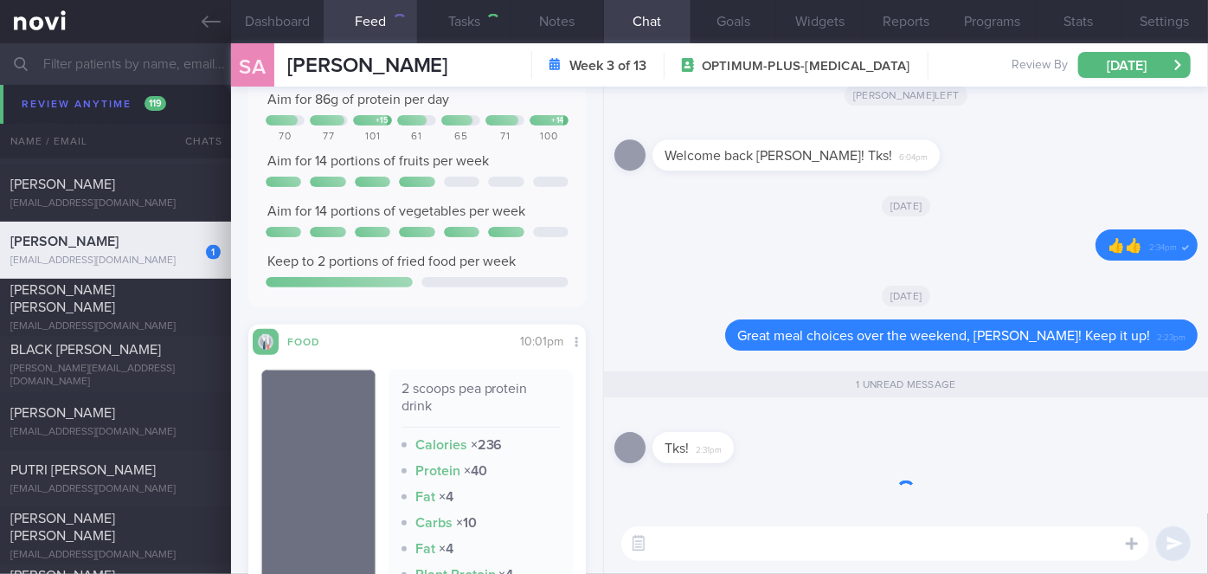
type input "[DATE]"
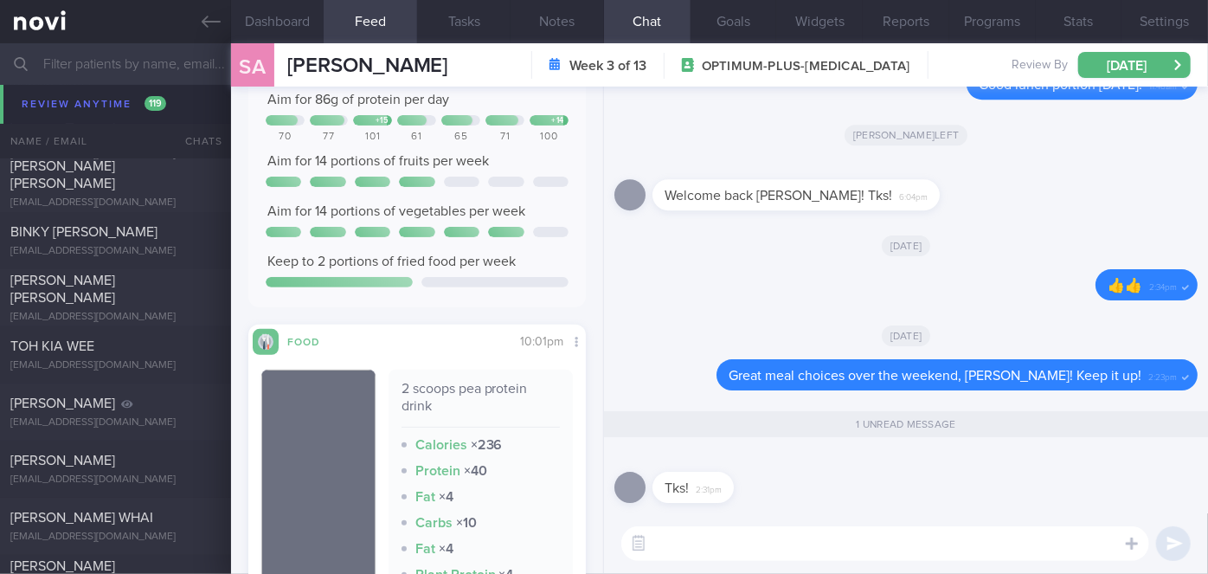
scroll to position [9865, 0]
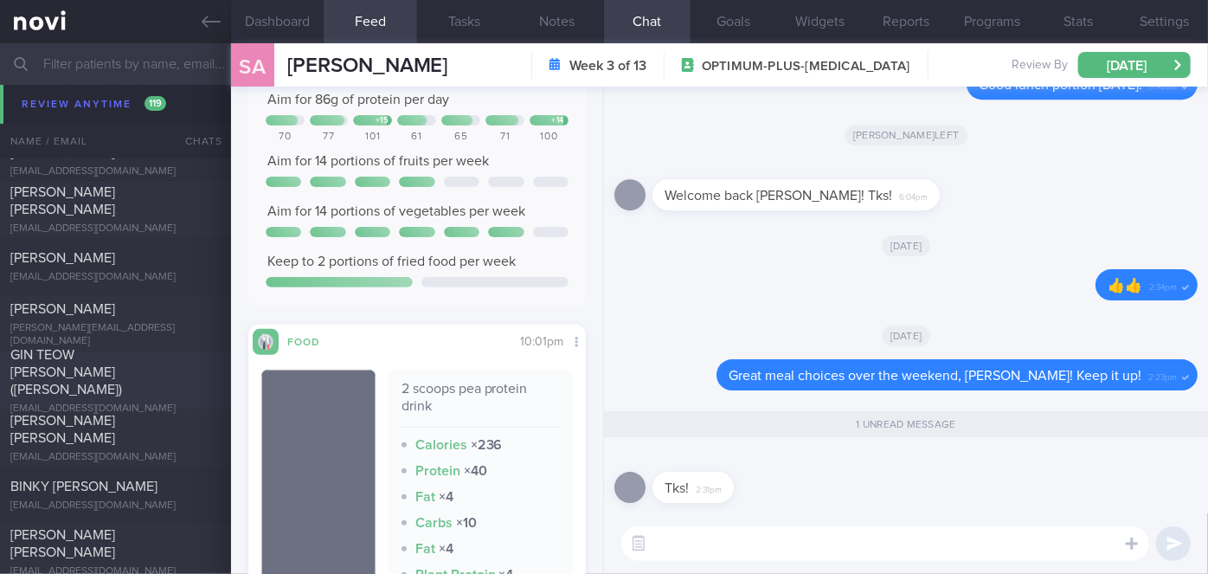
click at [115, 364] on span "GIN TEOW [PERSON_NAME] ([PERSON_NAME])" at bounding box center [66, 372] width 112 height 48
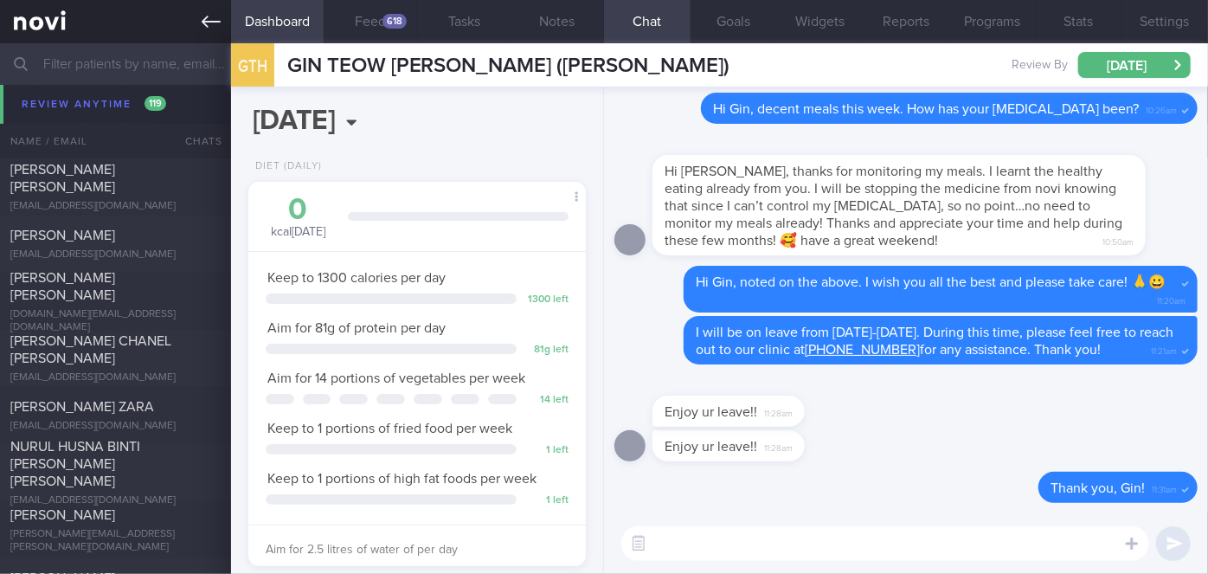
scroll to position [171, 295]
click at [213, 12] on icon at bounding box center [211, 21] width 19 height 19
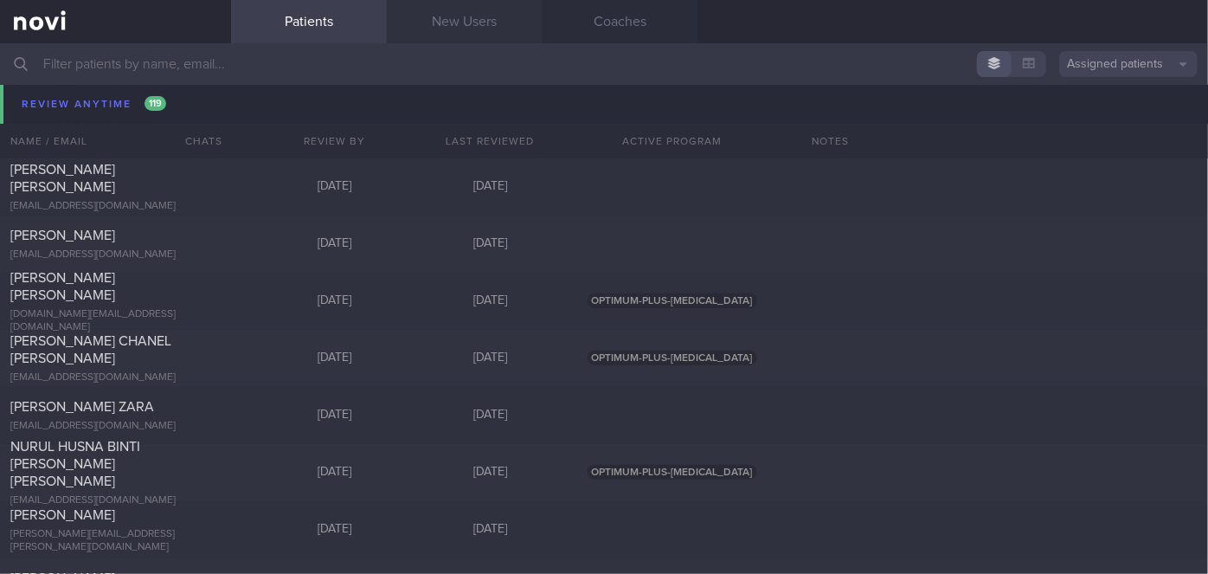
click at [496, 24] on link "New Users" at bounding box center [465, 21] width 156 height 43
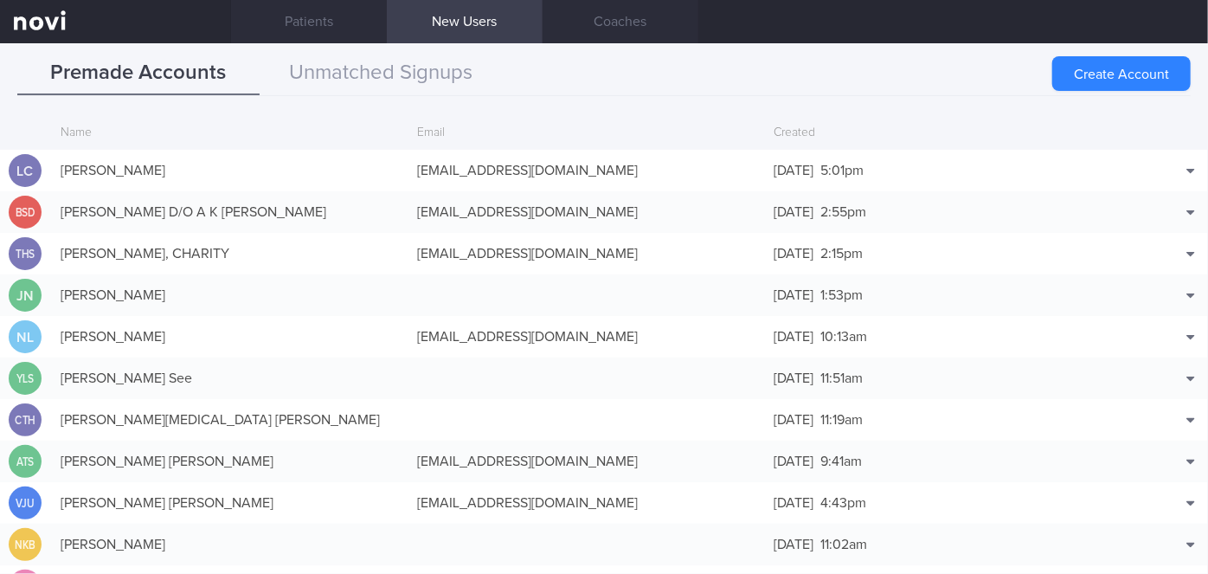
drag, startPoint x: 1113, startPoint y: 74, endPoint x: 136, endPoint y: 113, distance: 978.3
click at [1113, 72] on button "Create Account" at bounding box center [1121, 73] width 138 height 35
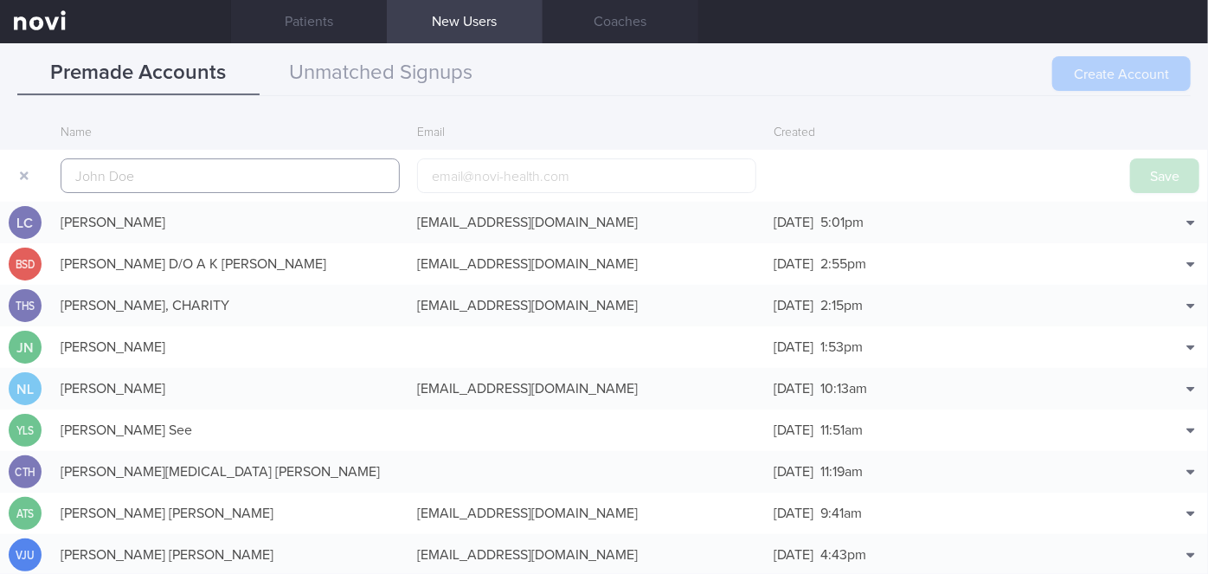
scroll to position [42, 0]
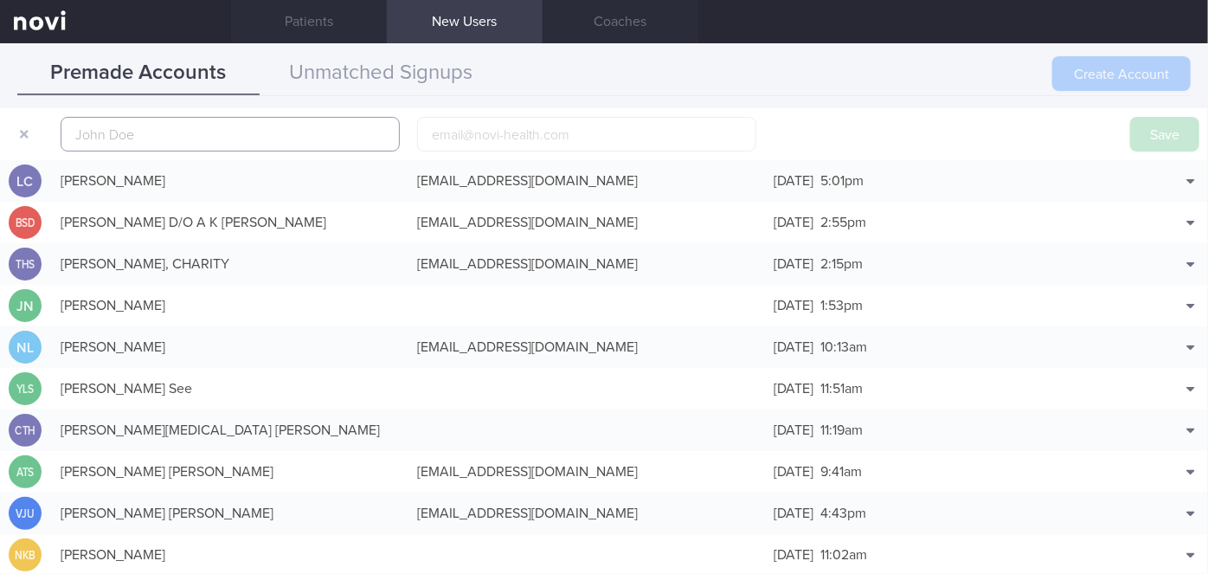
click at [149, 131] on input "text" at bounding box center [230, 134] width 339 height 35
paste input "[PERSON_NAME] [PERSON_NAME]"
type input "[PERSON_NAME] [PERSON_NAME]"
click at [473, 134] on input "email" at bounding box center [586, 134] width 339 height 35
paste input "[EMAIL_ADDRESS][DOMAIN_NAME]"
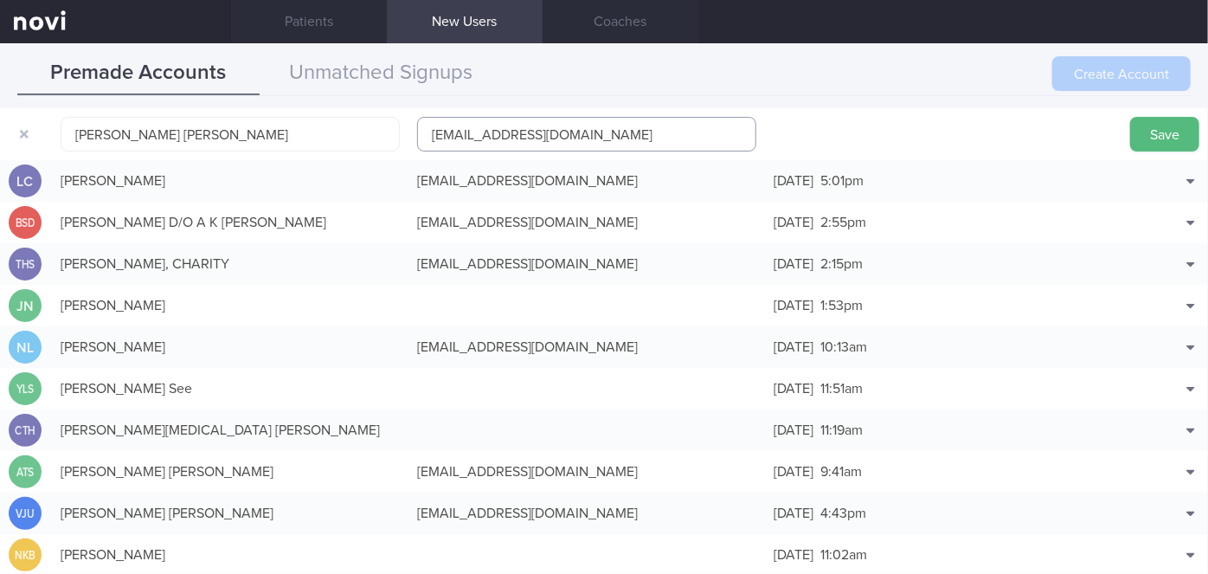
click at [477, 126] on input "[EMAIL_ADDRESS][DOMAIN_NAME]" at bounding box center [586, 134] width 339 height 35
type input "[EMAIL_ADDRESS][DOMAIN_NAME]"
click at [1138, 134] on button "Save" at bounding box center [1164, 134] width 69 height 35
